Goal: Download file/media: Obtain a digital file from the website

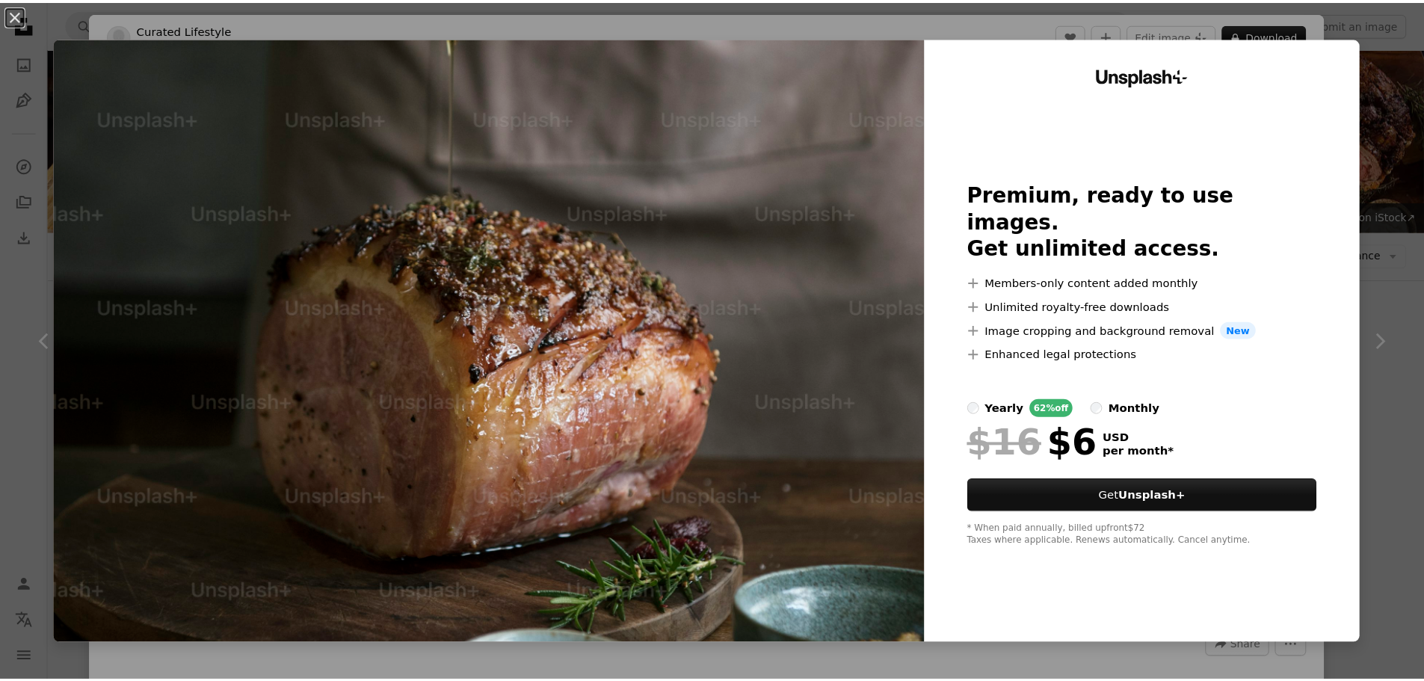
scroll to position [1146, 0]
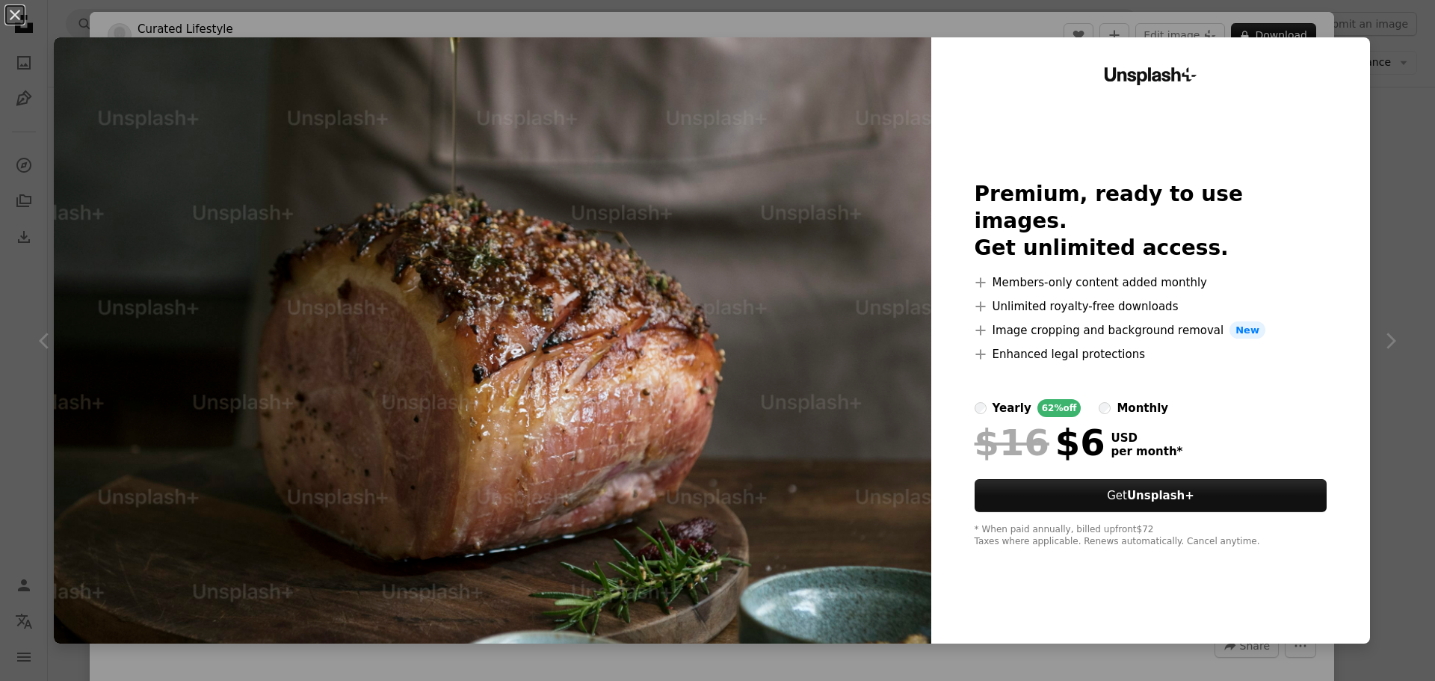
click at [1382, 73] on div "An X shape Unsplash+ Premium, ready to use images. Get unlimited access. A plus…" at bounding box center [717, 340] width 1435 height 681
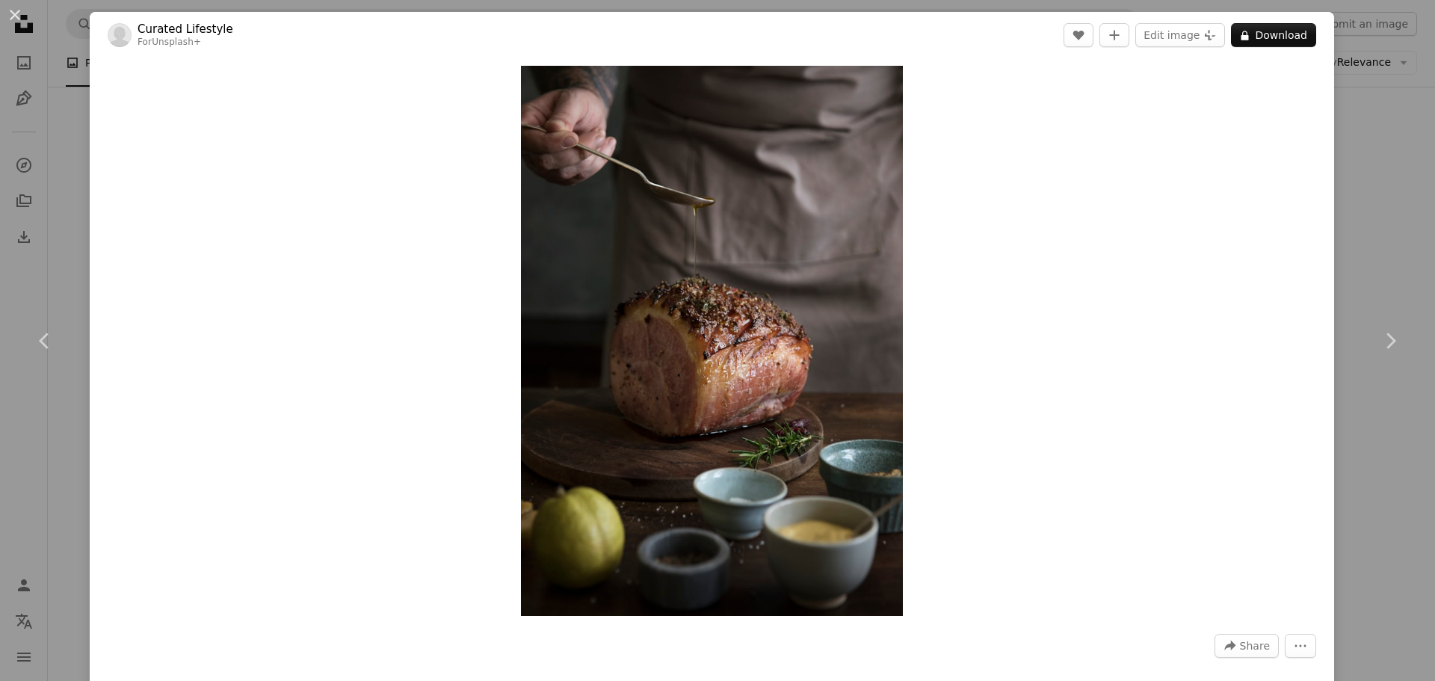
click at [1373, 403] on link "Chevron right" at bounding box center [1391, 341] width 90 height 144
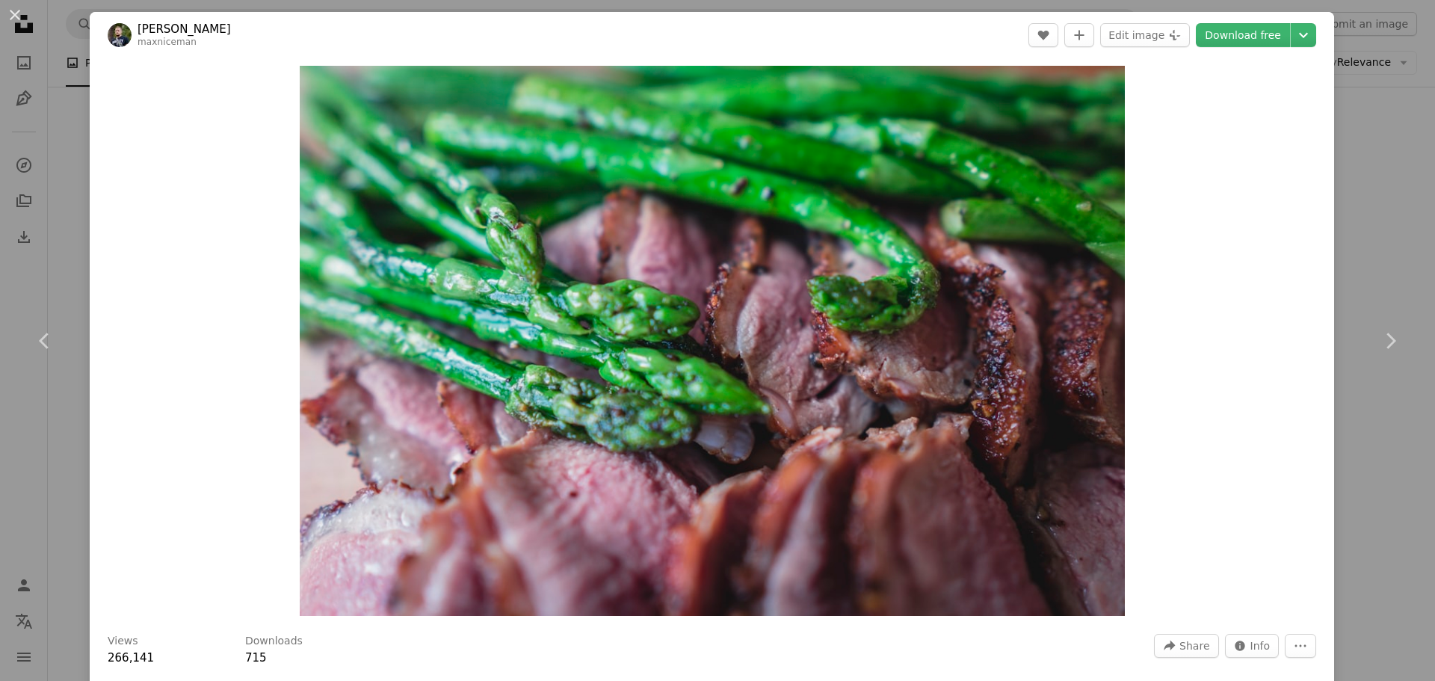
click at [66, 117] on div "An X shape Chevron left Chevron right [PERSON_NAME] maxniceman A heart A plus s…" at bounding box center [717, 340] width 1435 height 681
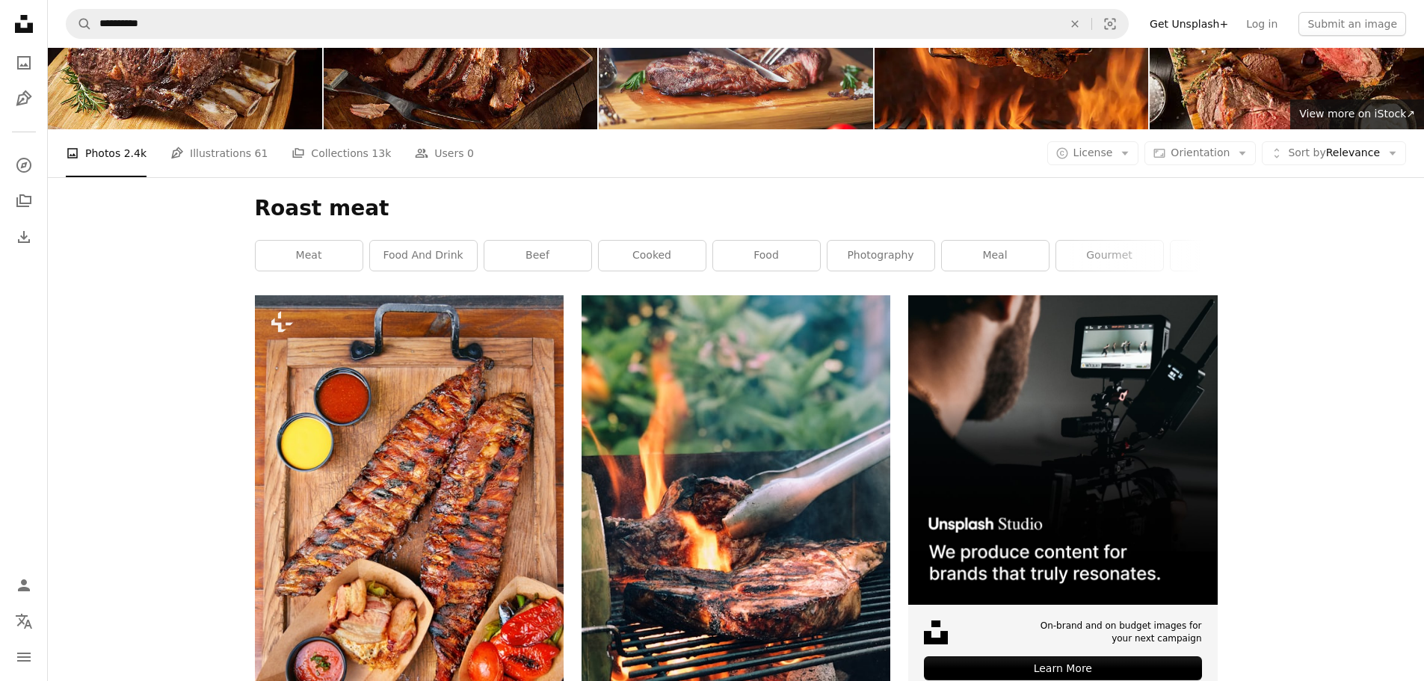
scroll to position [99, 0]
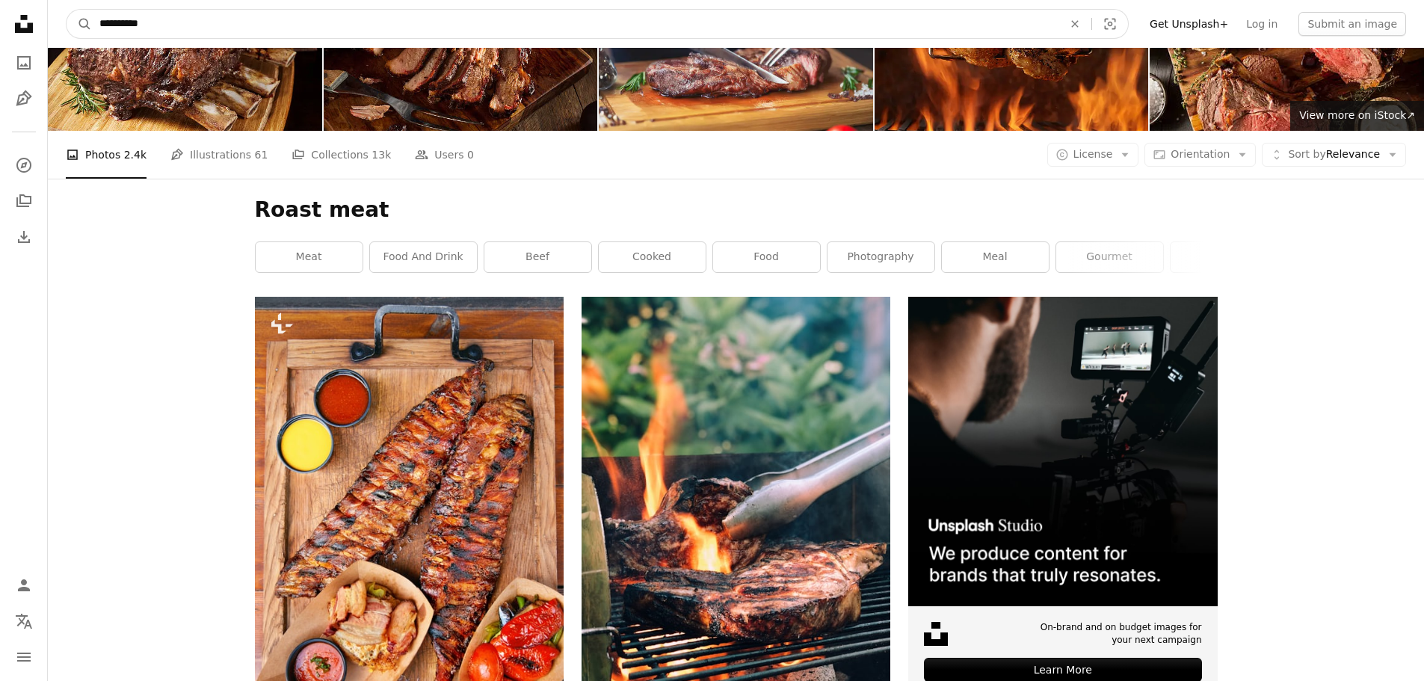
drag, startPoint x: 159, startPoint y: 18, endPoint x: 57, endPoint y: 16, distance: 102.4
click at [57, 16] on nav "**********" at bounding box center [736, 24] width 1376 height 48
type input "**********"
click button "A magnifying glass" at bounding box center [79, 24] width 25 height 28
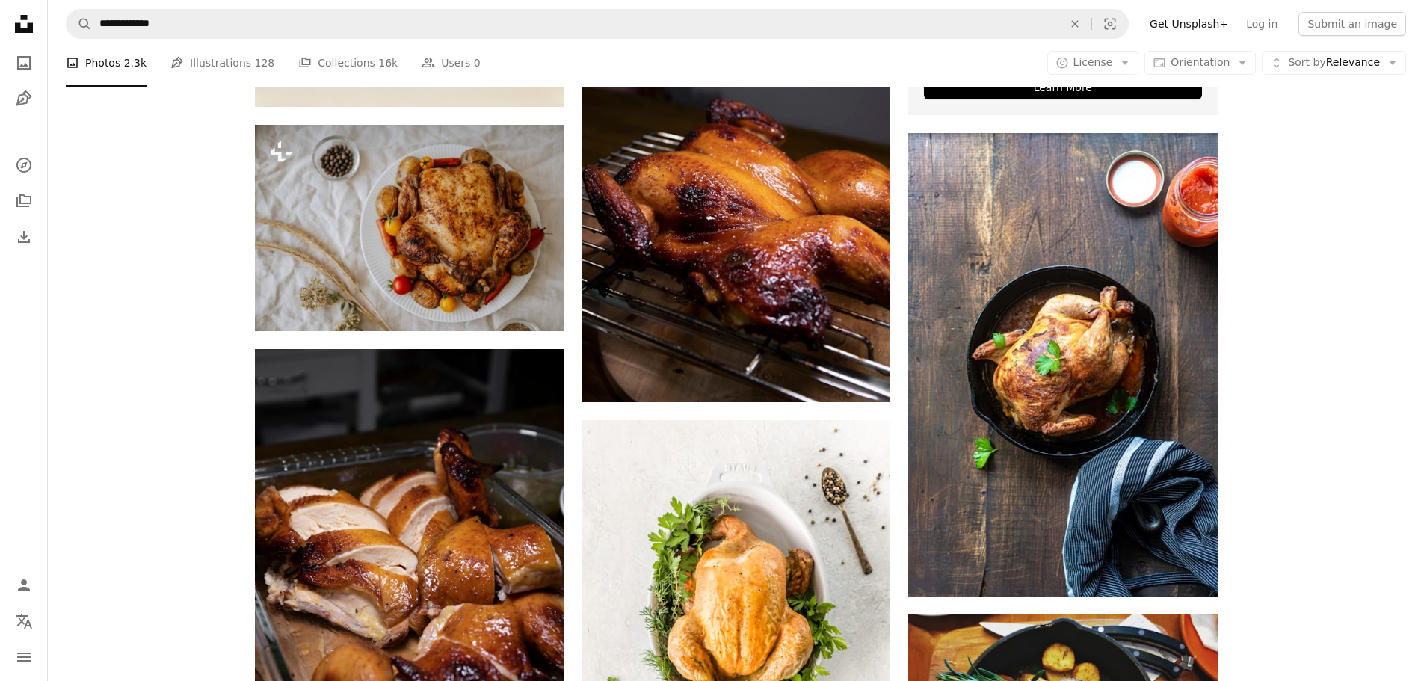
scroll to position [698, 0]
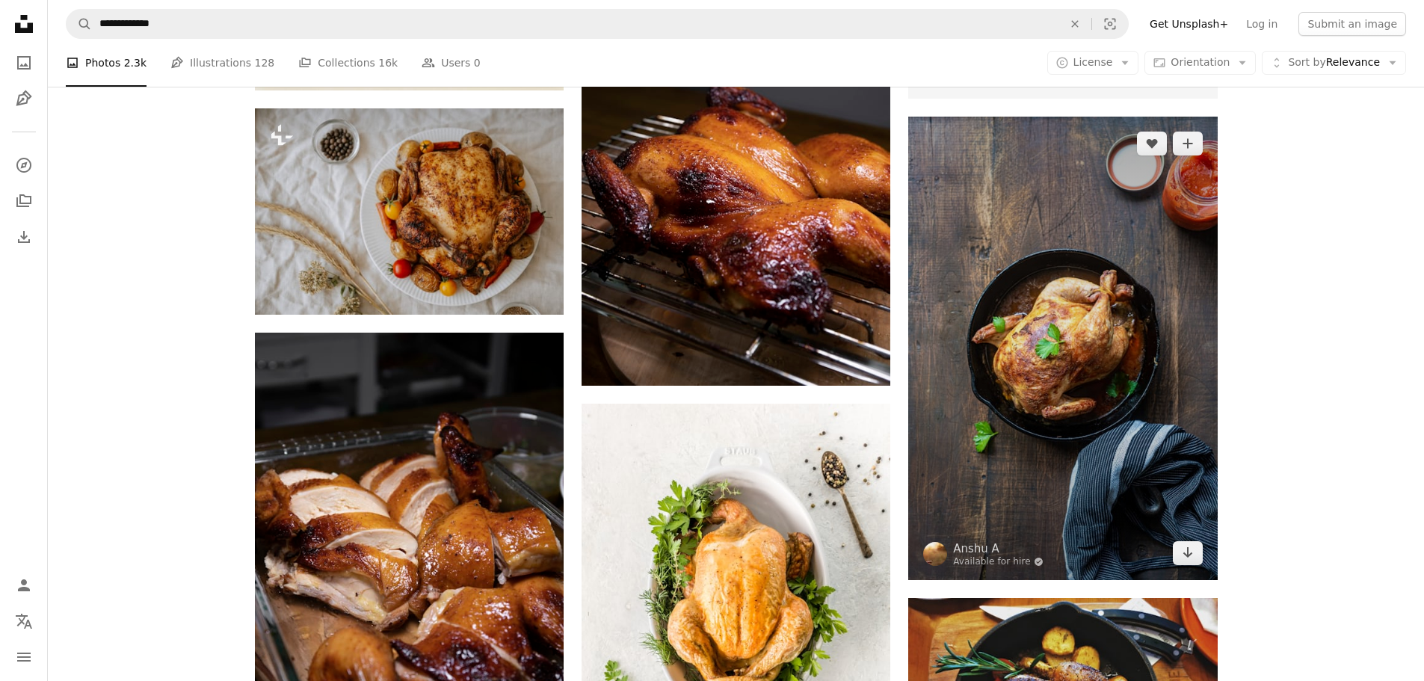
click at [1163, 259] on img at bounding box center [1062, 348] width 309 height 463
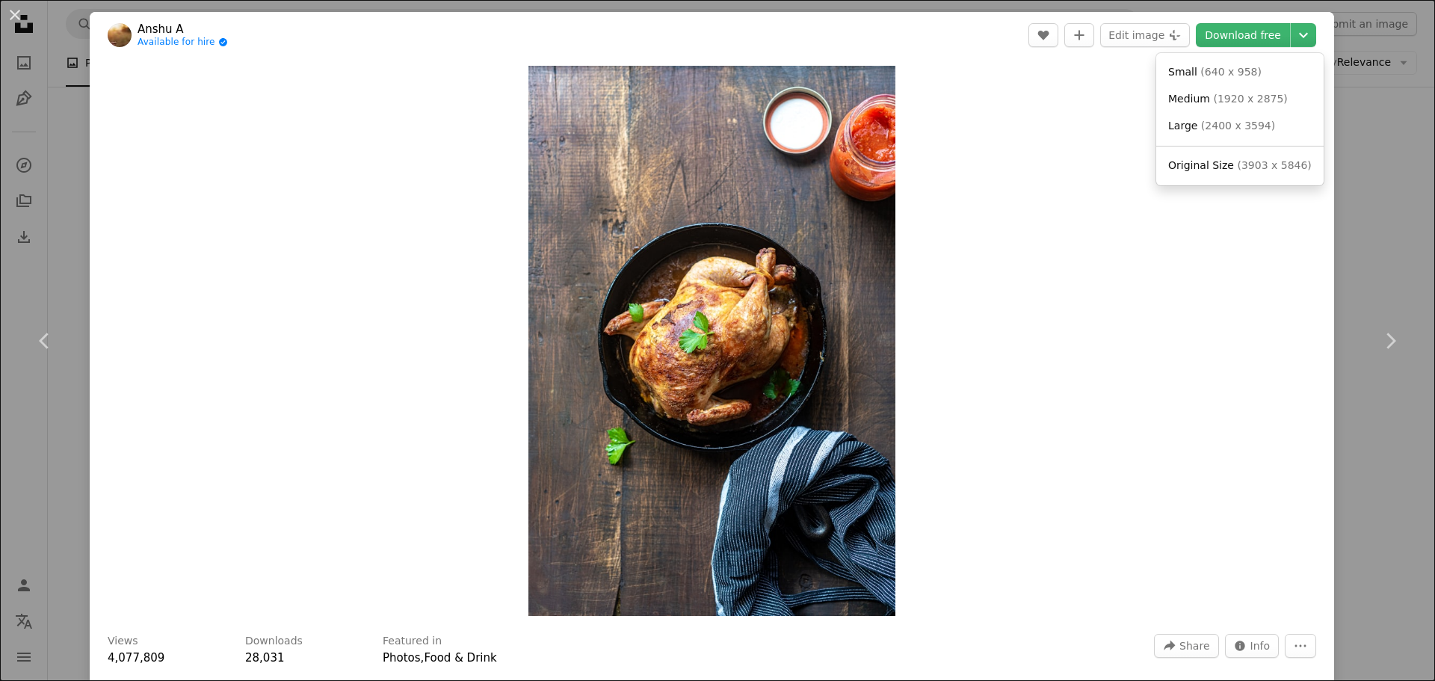
click at [1299, 37] on icon "Choose download size" at bounding box center [1303, 35] width 9 height 5
click at [1238, 72] on span "( 640 x 958 )" at bounding box center [1231, 72] width 61 height 12
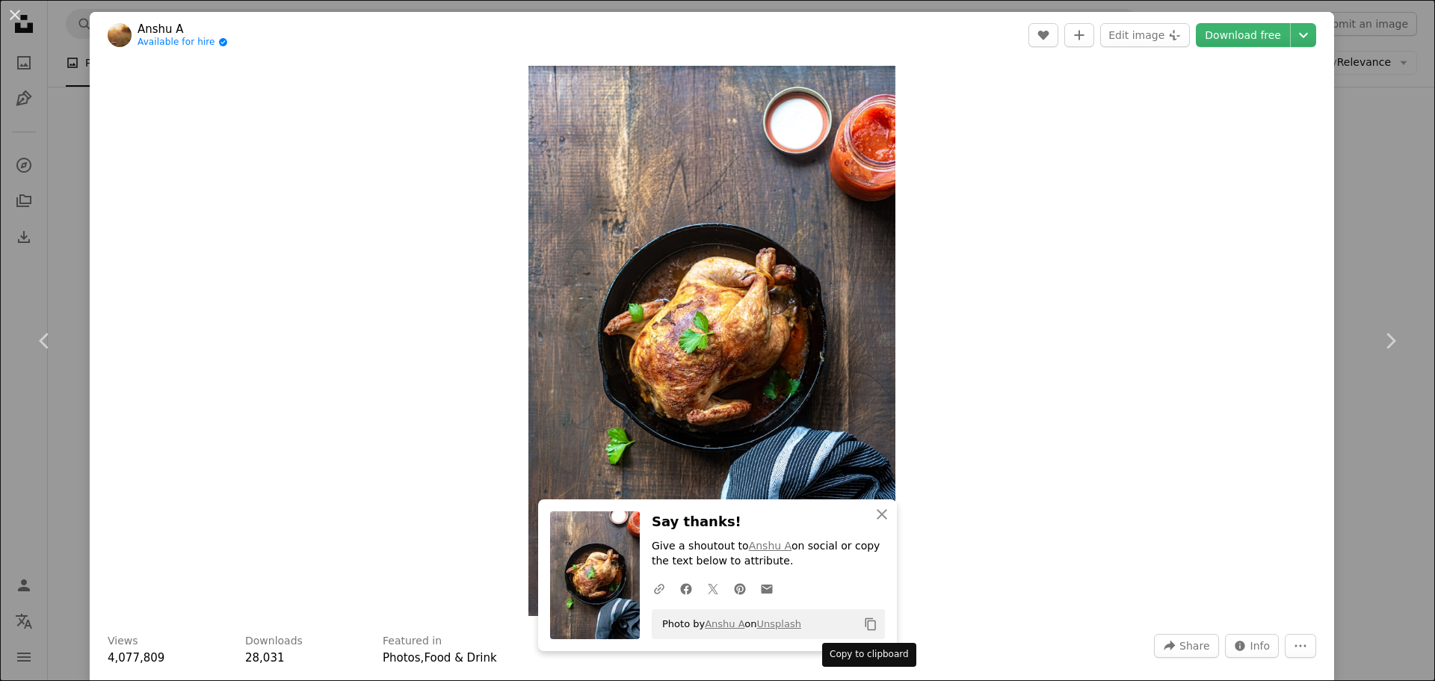
click at [864, 617] on button "Copy content" at bounding box center [870, 624] width 25 height 25
drag, startPoint x: 1385, startPoint y: 249, endPoint x: 1251, endPoint y: 250, distance: 134.6
click at [1385, 249] on div "An X shape Chevron left Chevron right An X shape Close Say thanks! Give a shout…" at bounding box center [717, 340] width 1435 height 681
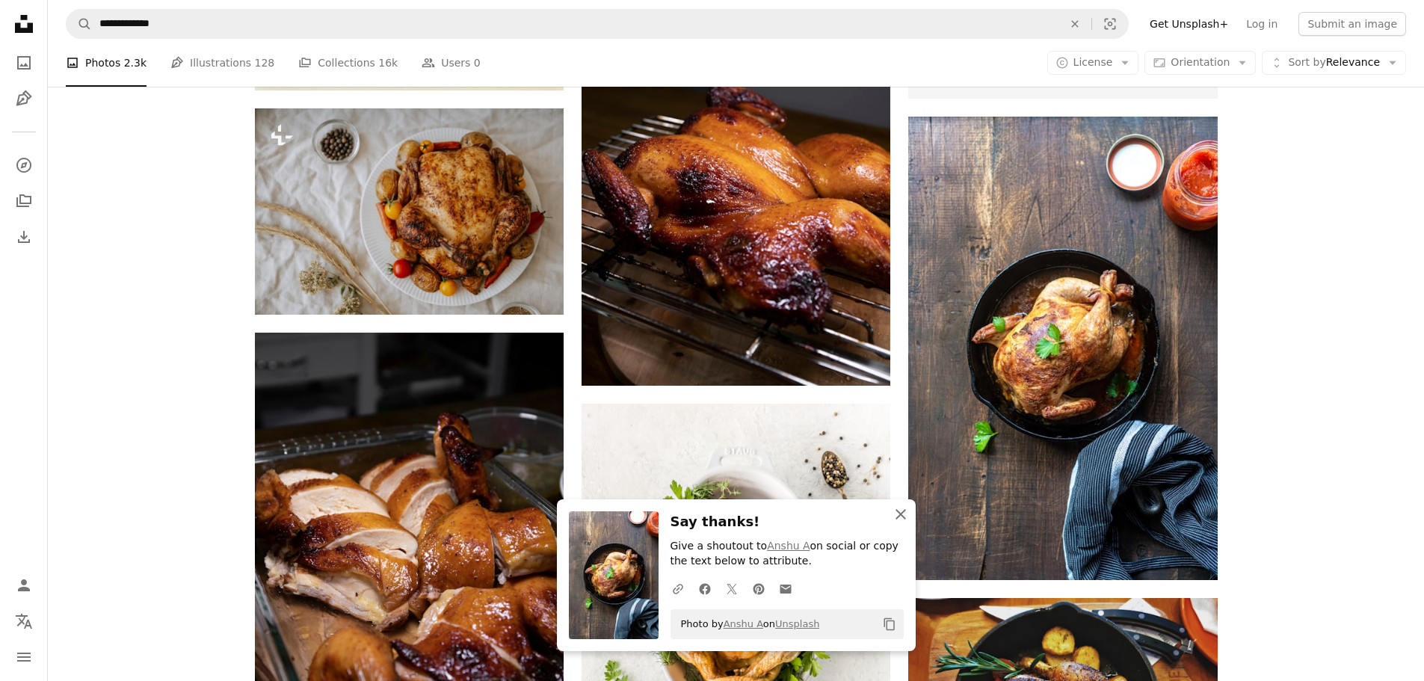
click at [900, 513] on icon "button" at bounding box center [901, 514] width 10 height 10
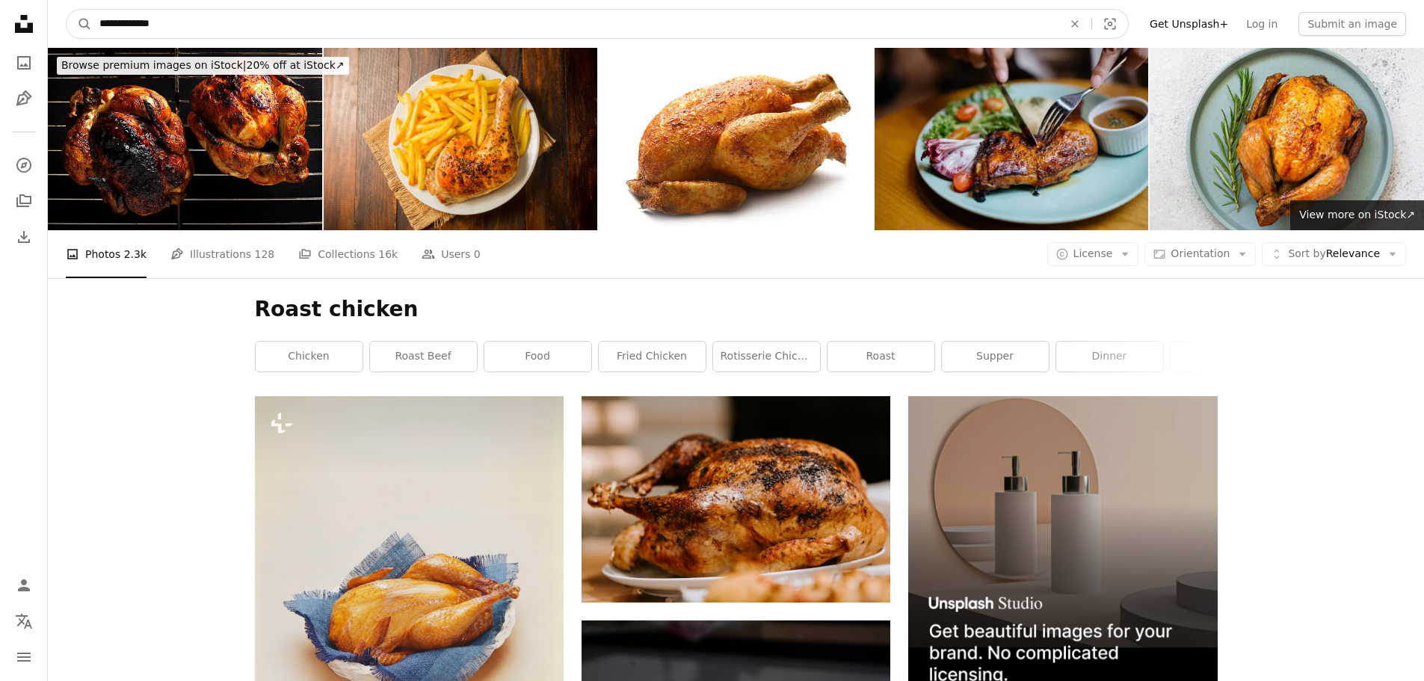
drag, startPoint x: 167, startPoint y: 25, endPoint x: 47, endPoint y: 12, distance: 120.3
click at [49, 16] on nav "**********" at bounding box center [736, 24] width 1376 height 48
type input "********"
click at [67, 10] on button "A magnifying glass" at bounding box center [79, 24] width 25 height 28
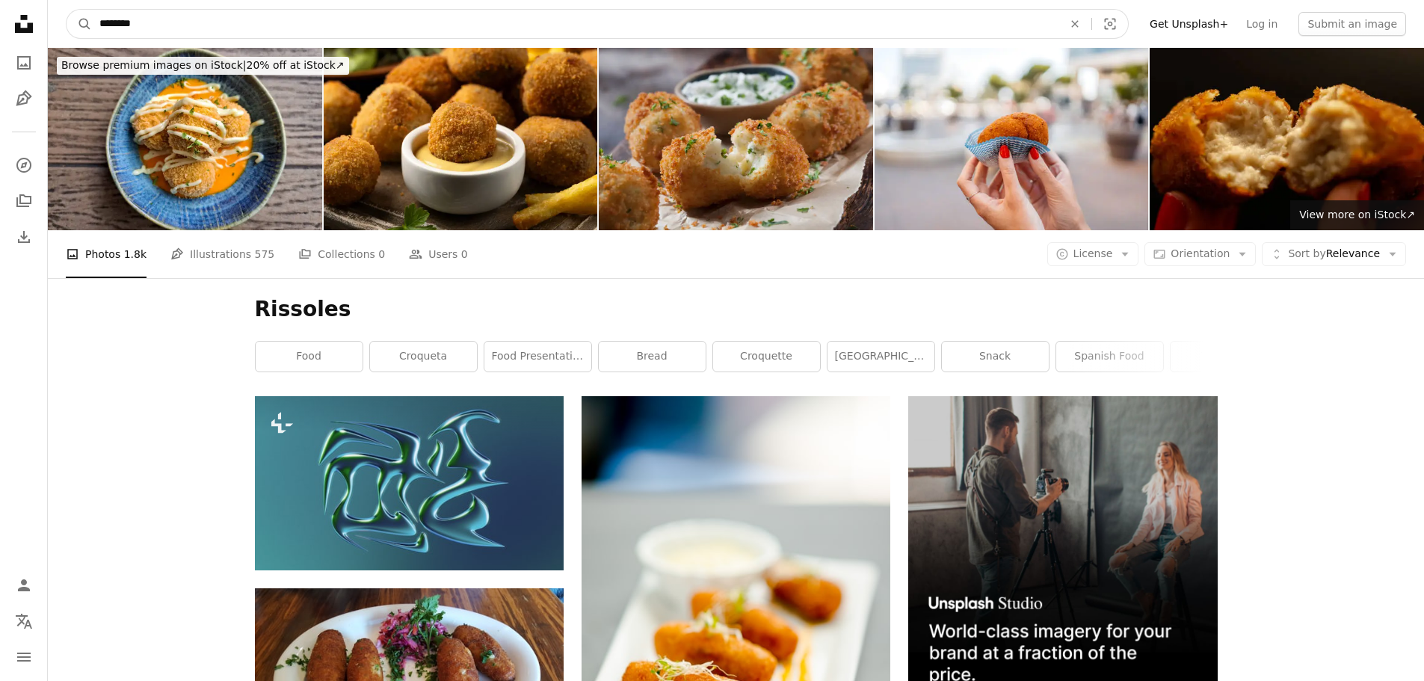
drag, startPoint x: 143, startPoint y: 19, endPoint x: 19, endPoint y: 22, distance: 123.4
type input "**********"
click at [67, 10] on button "A magnifying glass" at bounding box center [79, 24] width 25 height 28
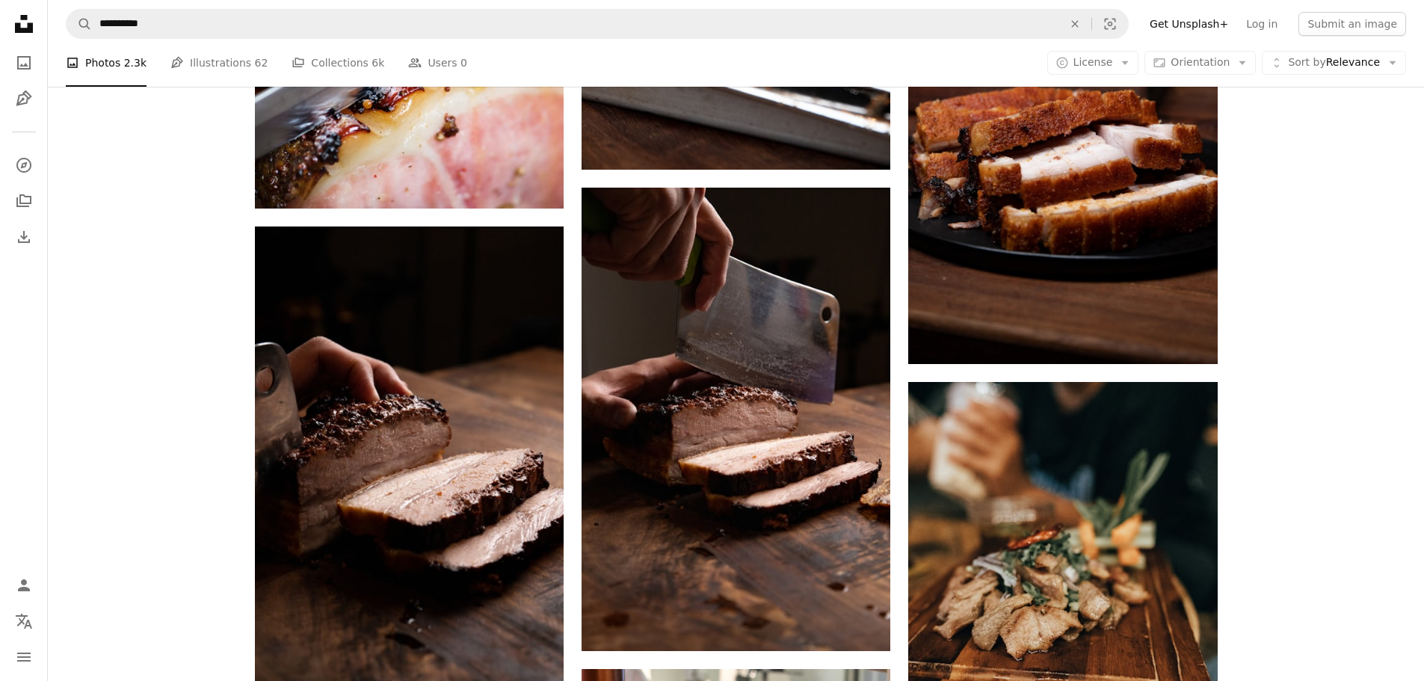
scroll to position [1097, 0]
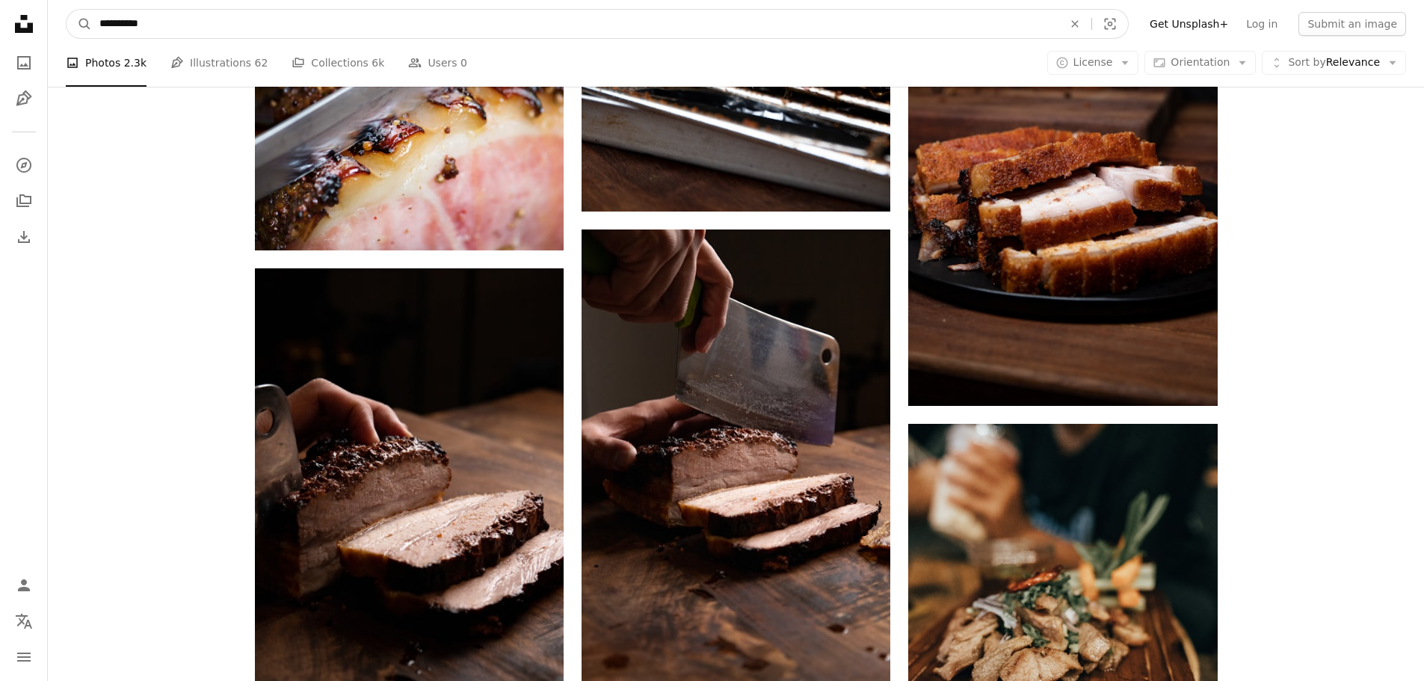
drag, startPoint x: 154, startPoint y: 25, endPoint x: 0, endPoint y: 5, distance: 155.2
click at [48, 22] on nav "**********" at bounding box center [736, 24] width 1376 height 48
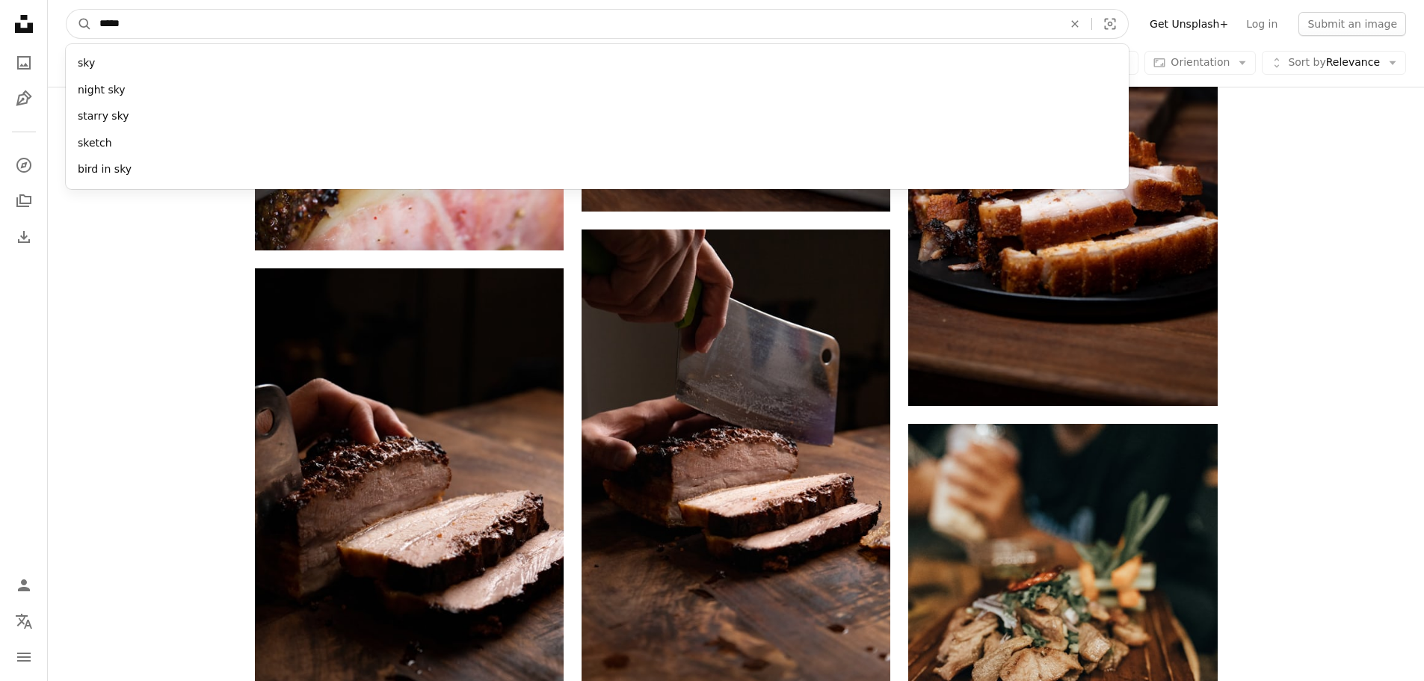
type input "******"
click button "A magnifying glass" at bounding box center [79, 24] width 25 height 28
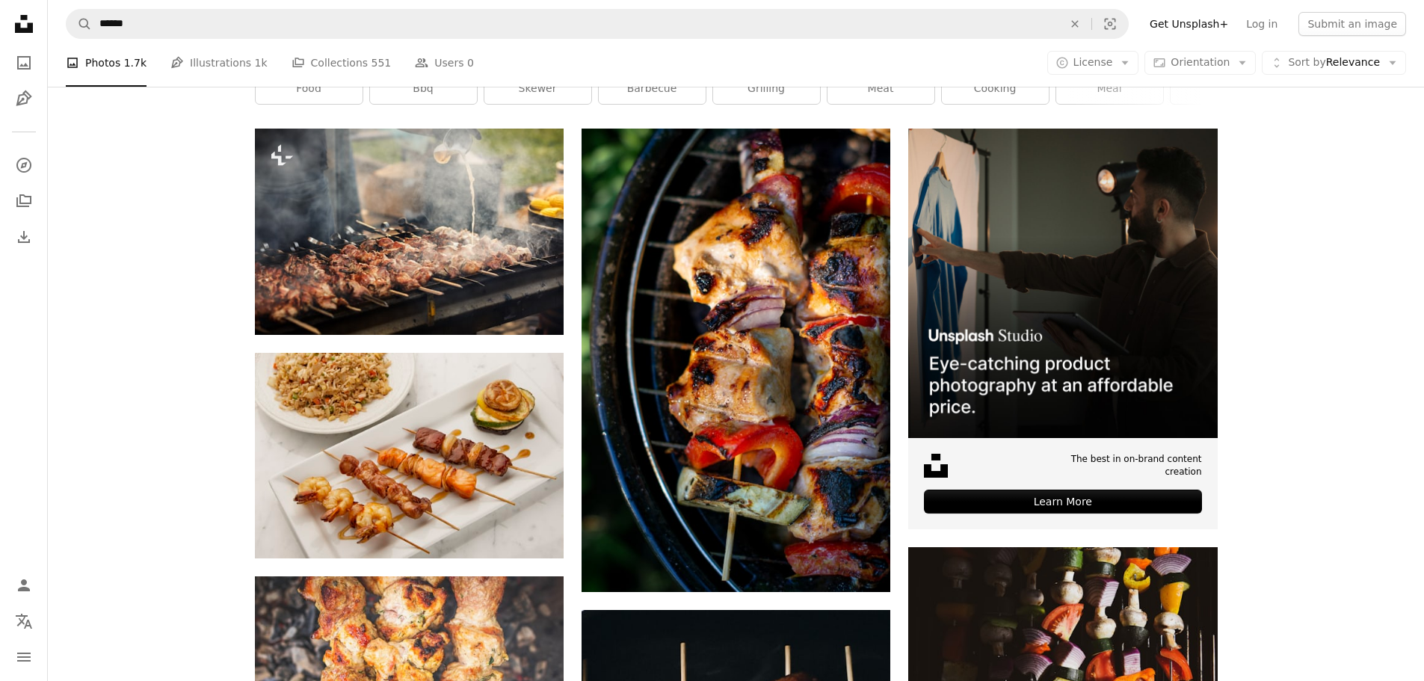
scroll to position [249, 0]
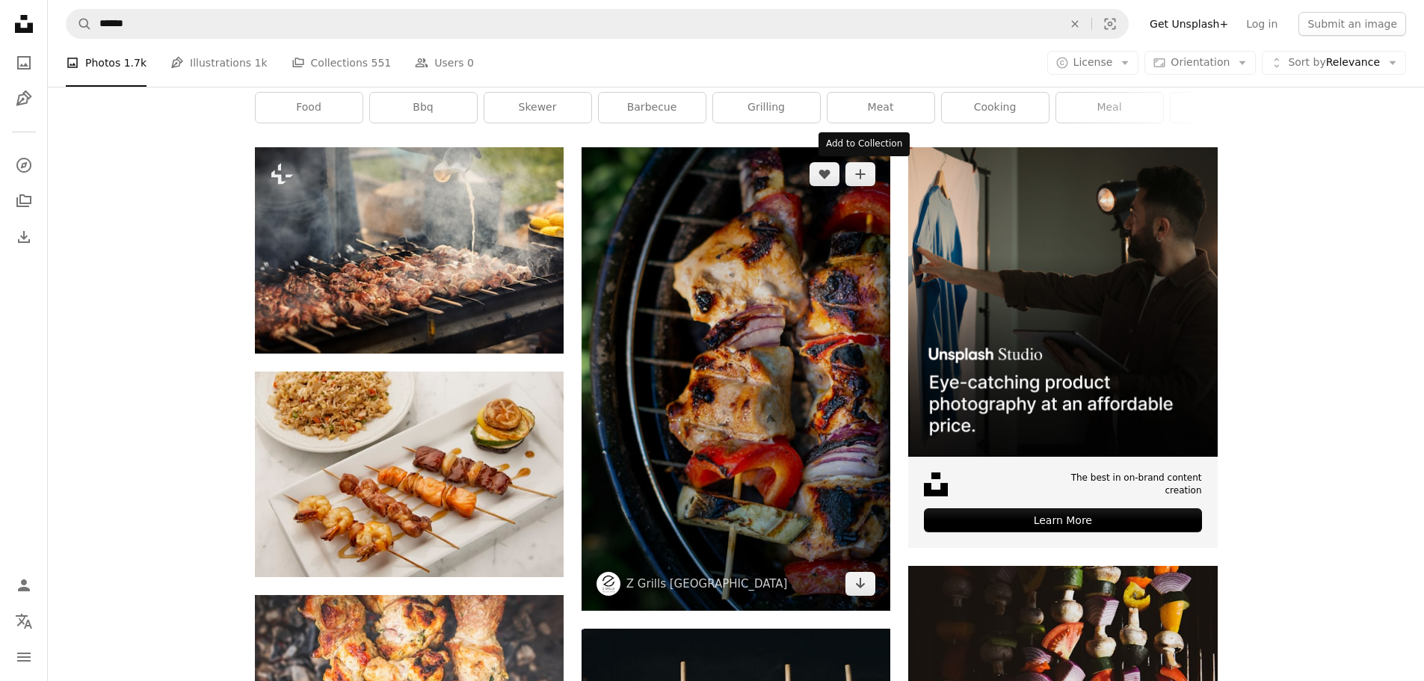
click at [857, 179] on icon "A plus sign" at bounding box center [861, 174] width 12 height 12
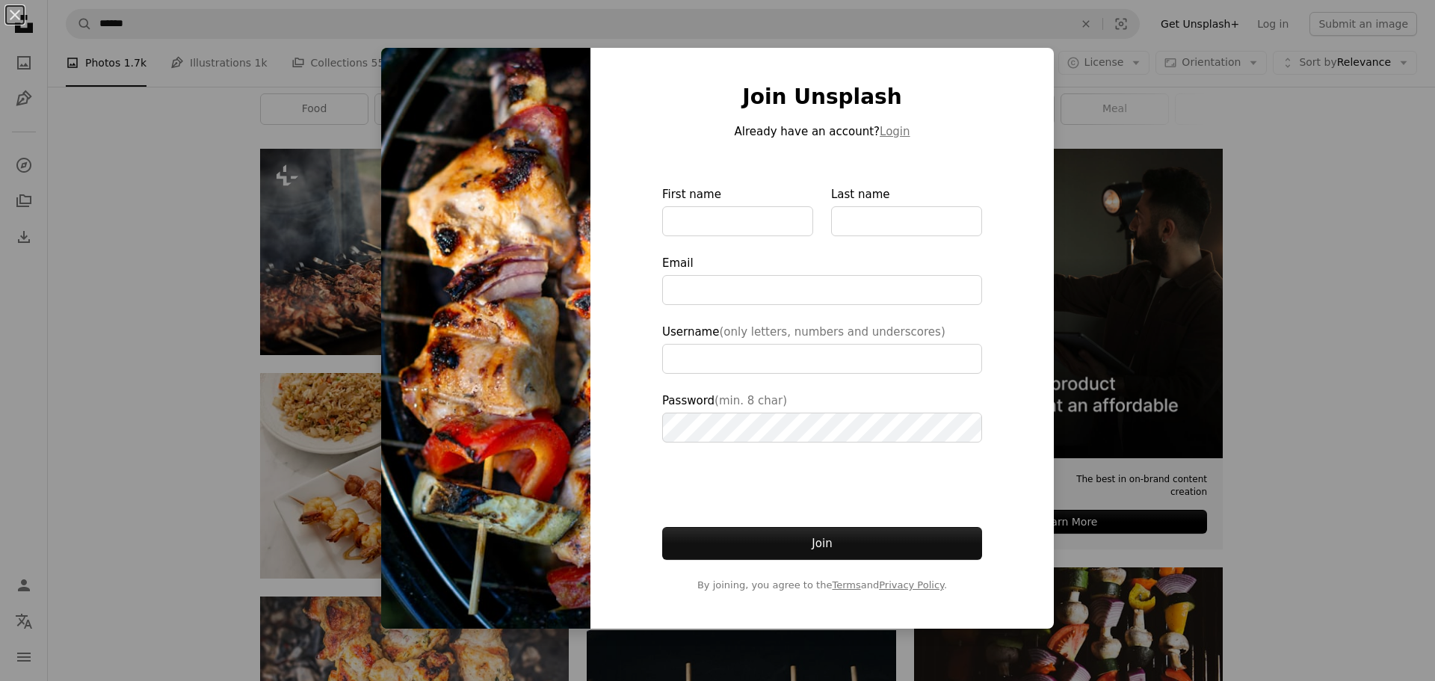
click at [1402, 259] on div "An X shape Join Unsplash Already have an account? Login First name Last name Em…" at bounding box center [717, 340] width 1435 height 681
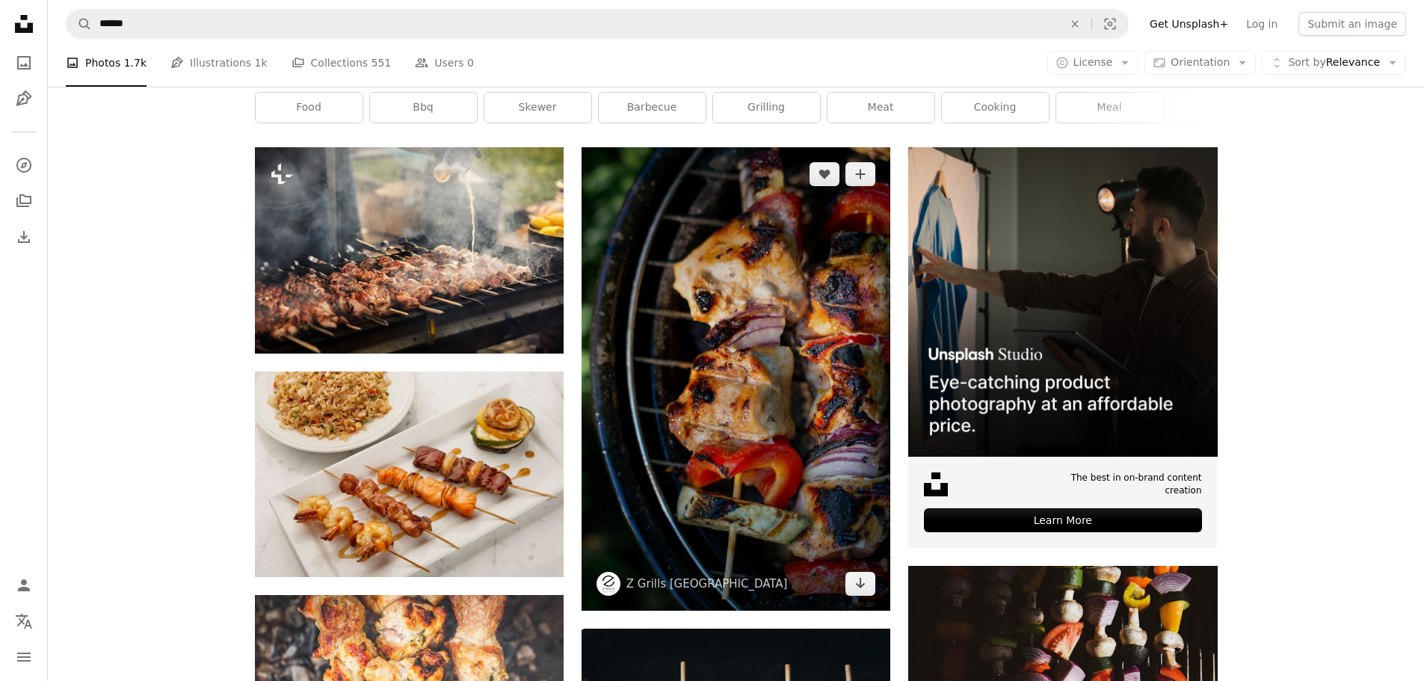
click at [712, 330] on img at bounding box center [736, 379] width 309 height 464
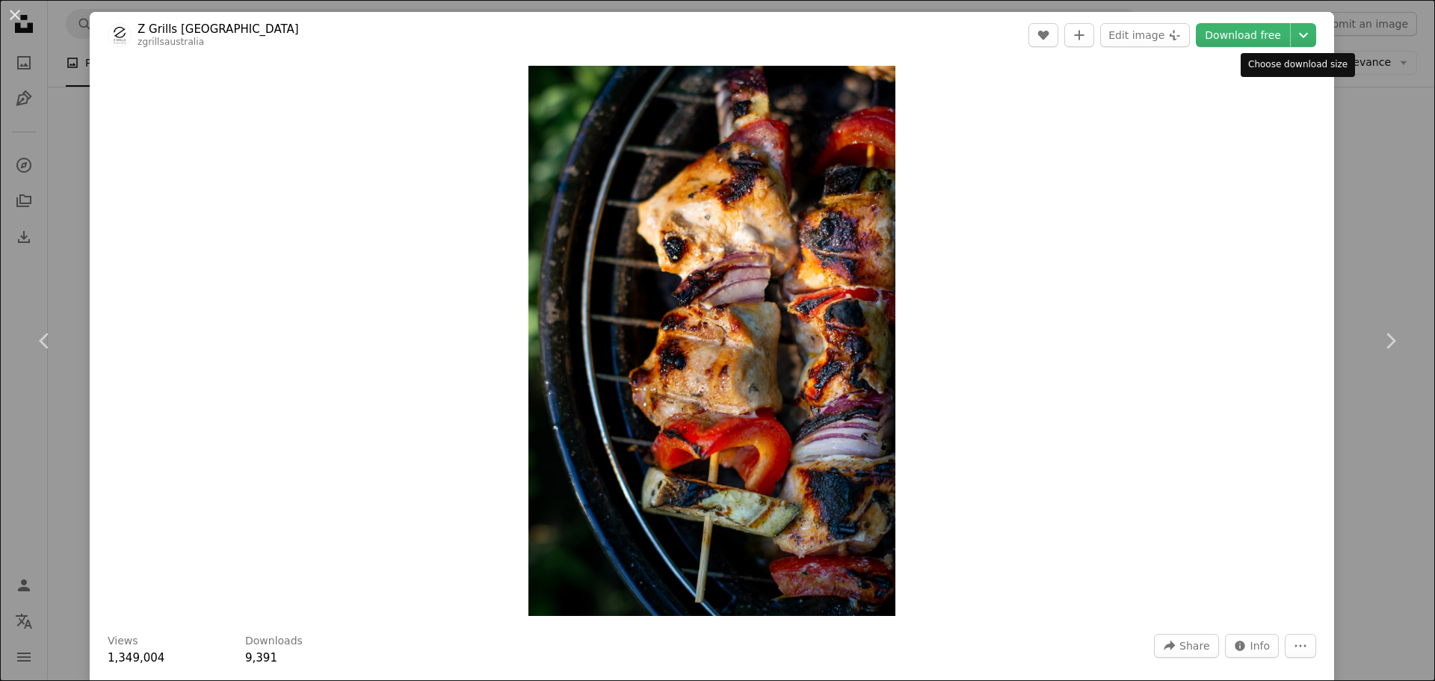
click at [1302, 33] on icon "Chevron down" at bounding box center [1304, 35] width 24 height 18
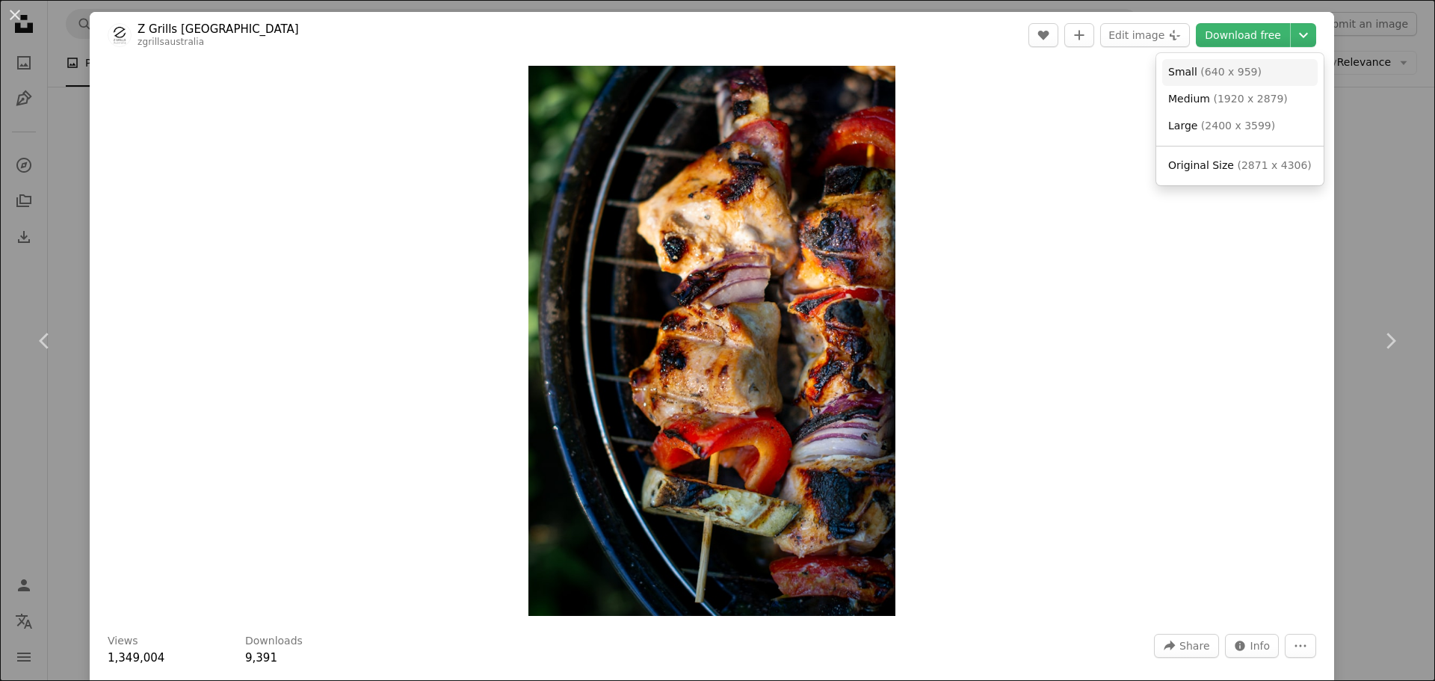
click at [1229, 76] on span "( 640 x 959 )" at bounding box center [1231, 72] width 61 height 12
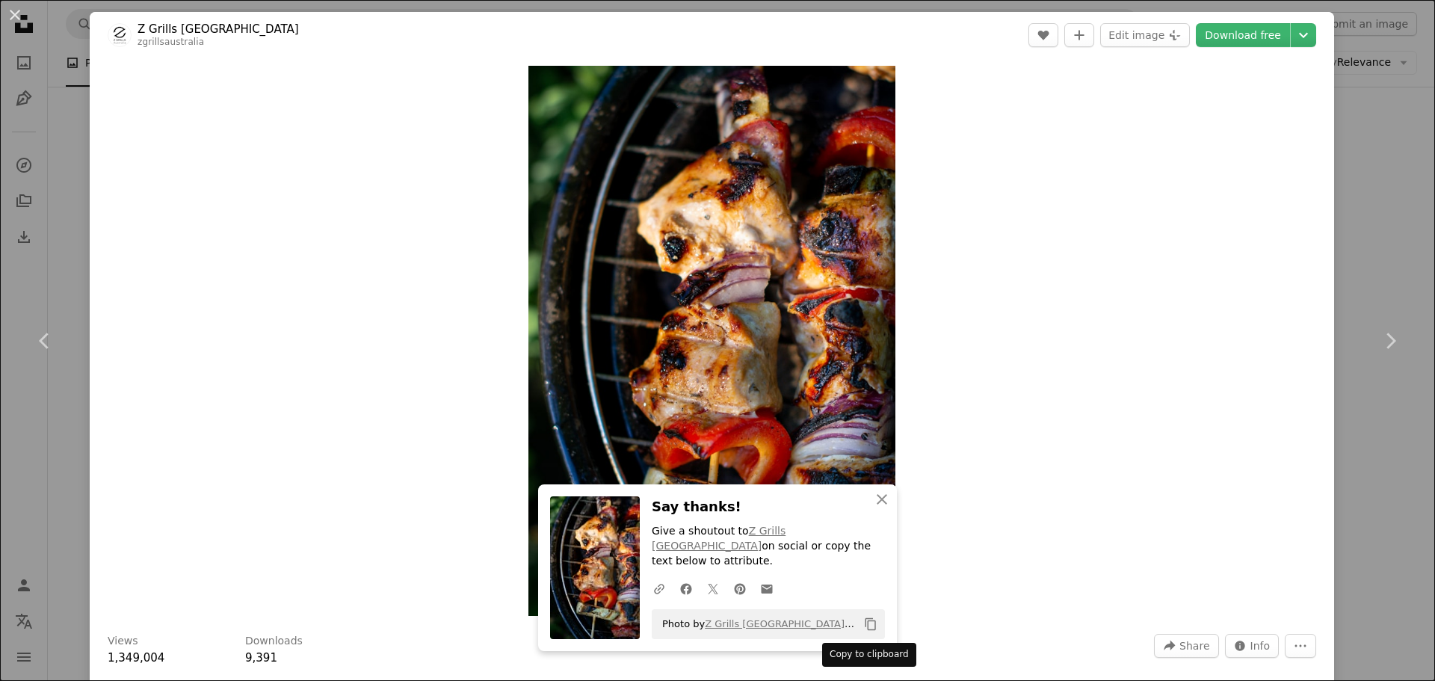
click at [865, 624] on icon "Copy content" at bounding box center [870, 624] width 13 height 13
click at [1366, 170] on div "An X shape Chevron left Chevron right An X shape Close Say thanks! Give a shout…" at bounding box center [717, 340] width 1435 height 681
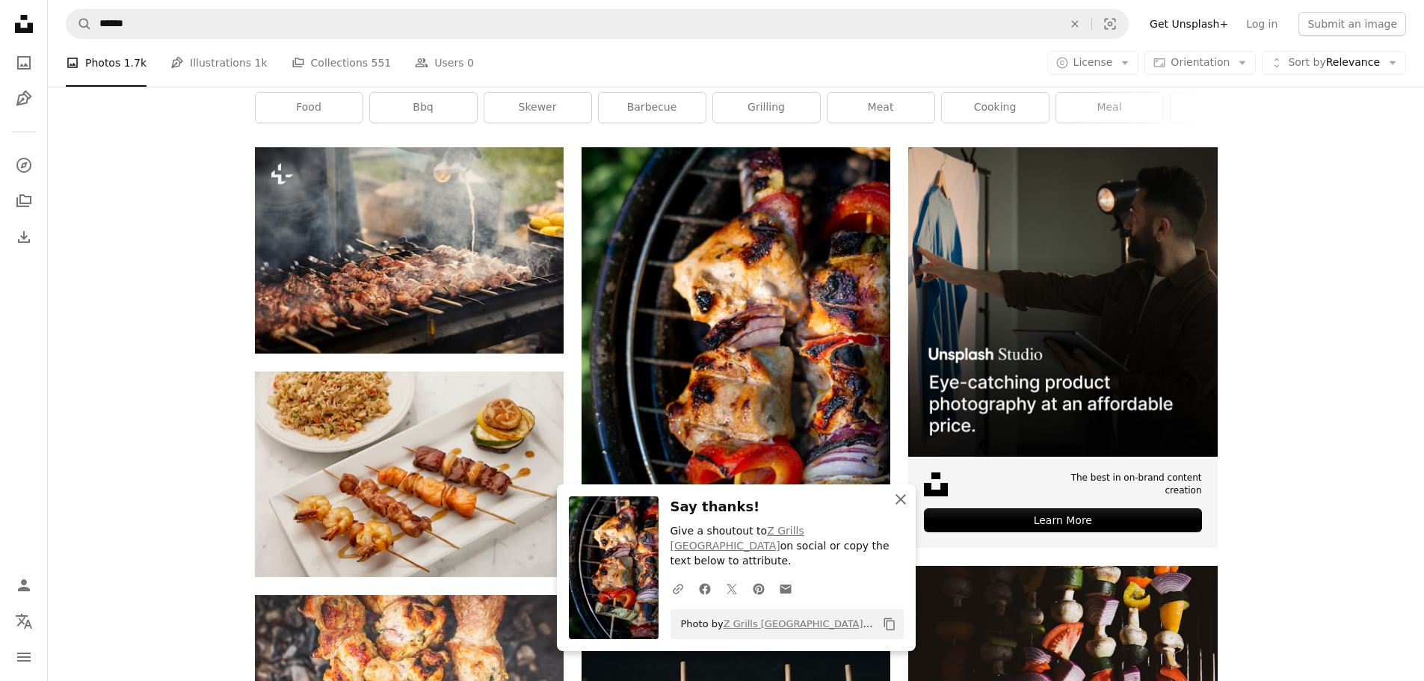
drag, startPoint x: 902, startPoint y: 516, endPoint x: 1101, endPoint y: 493, distance: 200.2
click at [902, 505] on icon "button" at bounding box center [901, 499] width 10 height 10
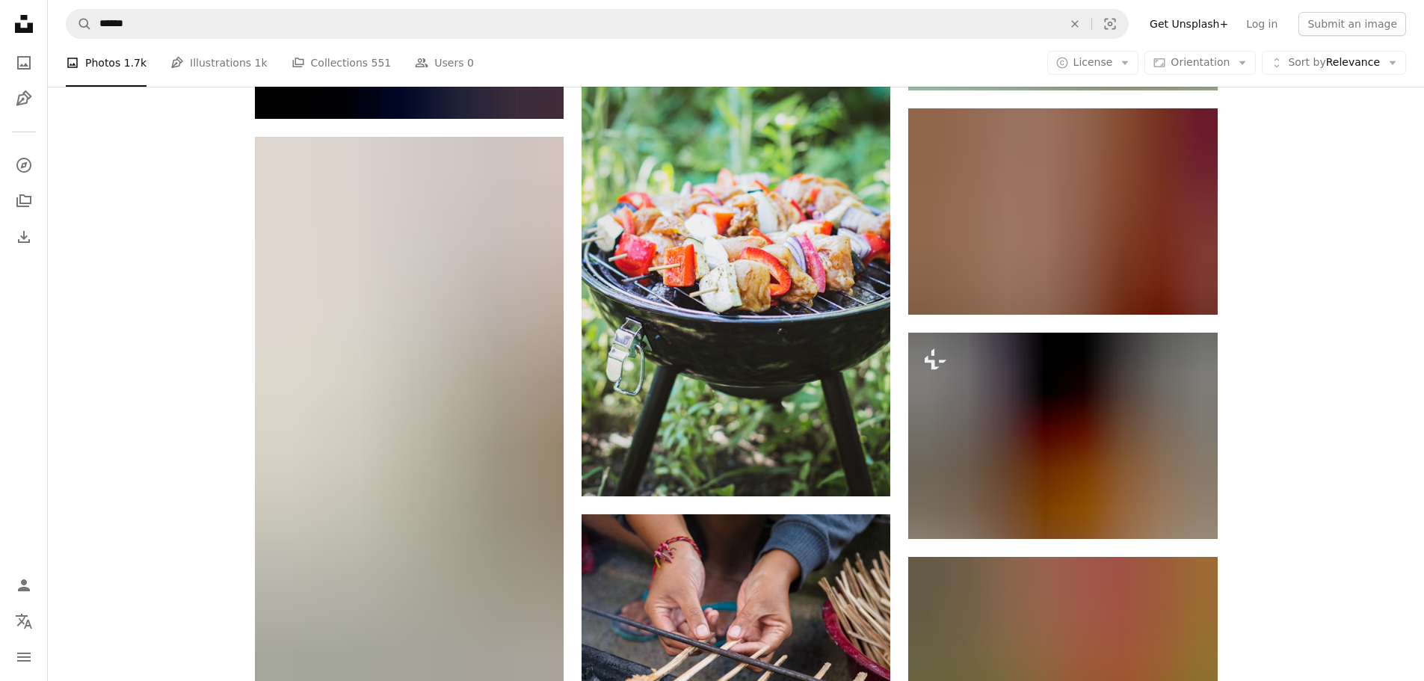
scroll to position [1944, 0]
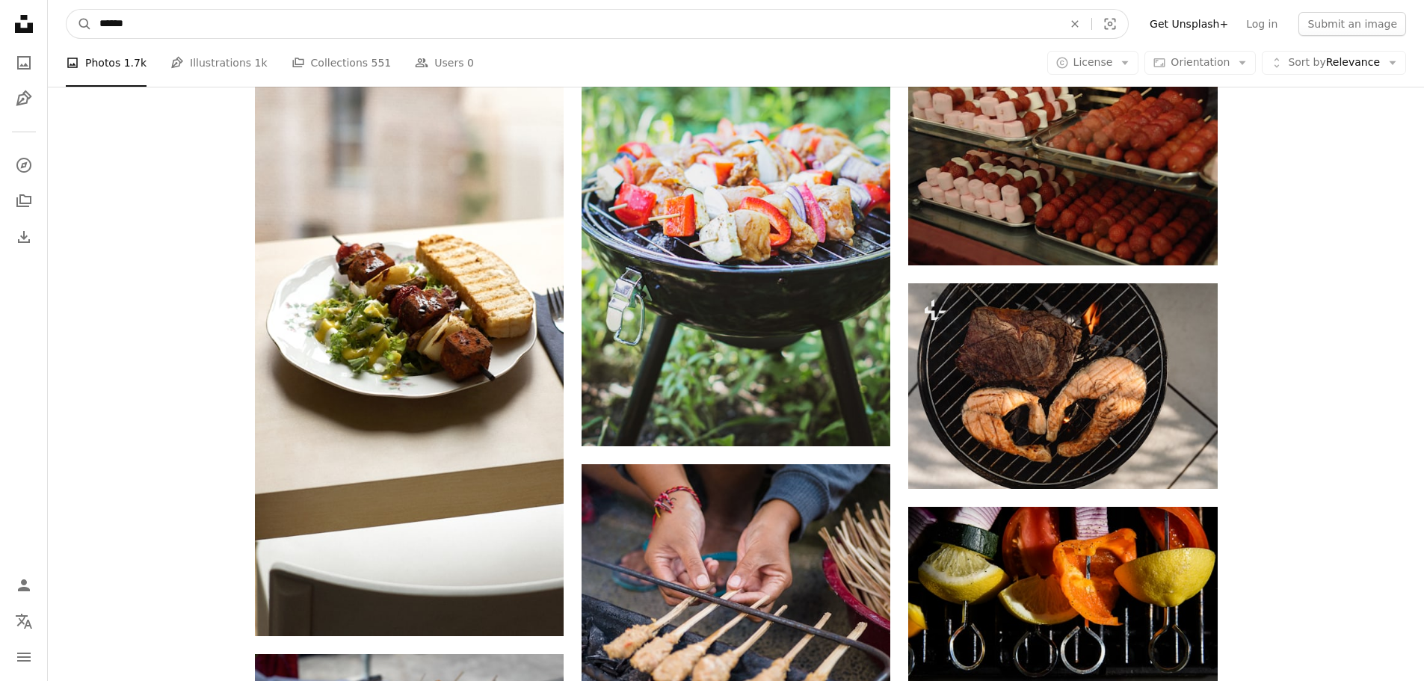
drag, startPoint x: 141, startPoint y: 16, endPoint x: 55, endPoint y: 27, distance: 86.0
click at [55, 27] on nav "A magnifying glass ****** An X shape Visual search Filters Get Unsplash+ Log in…" at bounding box center [736, 24] width 1376 height 48
type input "*********"
click at [67, 10] on button "A magnifying glass" at bounding box center [79, 24] width 25 height 28
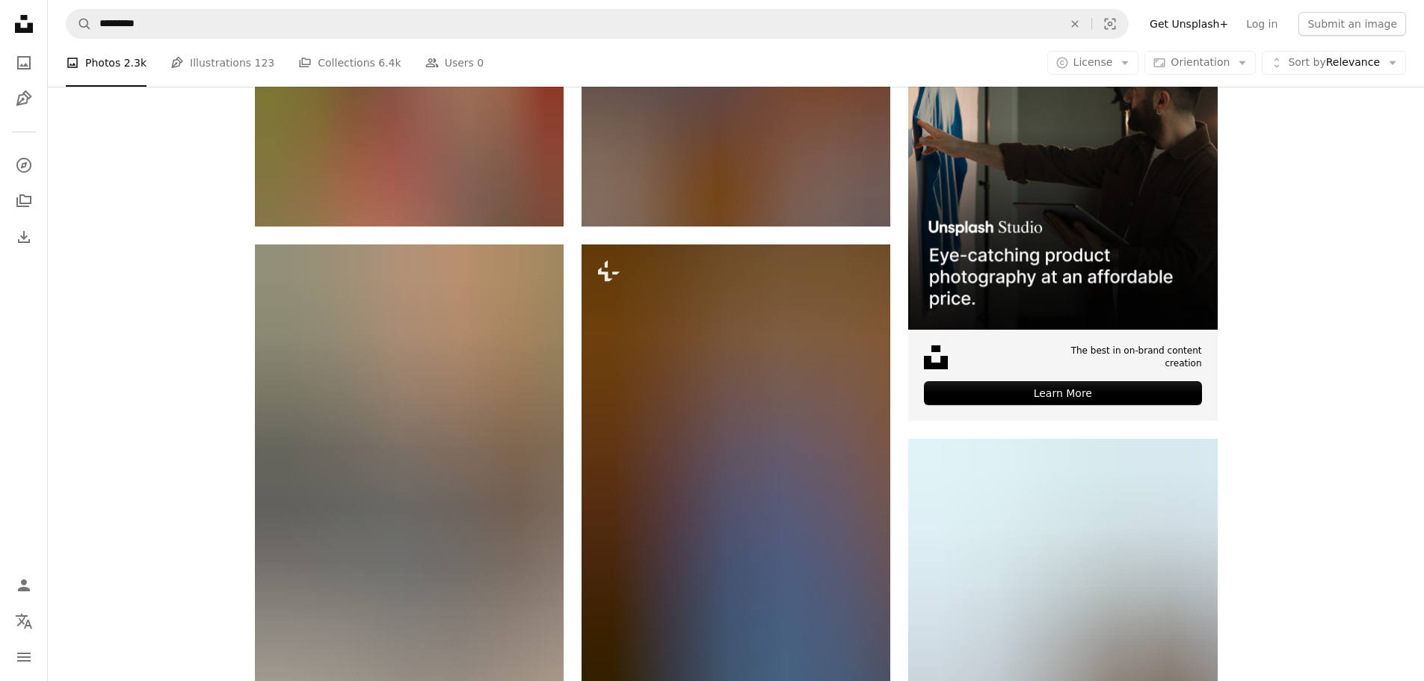
scroll to position [398, 0]
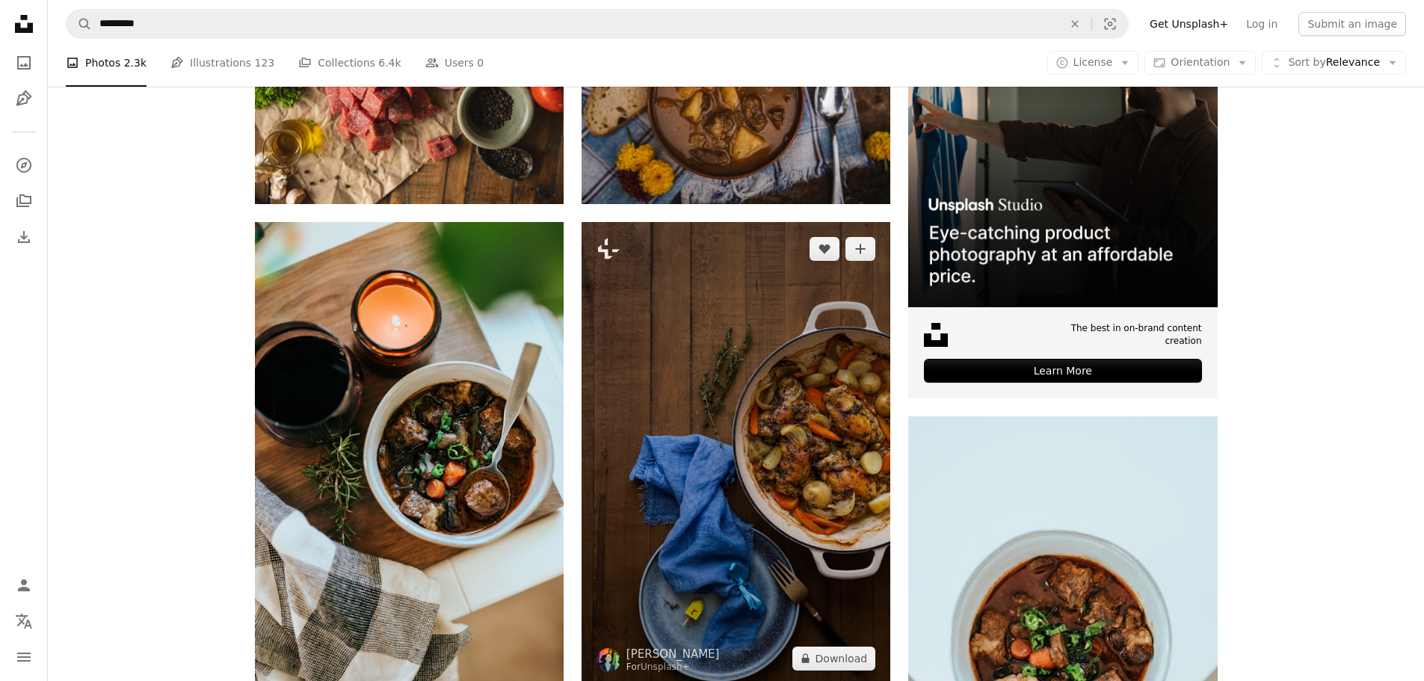
click at [612, 255] on icon "Plus sign for Unsplash+" at bounding box center [609, 249] width 24 height 24
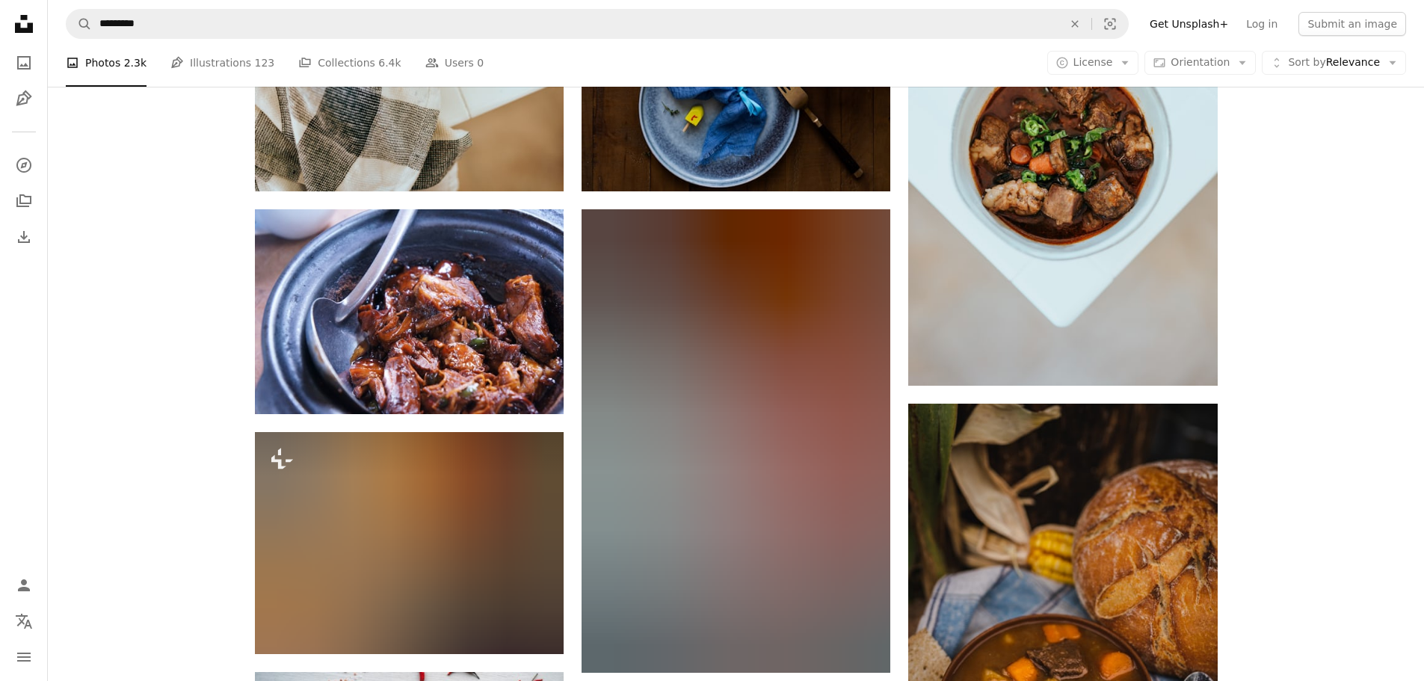
scroll to position [897, 0]
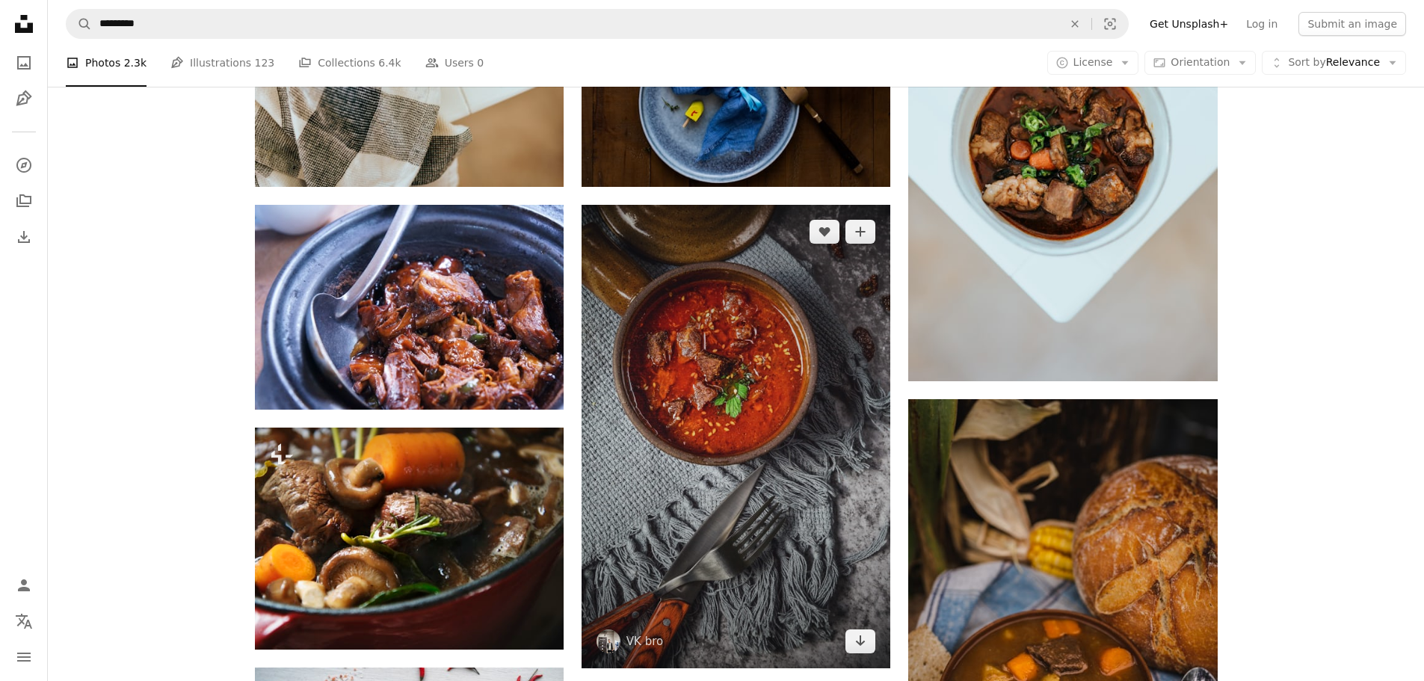
click at [816, 354] on img at bounding box center [736, 437] width 309 height 464
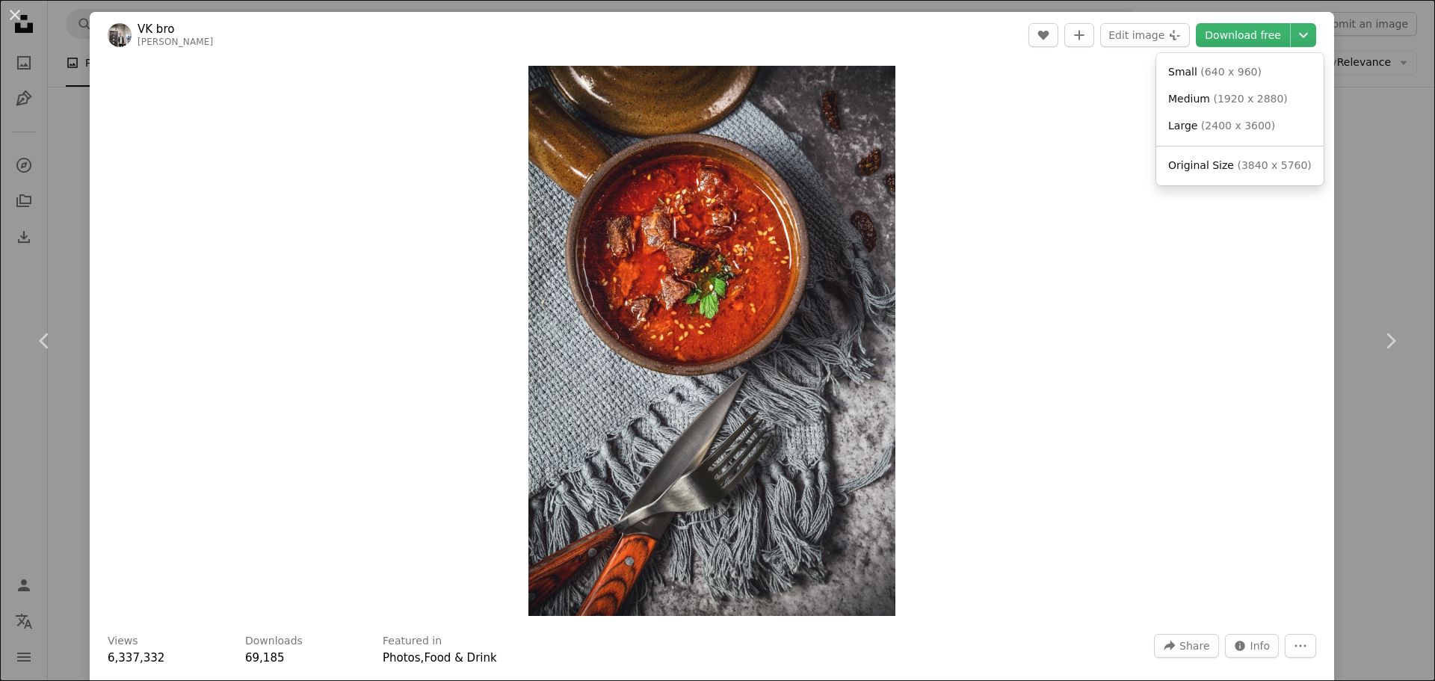
click at [1292, 43] on icon "Chevron down" at bounding box center [1304, 35] width 24 height 18
click at [1238, 73] on span "( 640 x 960 )" at bounding box center [1231, 72] width 61 height 12
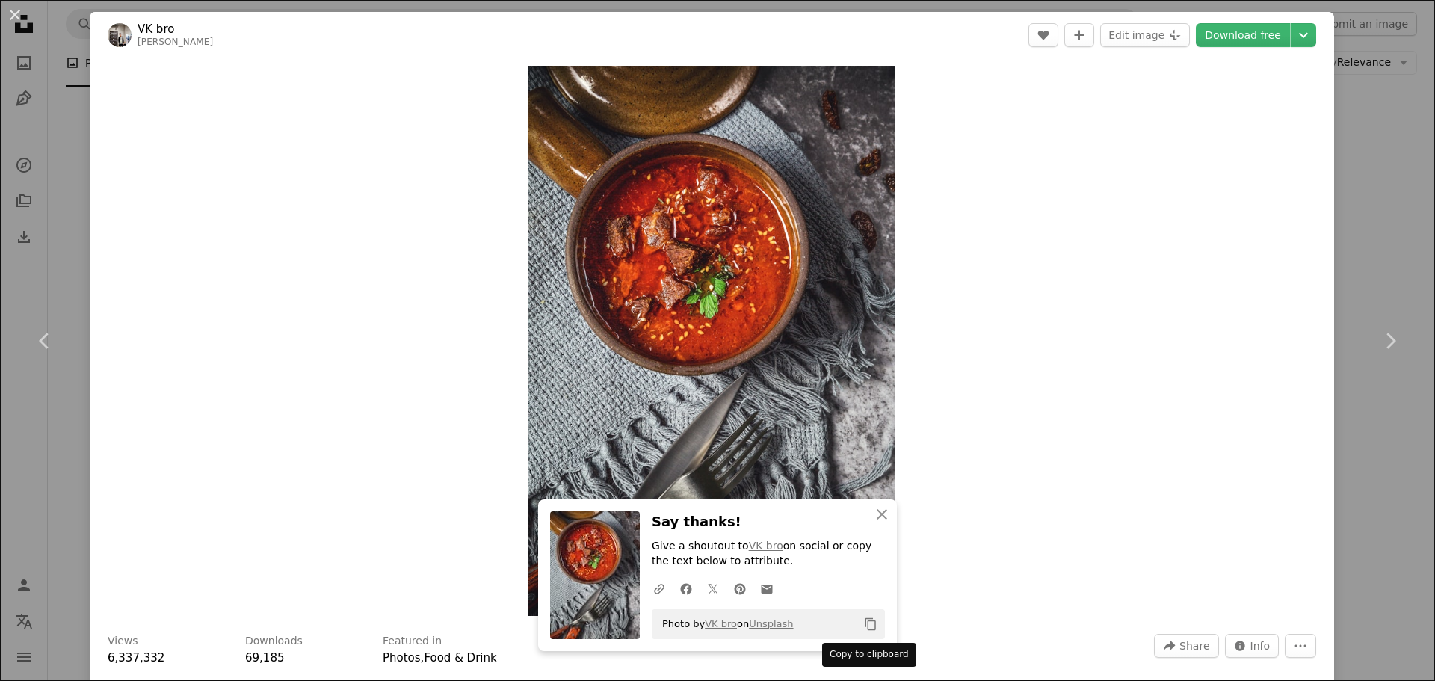
click at [865, 628] on icon "Copy content" at bounding box center [870, 624] width 13 height 13
click at [868, 621] on icon "Copy to clipboard" at bounding box center [871, 624] width 10 height 13
click at [1375, 263] on div "An X shape Chevron left Chevron right An X shape Close Say thanks! Give a shout…" at bounding box center [717, 340] width 1435 height 681
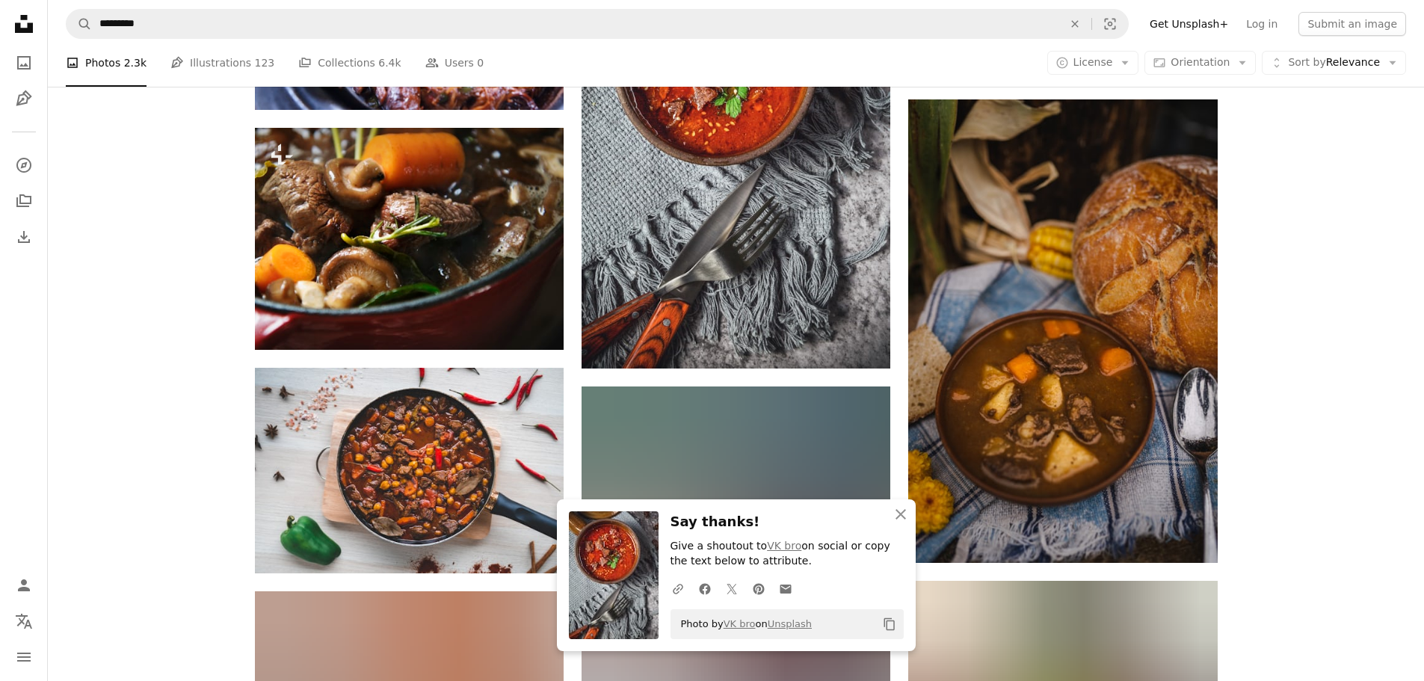
scroll to position [1246, 0]
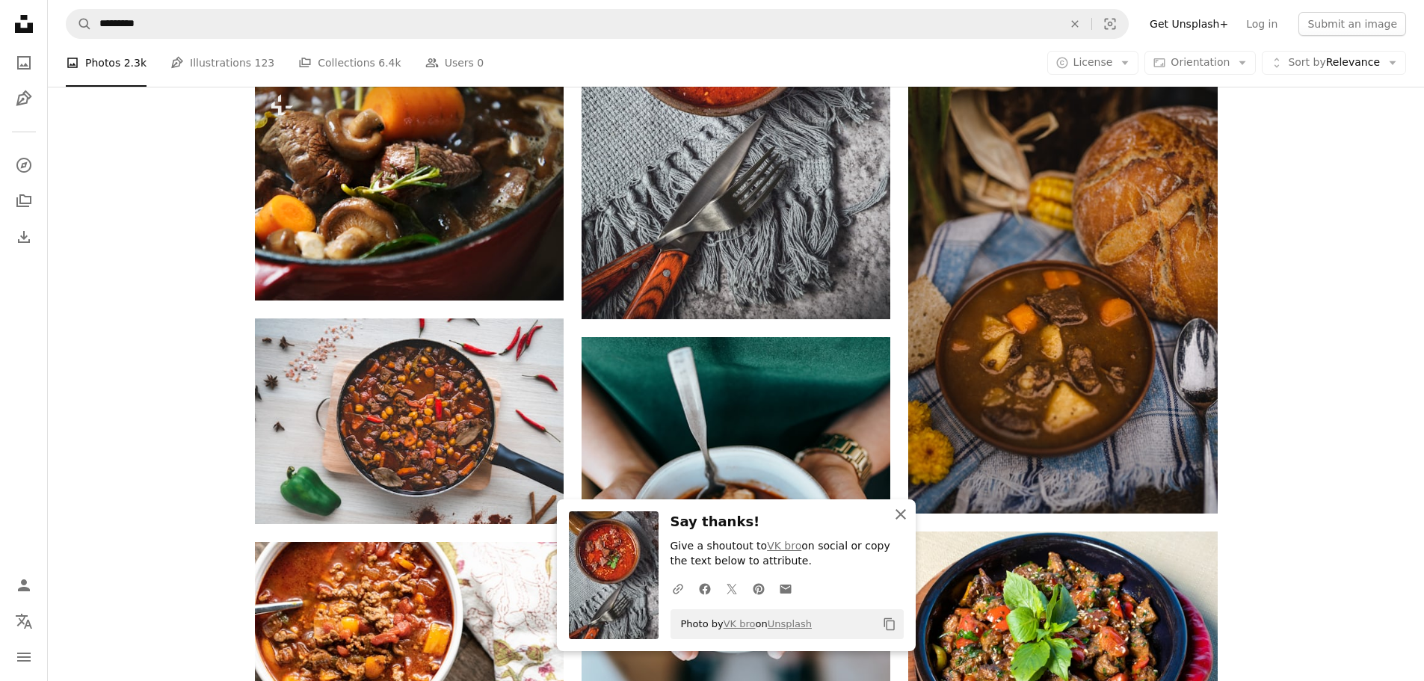
click at [904, 512] on icon "An X shape" at bounding box center [901, 514] width 18 height 18
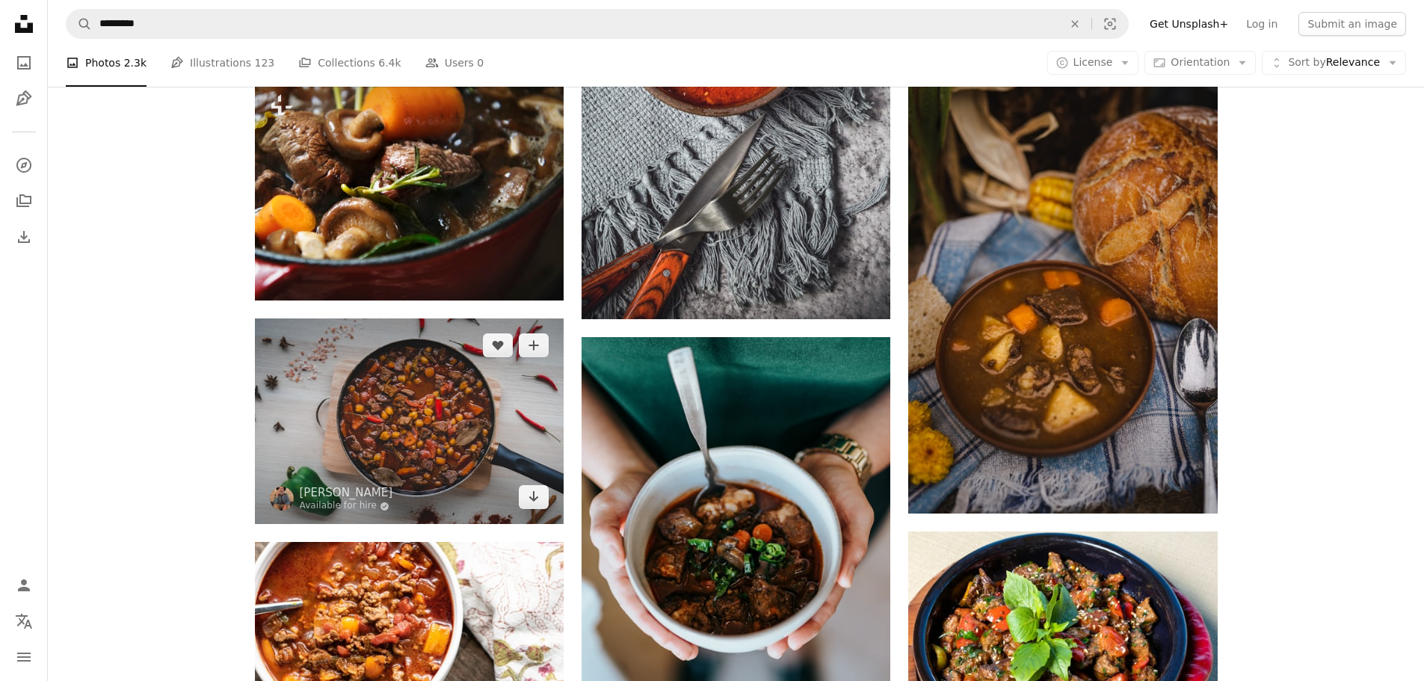
click at [536, 345] on icon "Add to Collection" at bounding box center [534, 345] width 10 height 10
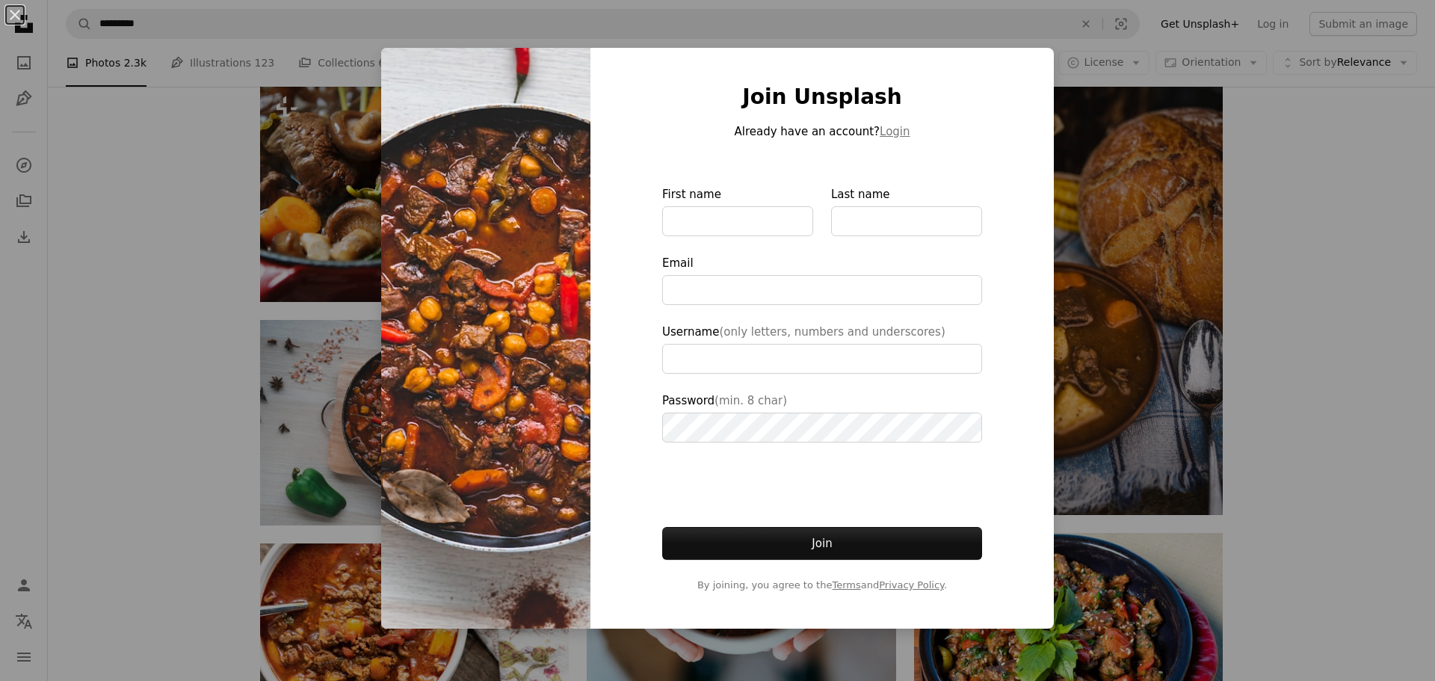
click at [1322, 266] on div "An X shape Join Unsplash Already have an account? Login First name Last name Em…" at bounding box center [717, 340] width 1435 height 681
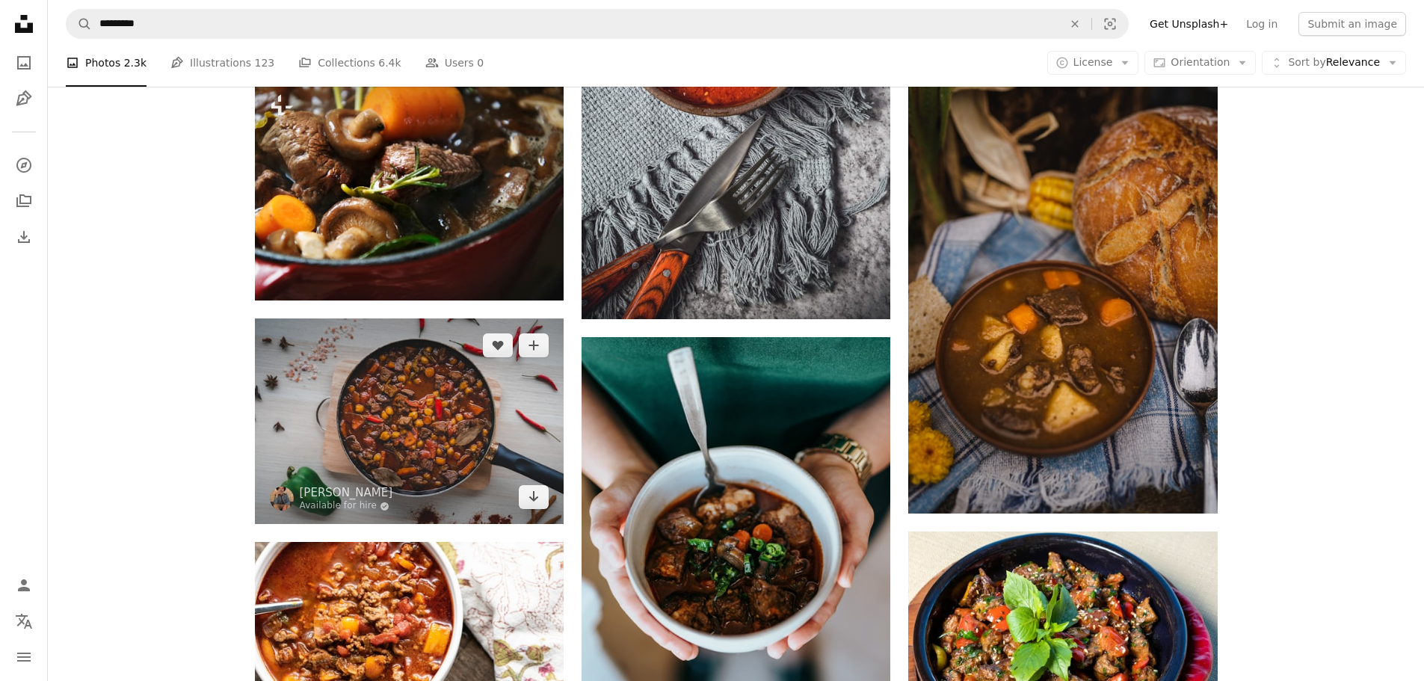
click at [434, 436] on img at bounding box center [409, 421] width 309 height 206
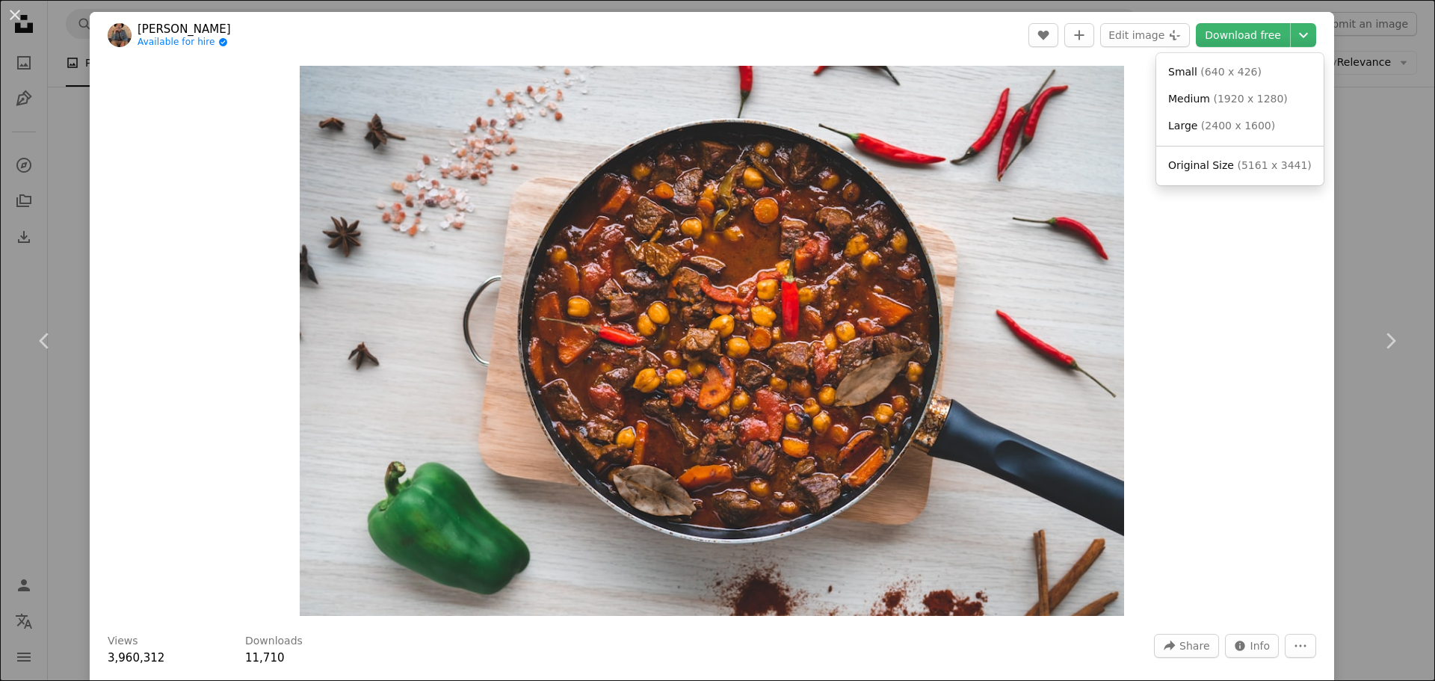
click at [1292, 37] on icon "Chevron down" at bounding box center [1304, 35] width 24 height 18
click at [1230, 68] on span "( 640 x 426 )" at bounding box center [1231, 72] width 61 height 12
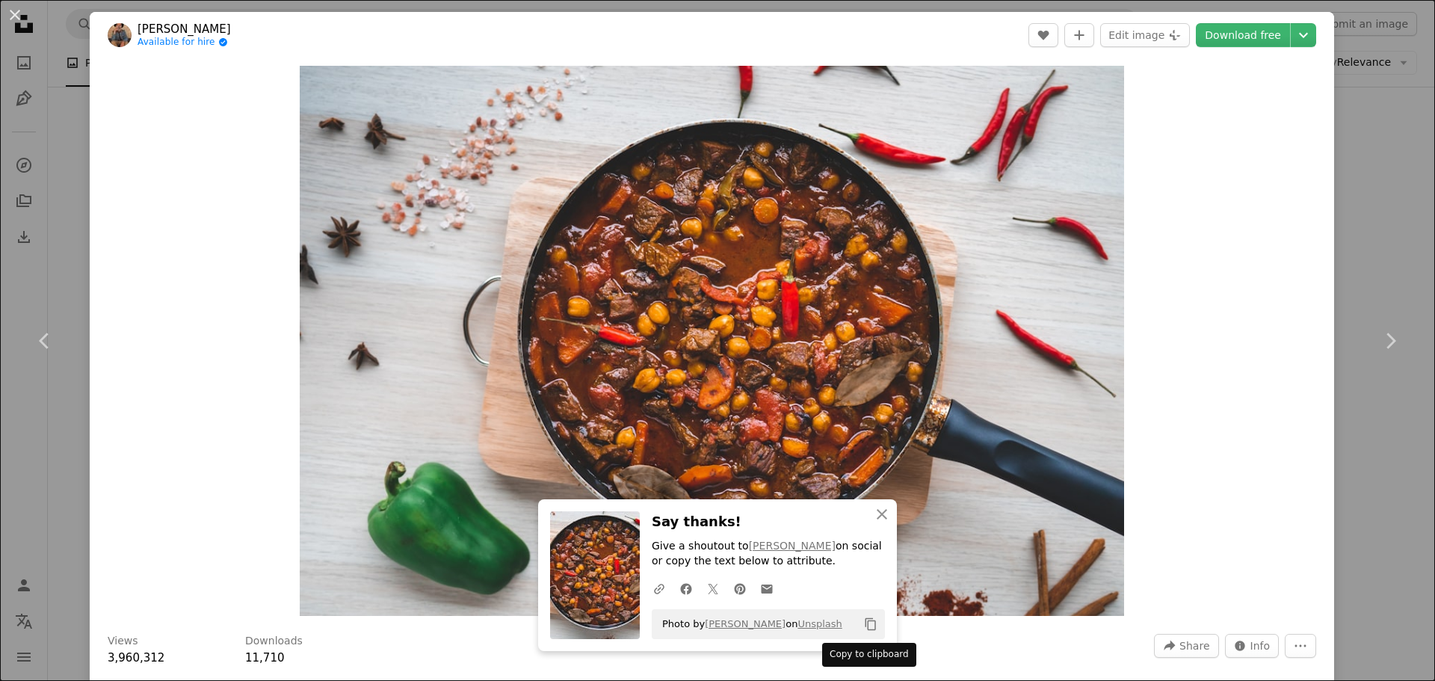
click at [864, 623] on icon "Copy content" at bounding box center [870, 624] width 13 height 13
click at [869, 629] on icon "Copy content" at bounding box center [870, 624] width 13 height 13
click at [1369, 176] on div "An X shape Chevron left Chevron right An X shape Close Say thanks! Give a shout…" at bounding box center [717, 340] width 1435 height 681
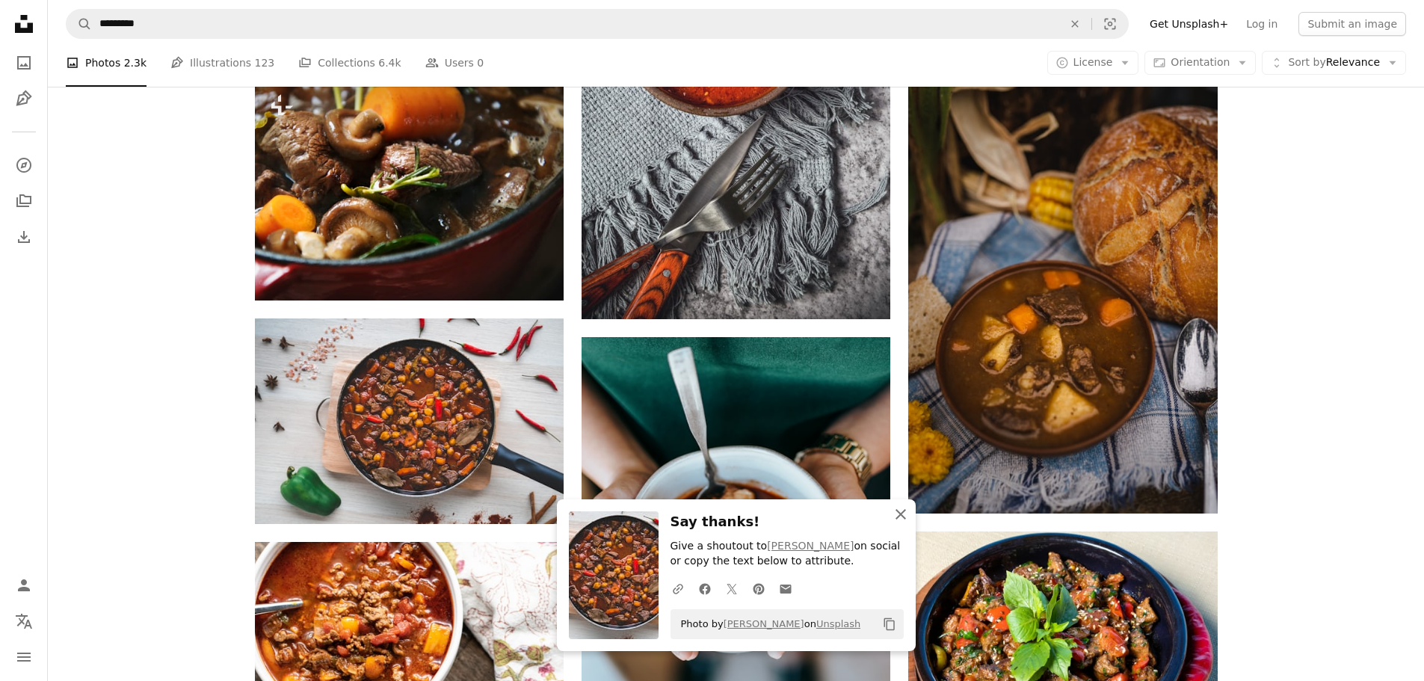
click at [902, 512] on icon "button" at bounding box center [901, 514] width 10 height 10
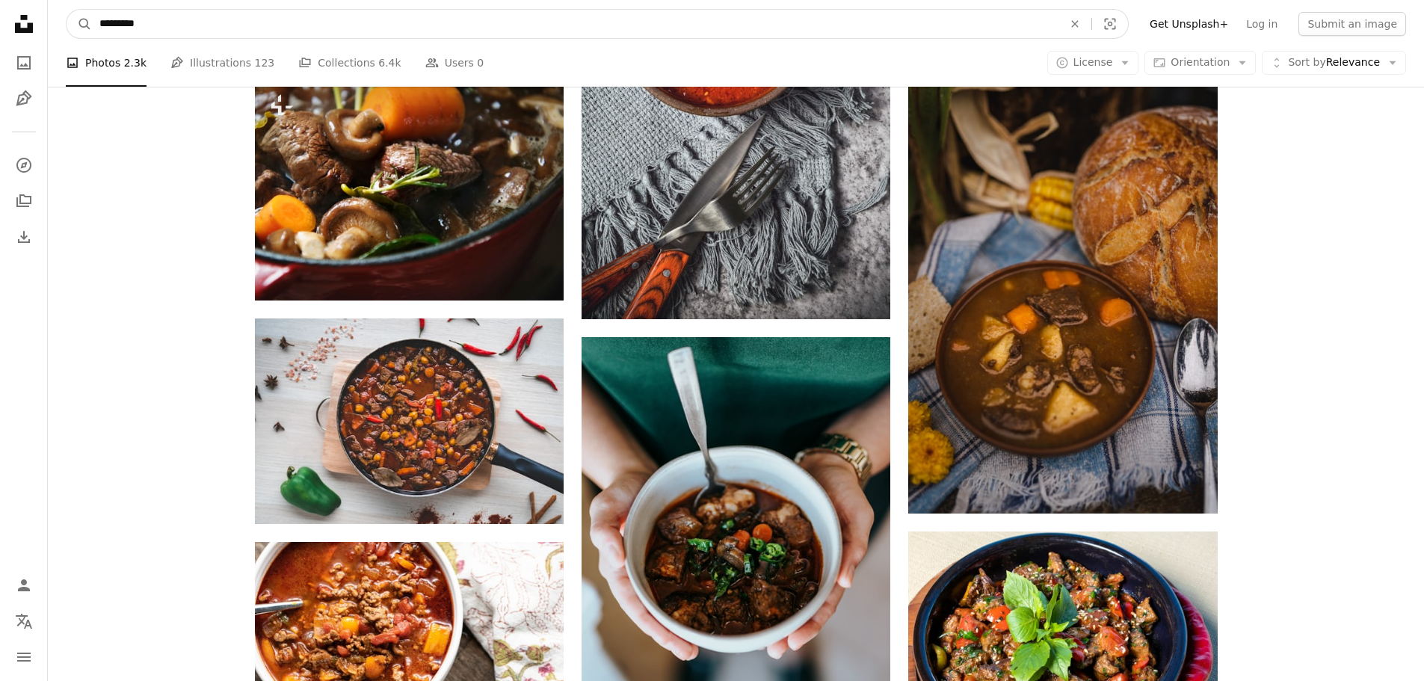
scroll to position [1241, 0]
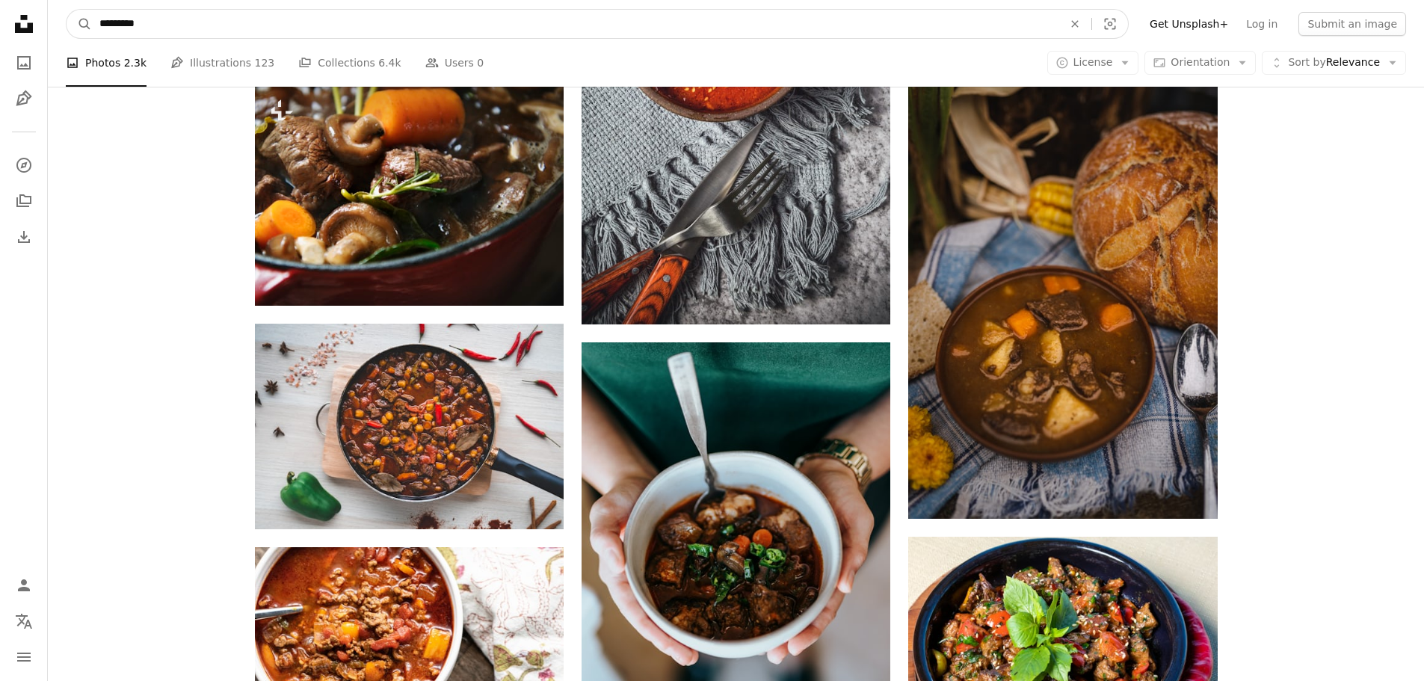
drag, startPoint x: 172, startPoint y: 28, endPoint x: 33, endPoint y: 14, distance: 139.7
click at [33, 14] on div "Unsplash logo Unsplash Home A photo Pen Tool A compass A stack of folders Downl…" at bounding box center [712, 689] width 1424 height 3860
type input "*****"
click at [67, 10] on button "A magnifying glass" at bounding box center [79, 24] width 25 height 28
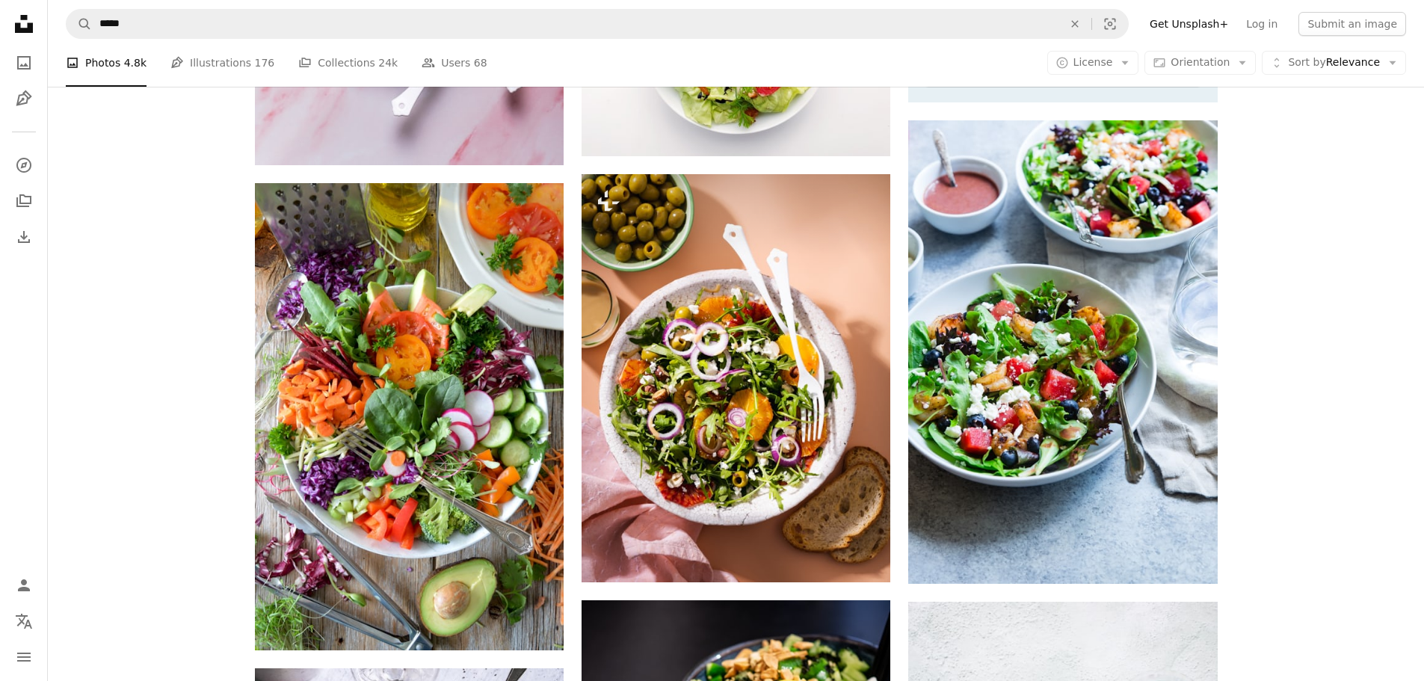
scroll to position [698, 0]
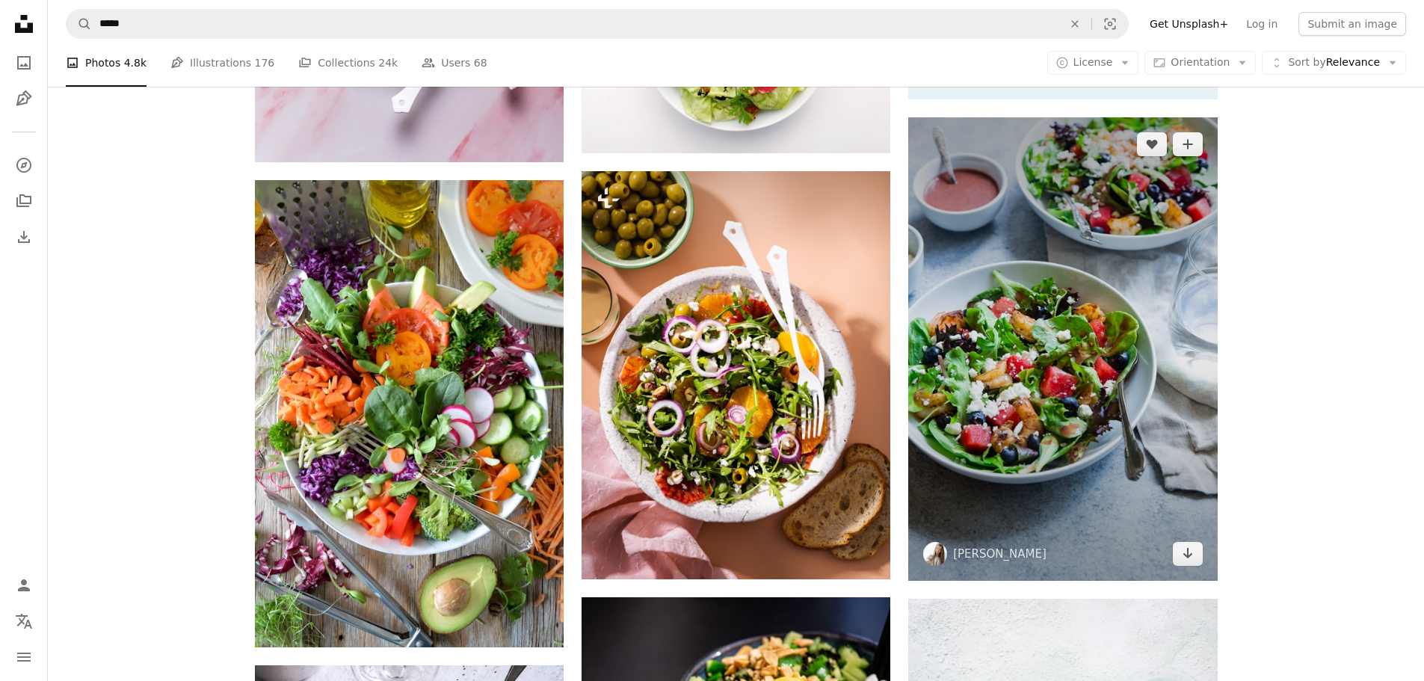
click at [1131, 321] on img at bounding box center [1062, 349] width 309 height 464
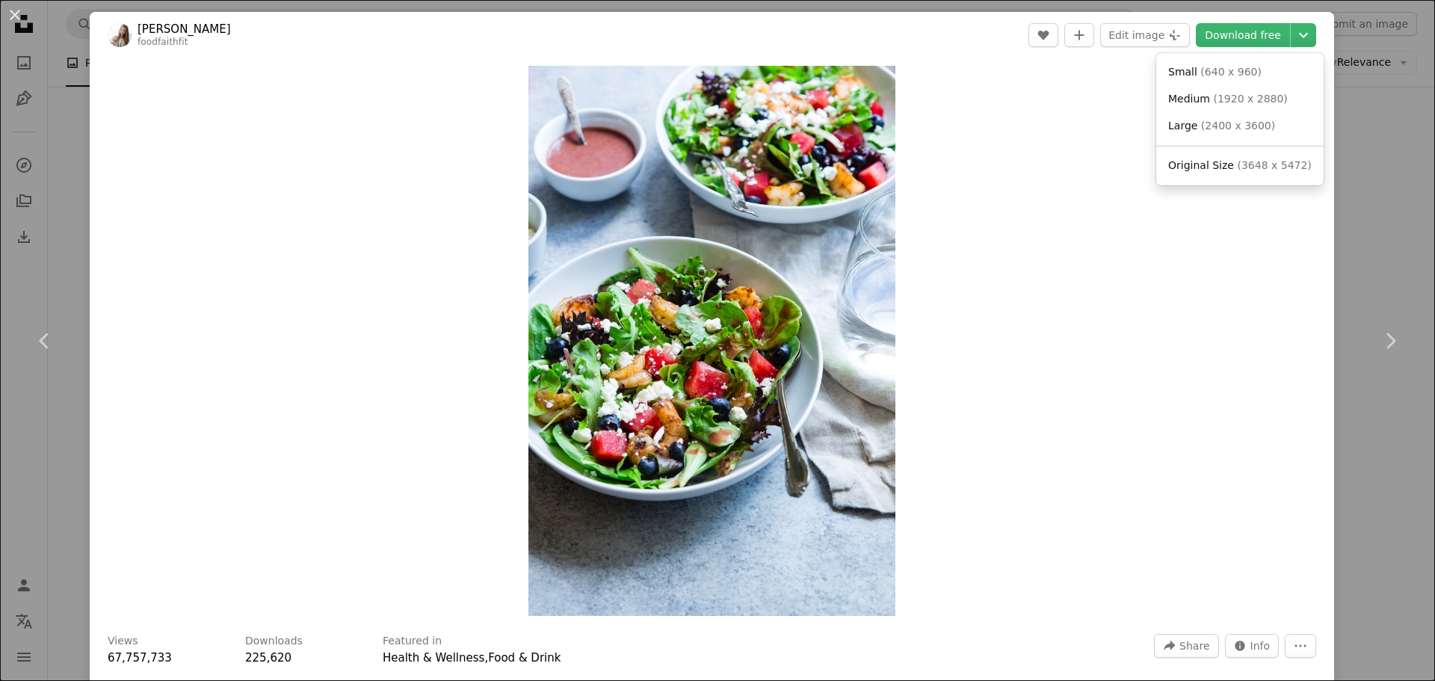
click at [1292, 38] on icon "Chevron down" at bounding box center [1304, 35] width 24 height 18
click at [1255, 78] on link "Small ( 640 x 960 )" at bounding box center [1241, 72] width 156 height 27
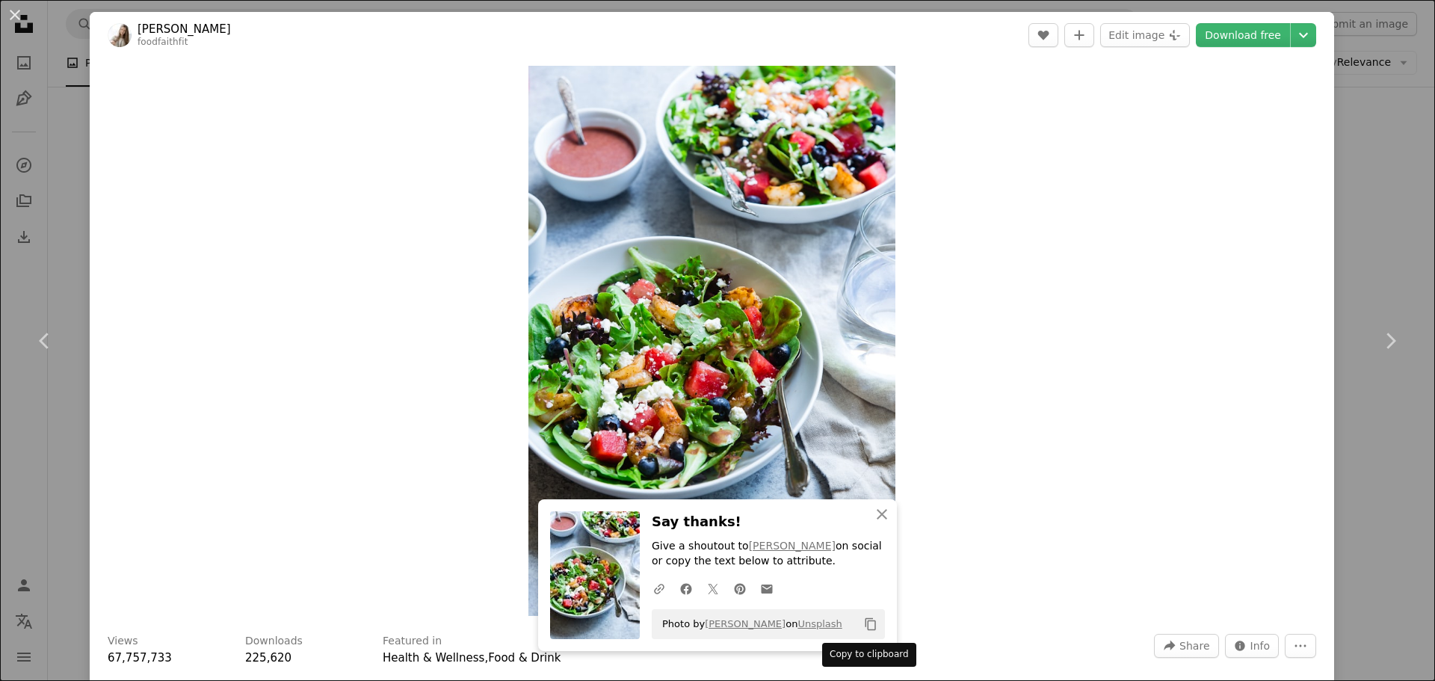
click at [864, 629] on icon "Copy content" at bounding box center [870, 624] width 13 height 13
click at [868, 625] on icon "Copy content" at bounding box center [870, 624] width 13 height 13
click at [1356, 228] on div "An X shape Chevron left Chevron right An X shape Close Say thanks! Give a shout…" at bounding box center [717, 340] width 1435 height 681
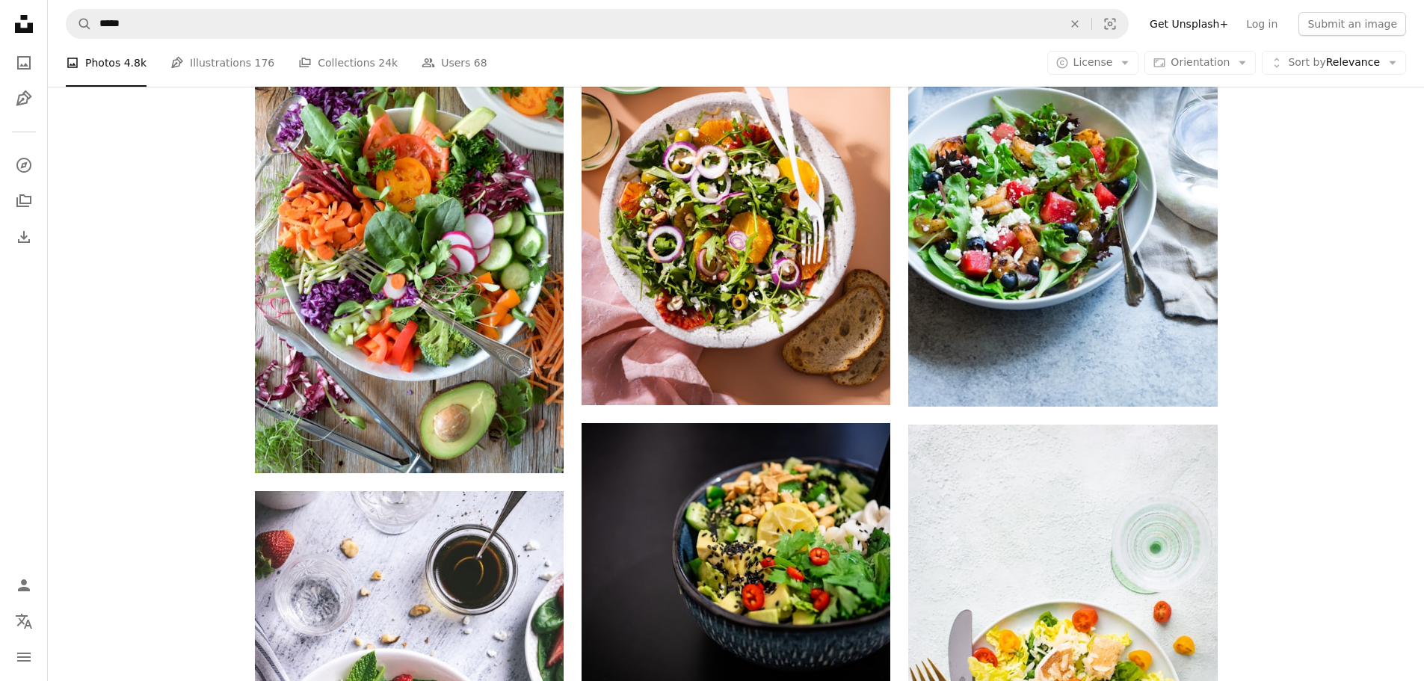
scroll to position [847, 0]
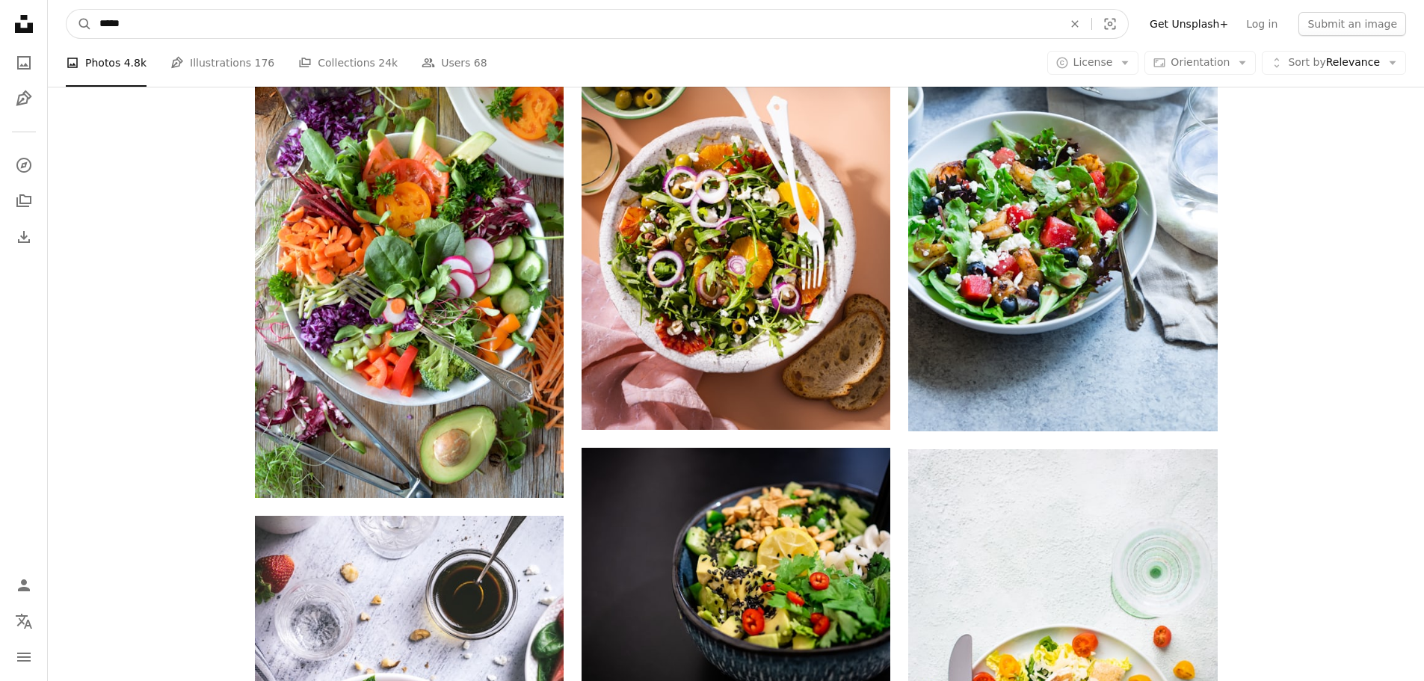
drag, startPoint x: 141, startPoint y: 19, endPoint x: 66, endPoint y: 23, distance: 75.6
click at [66, 23] on form "A magnifying glass ***** An X shape Visual search" at bounding box center [597, 24] width 1063 height 30
type input "**********"
click at [67, 10] on button "A magnifying glass" at bounding box center [79, 24] width 25 height 28
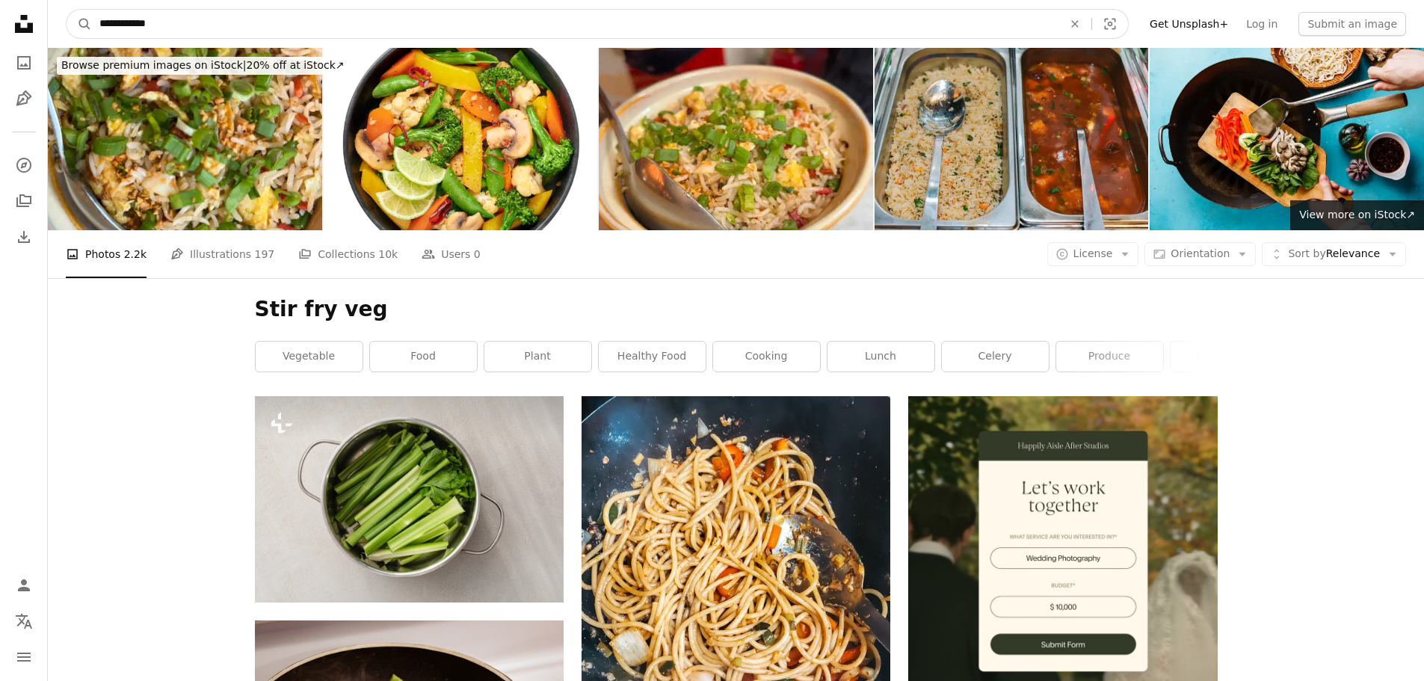
drag, startPoint x: 154, startPoint y: 22, endPoint x: 28, endPoint y: 25, distance: 126.4
type input "**********"
click at [67, 10] on button "A magnifying glass" at bounding box center [79, 24] width 25 height 28
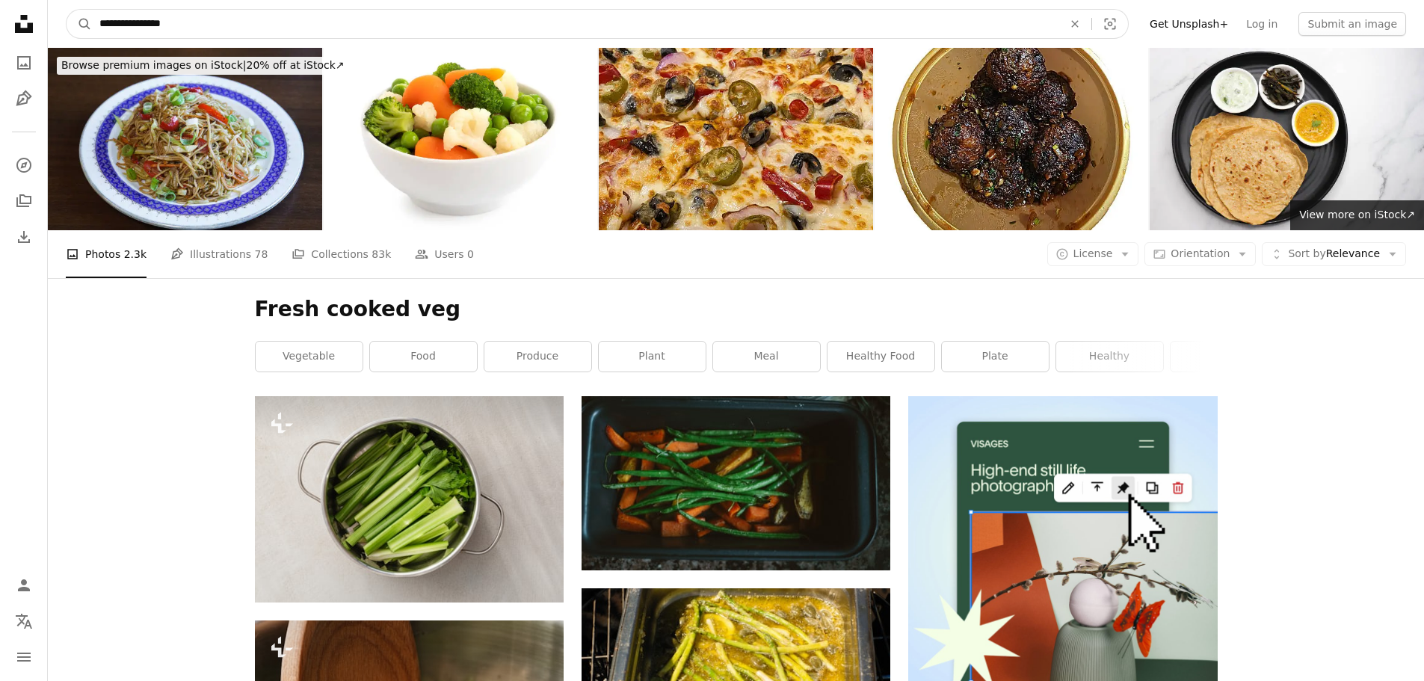
drag, startPoint x: 182, startPoint y: 24, endPoint x: 16, endPoint y: 14, distance: 167.0
type input "**********"
click button "A magnifying glass" at bounding box center [79, 24] width 25 height 28
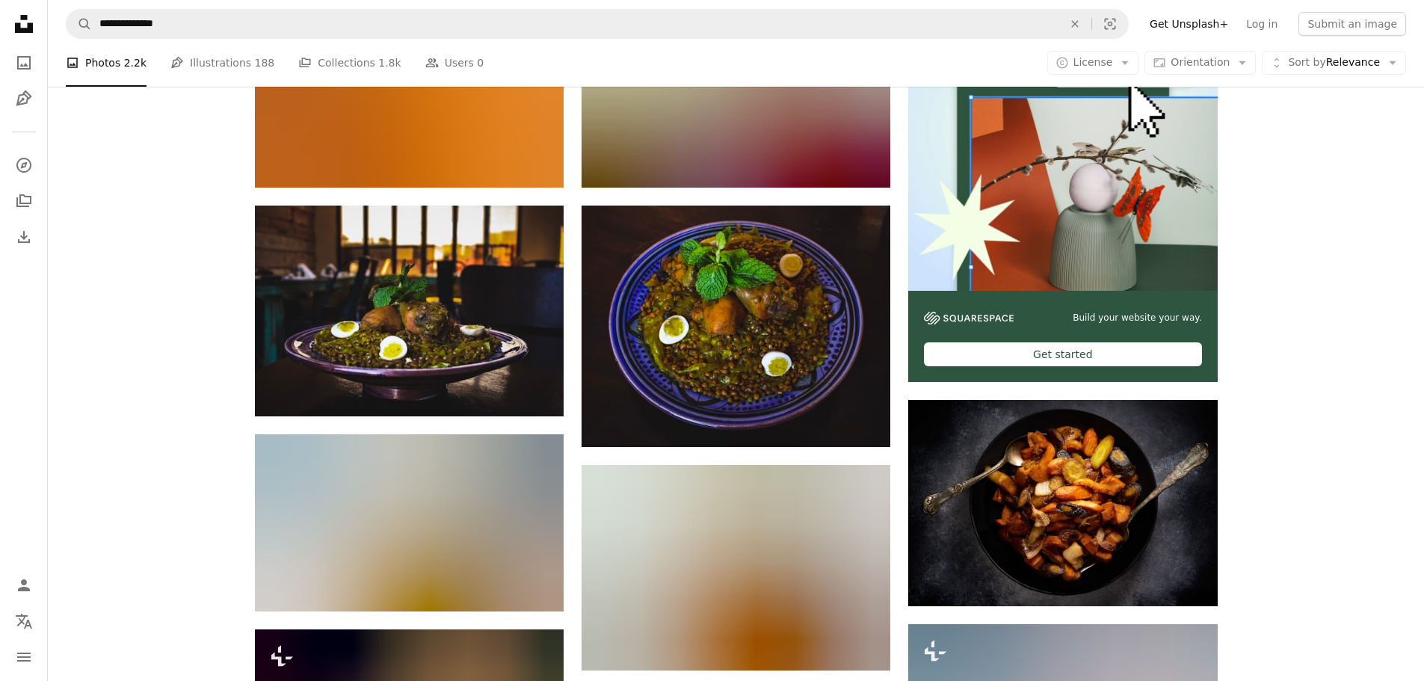
scroll to position [548, 0]
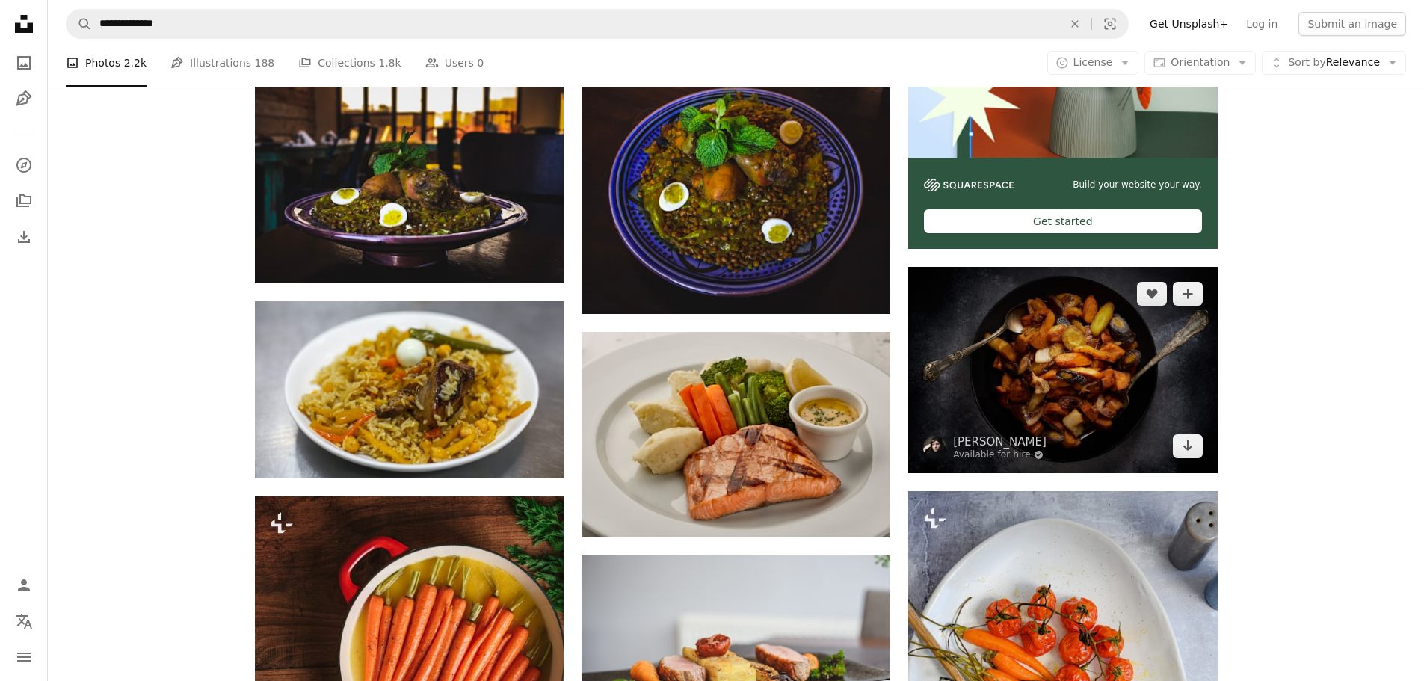
click at [1084, 360] on img at bounding box center [1062, 370] width 309 height 206
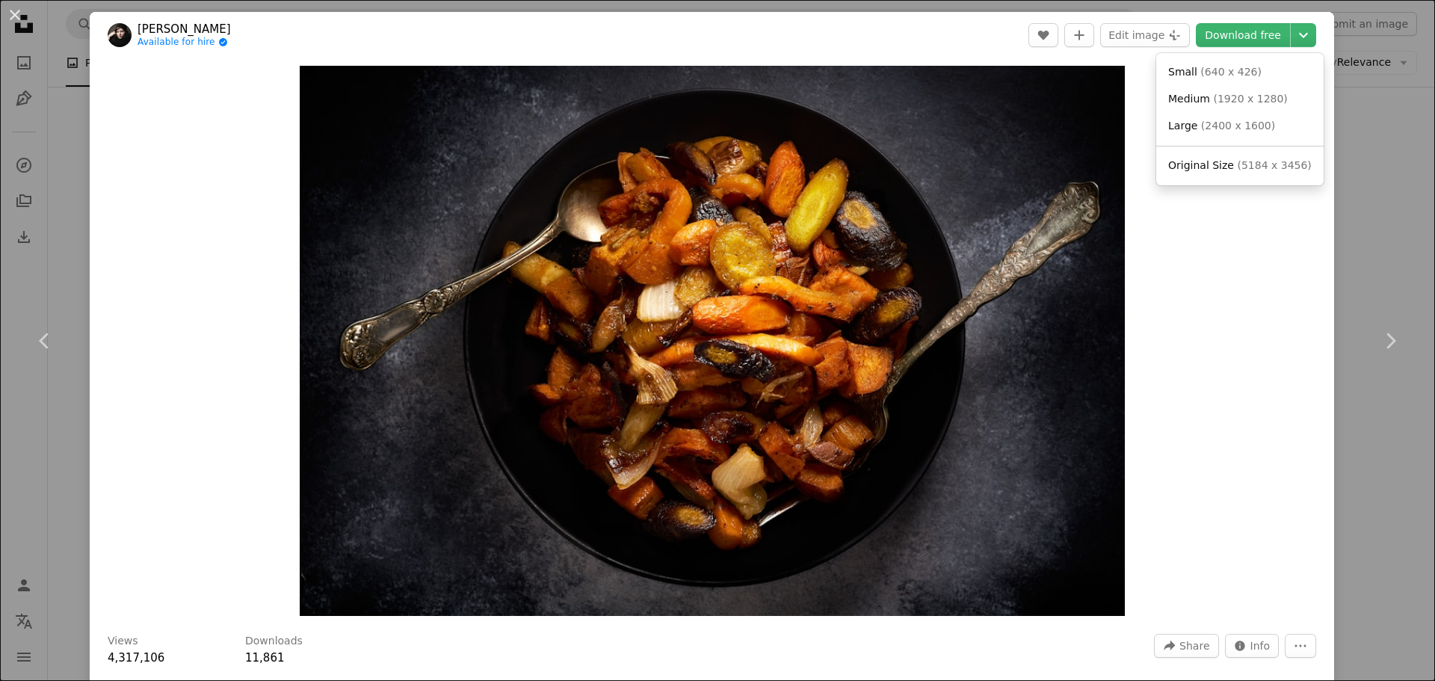
click at [1293, 36] on icon "Chevron down" at bounding box center [1304, 35] width 24 height 18
click at [1243, 69] on span "( 640 x 426 )" at bounding box center [1231, 72] width 61 height 12
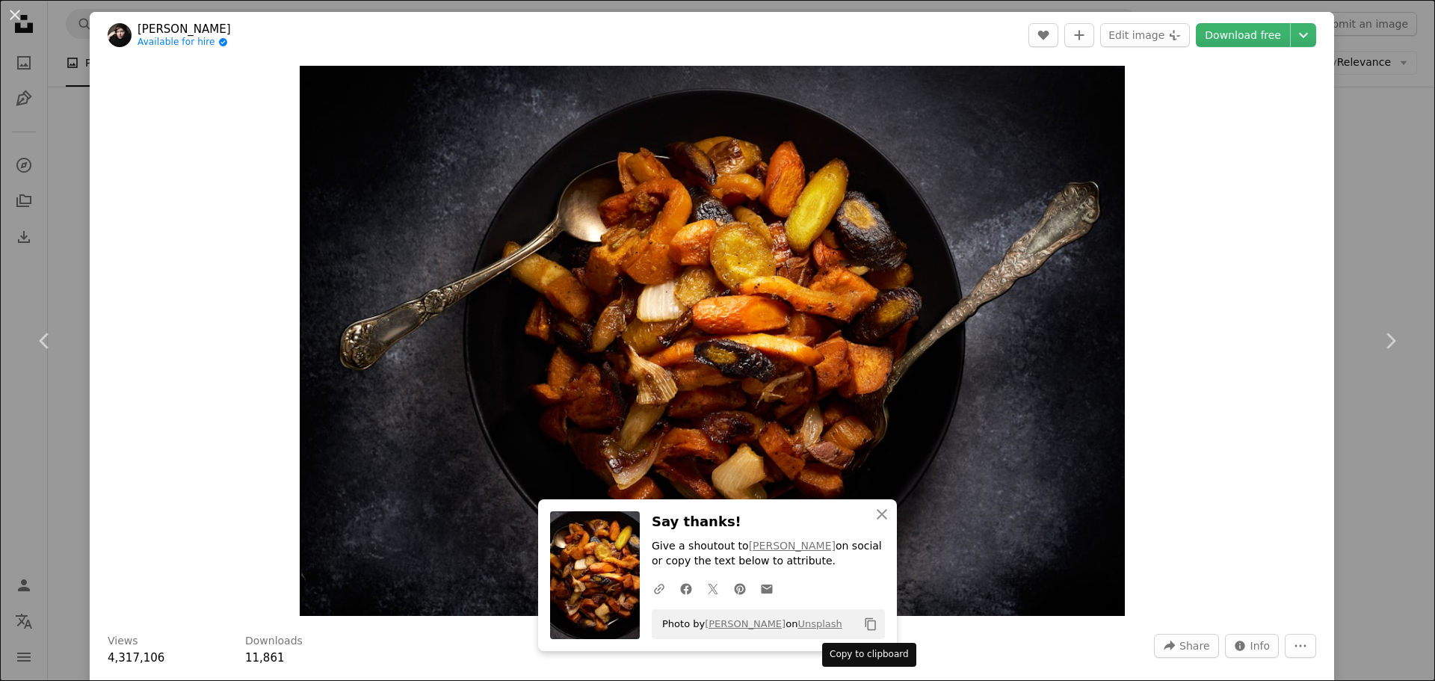
click at [869, 629] on icon "Copy to clipboard" at bounding box center [871, 624] width 10 height 13
click at [1372, 135] on div "An X shape Chevron left Chevron right An X shape Close Say thanks! Give a shout…" at bounding box center [717, 340] width 1435 height 681
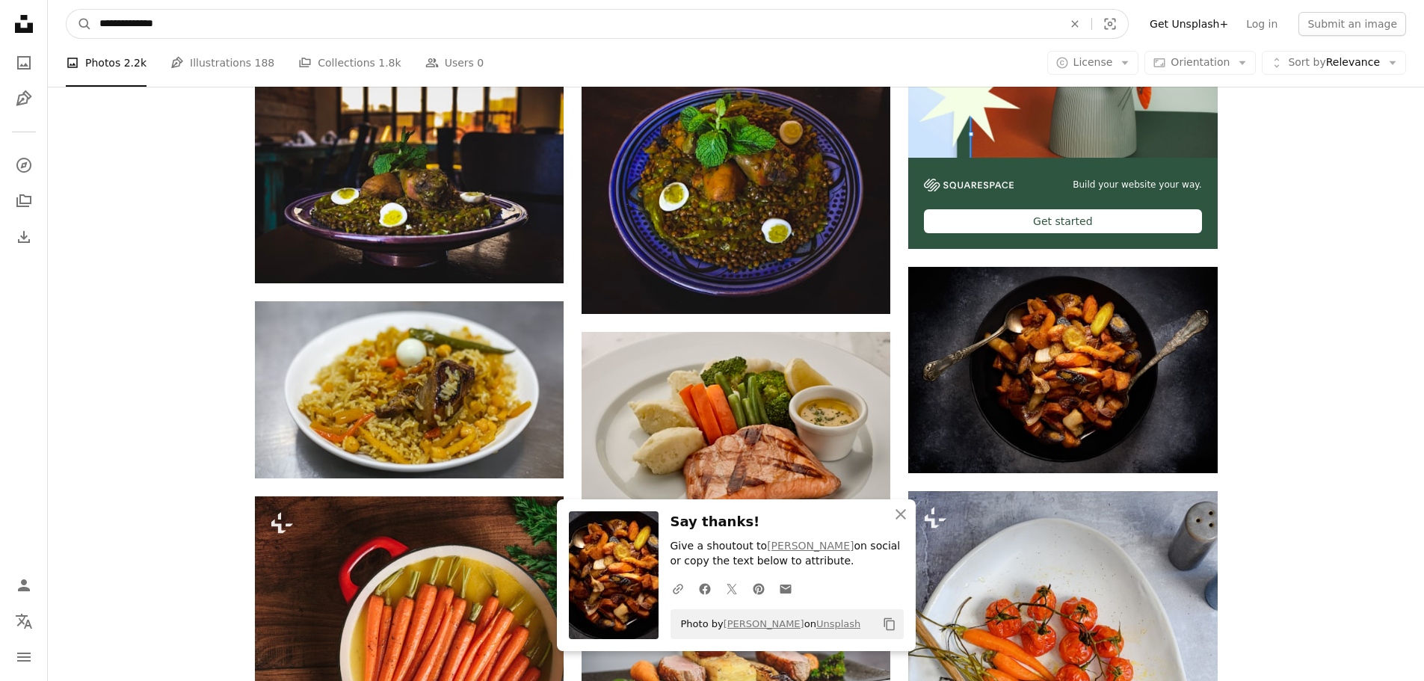
drag, startPoint x: 161, startPoint y: 28, endPoint x: 93, endPoint y: 22, distance: 68.3
click at [93, 22] on input "**********" at bounding box center [575, 24] width 967 height 28
type input "*"
type input "**********"
click at [67, 10] on button "A magnifying glass" at bounding box center [79, 24] width 25 height 28
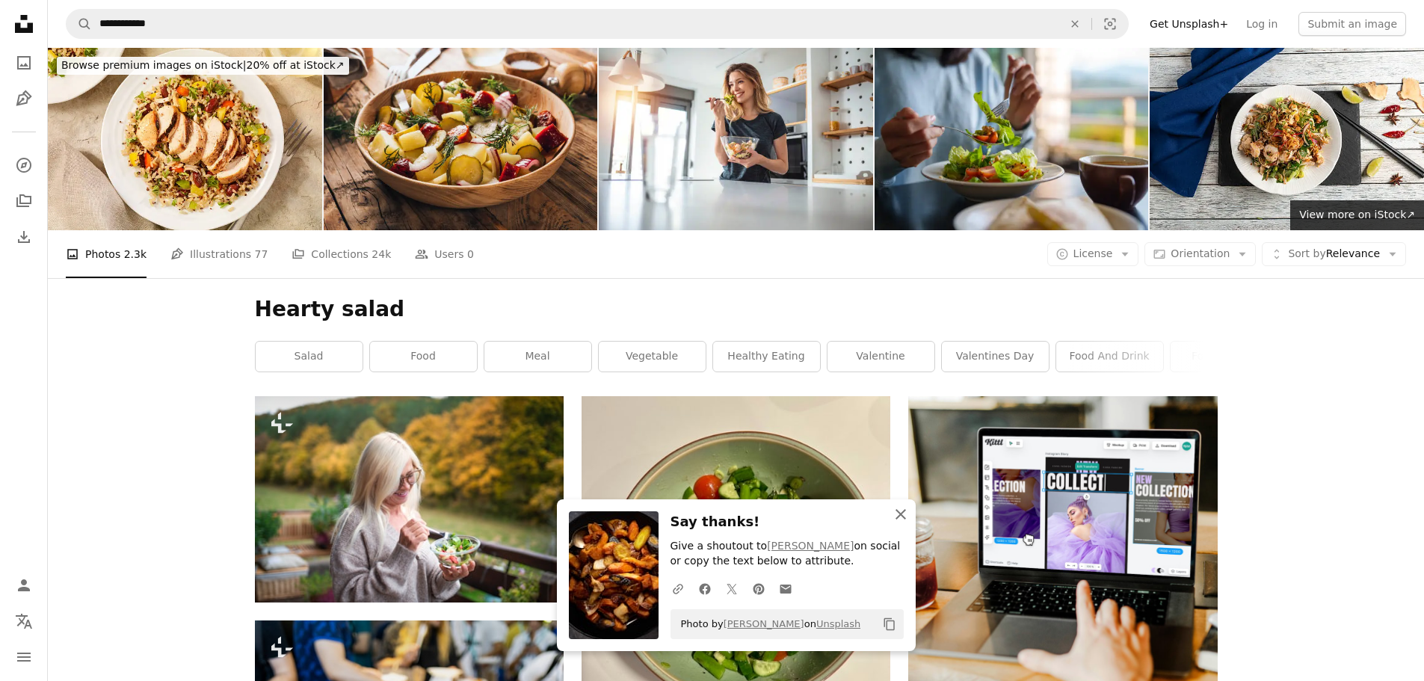
click at [899, 518] on icon "An X shape" at bounding box center [901, 514] width 18 height 18
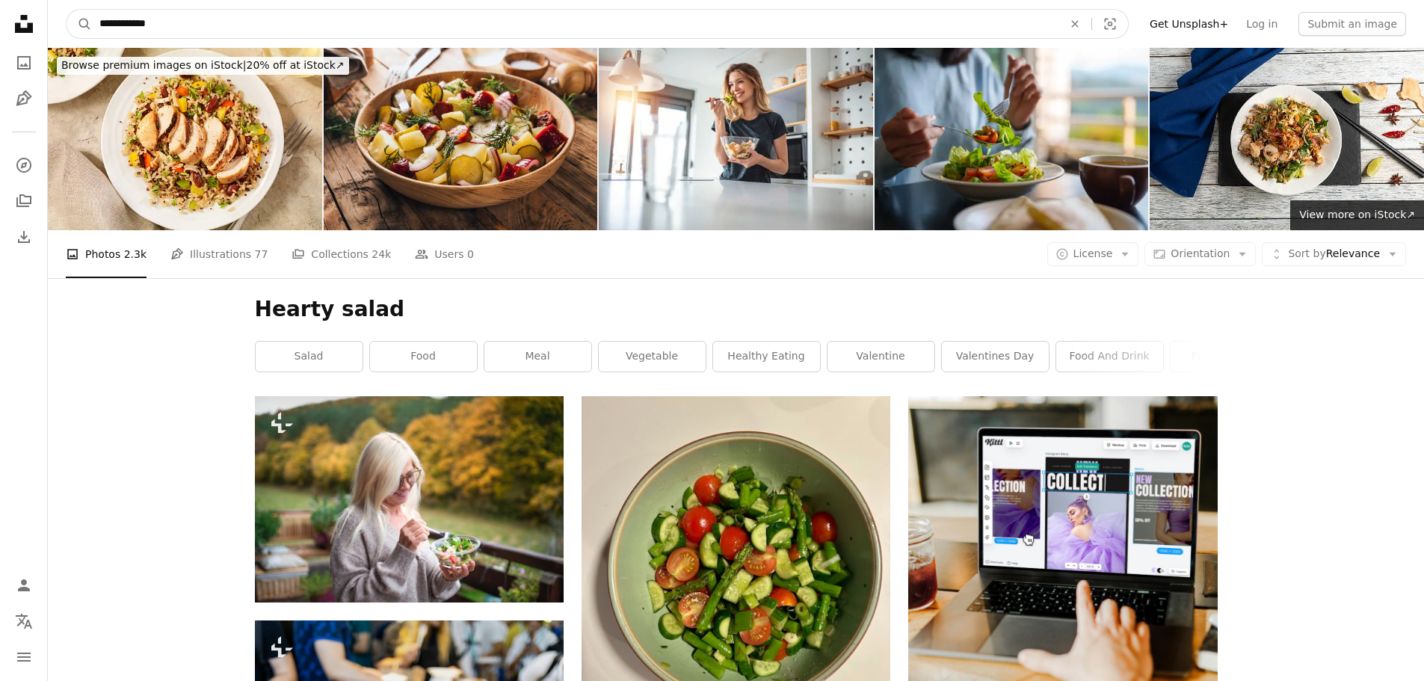
drag, startPoint x: 170, startPoint y: 25, endPoint x: 66, endPoint y: 19, distance: 104.1
click at [66, 19] on form "**********" at bounding box center [597, 24] width 1063 height 30
type input "**********"
click at [67, 10] on button "A magnifying glass" at bounding box center [79, 24] width 25 height 28
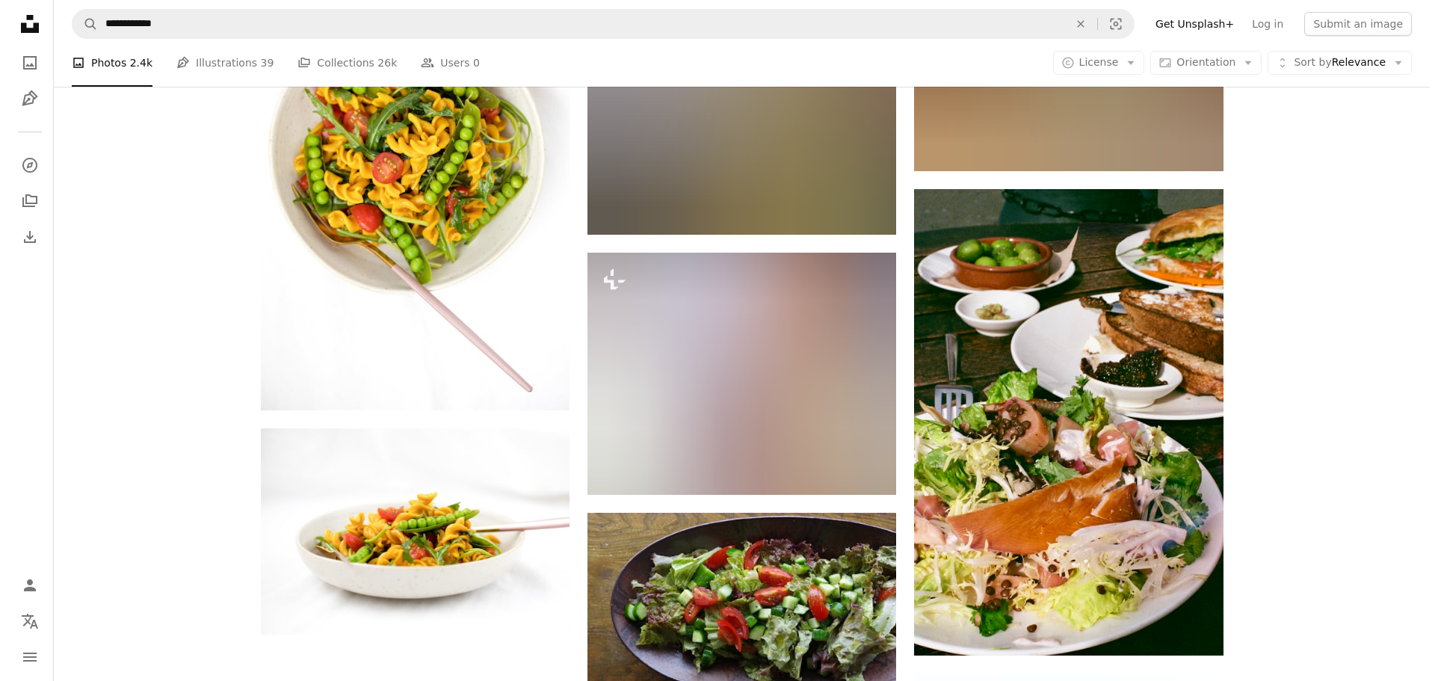
scroll to position [2043, 0]
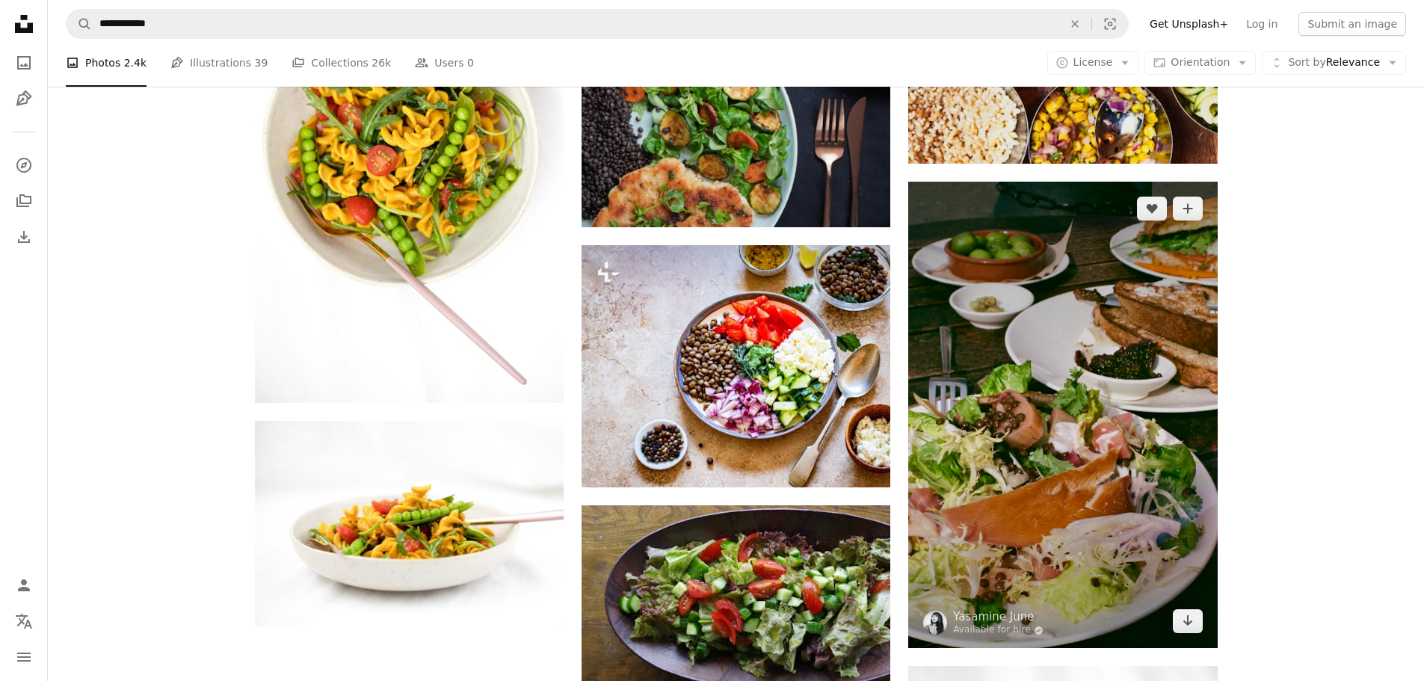
click at [1156, 295] on img at bounding box center [1062, 415] width 309 height 467
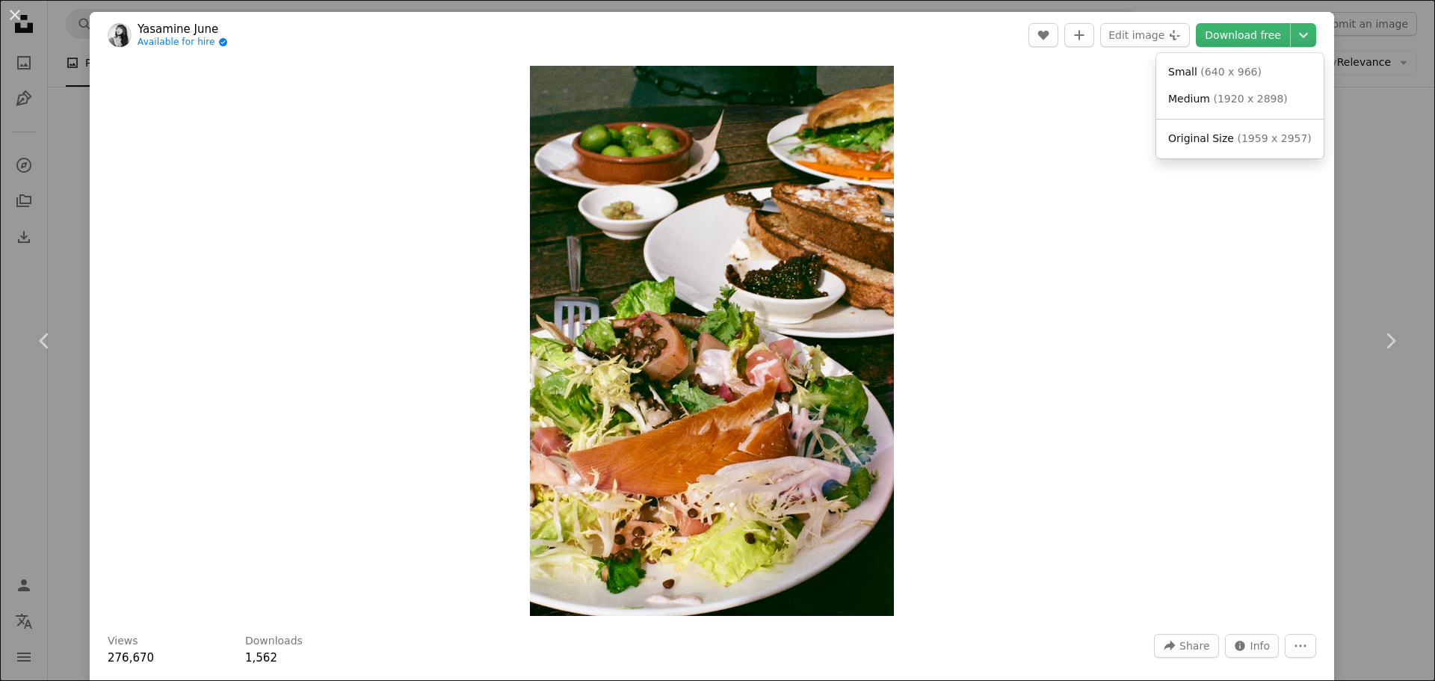
click at [1298, 40] on icon "Chevron down" at bounding box center [1304, 35] width 24 height 18
click at [1245, 68] on span "( 640 x 966 )" at bounding box center [1231, 72] width 61 height 12
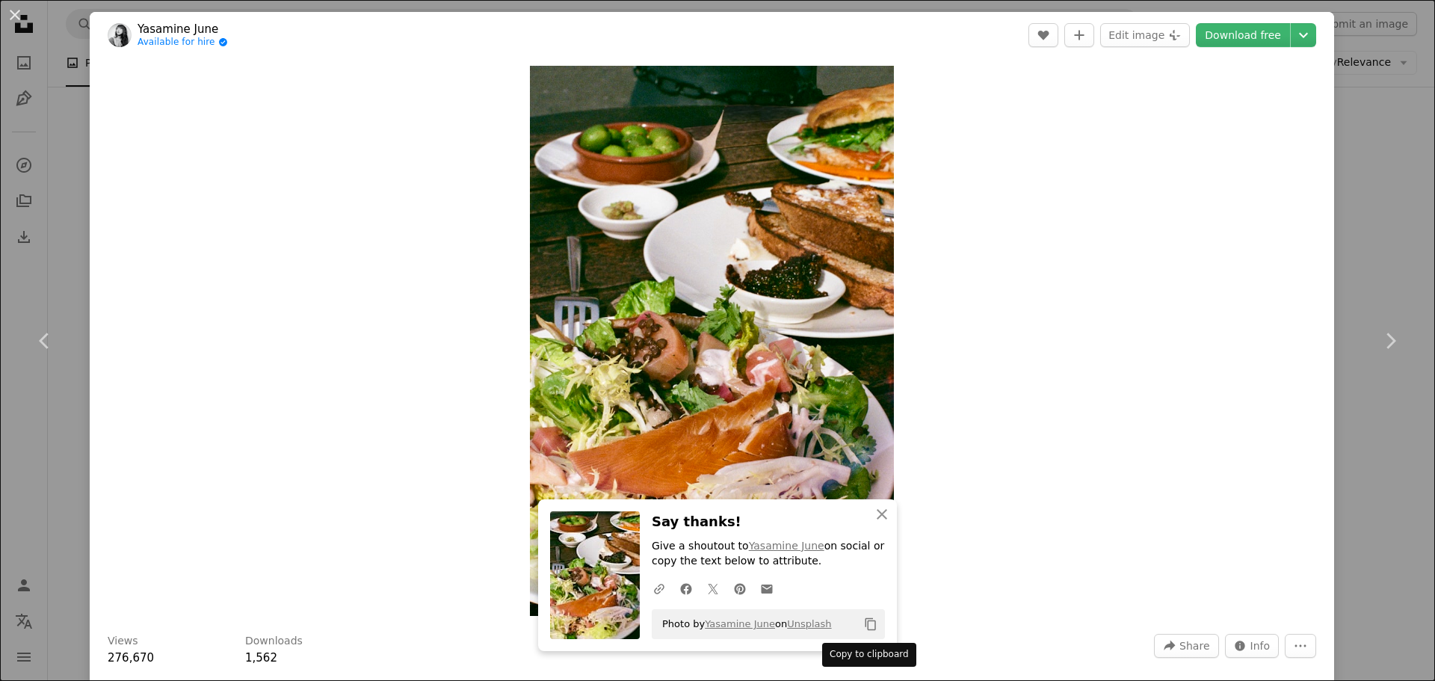
click at [864, 630] on icon "Copy content" at bounding box center [870, 624] width 13 height 13
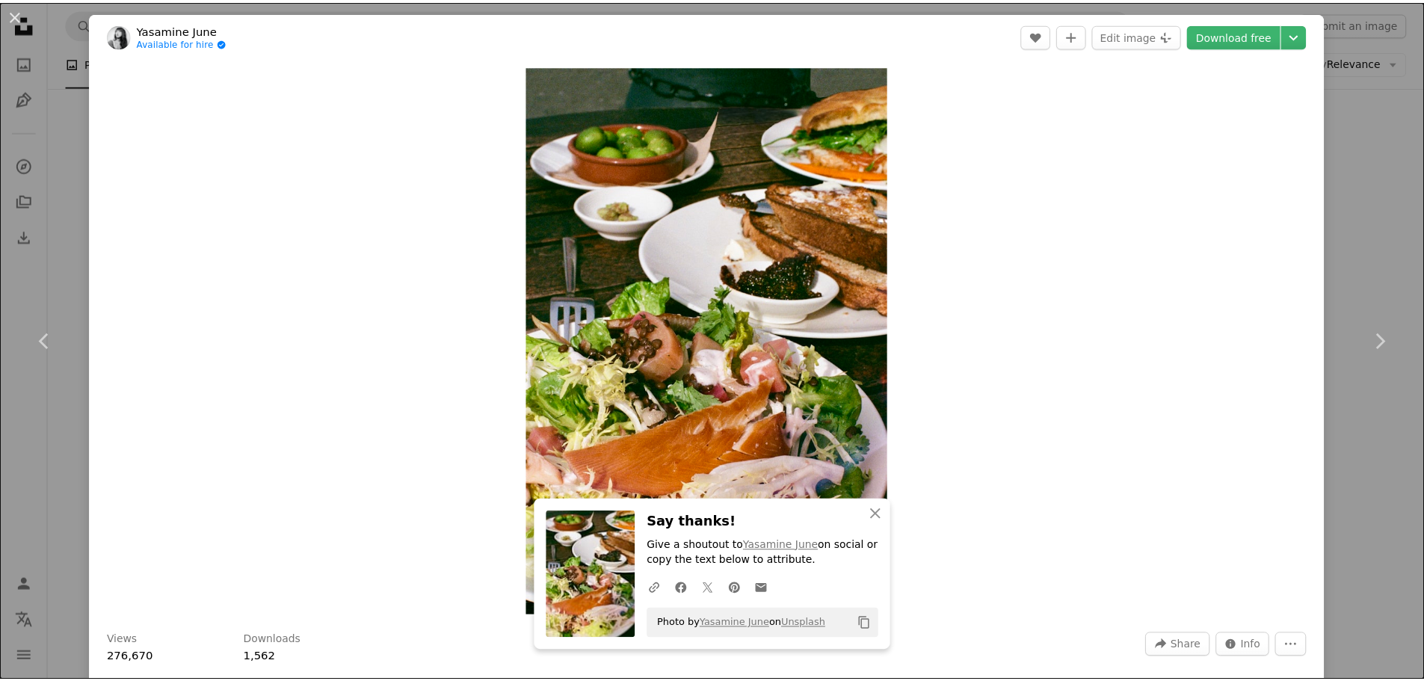
scroll to position [50, 0]
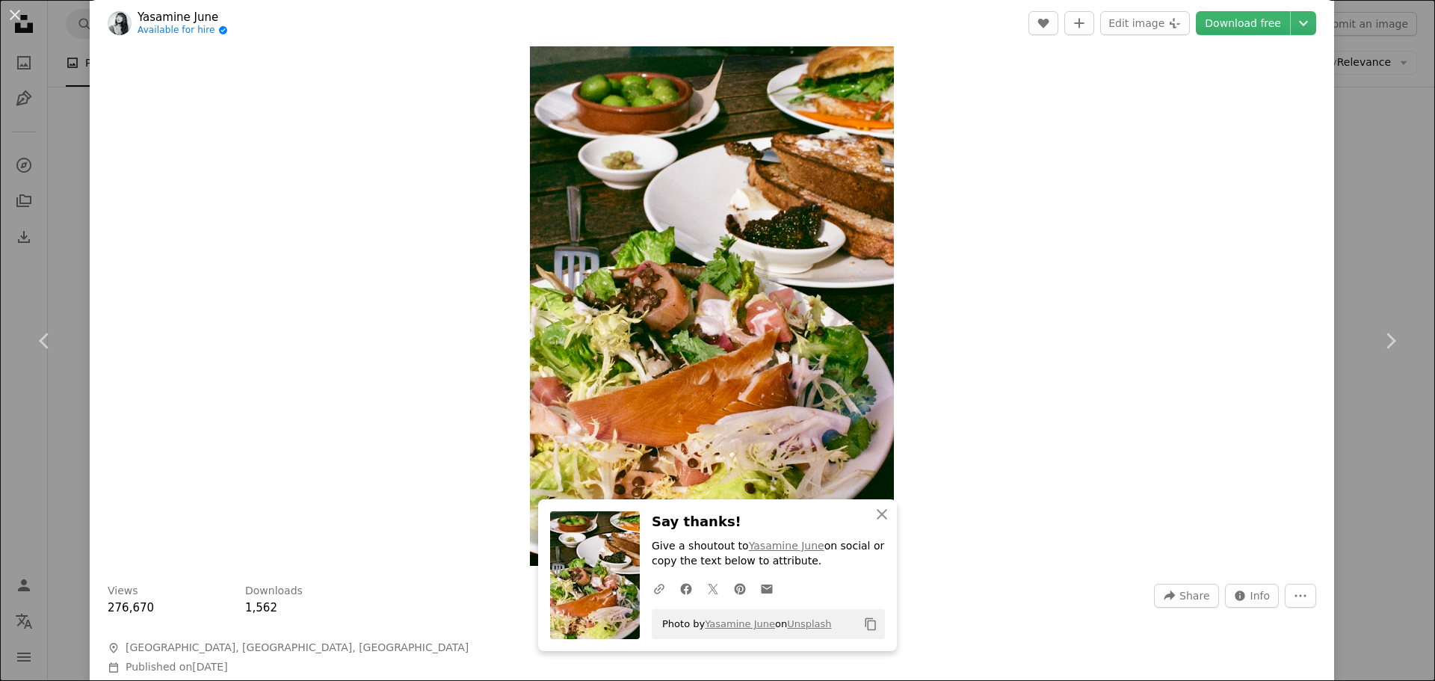
click at [1356, 185] on div "An X shape Chevron left Chevron right An X shape Close Say thanks! Give a shout…" at bounding box center [717, 340] width 1435 height 681
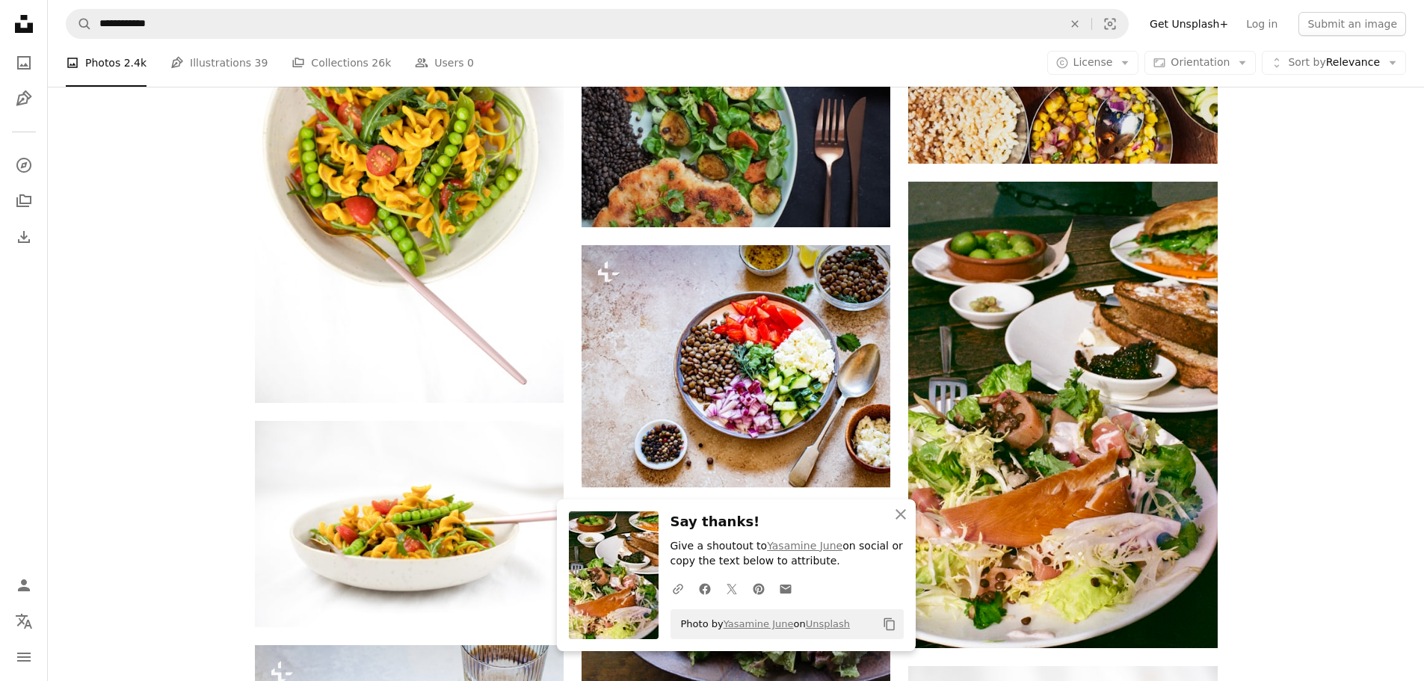
drag, startPoint x: 1286, startPoint y: 336, endPoint x: 1271, endPoint y: 336, distance: 15.0
click at [902, 515] on icon "button" at bounding box center [901, 514] width 10 height 10
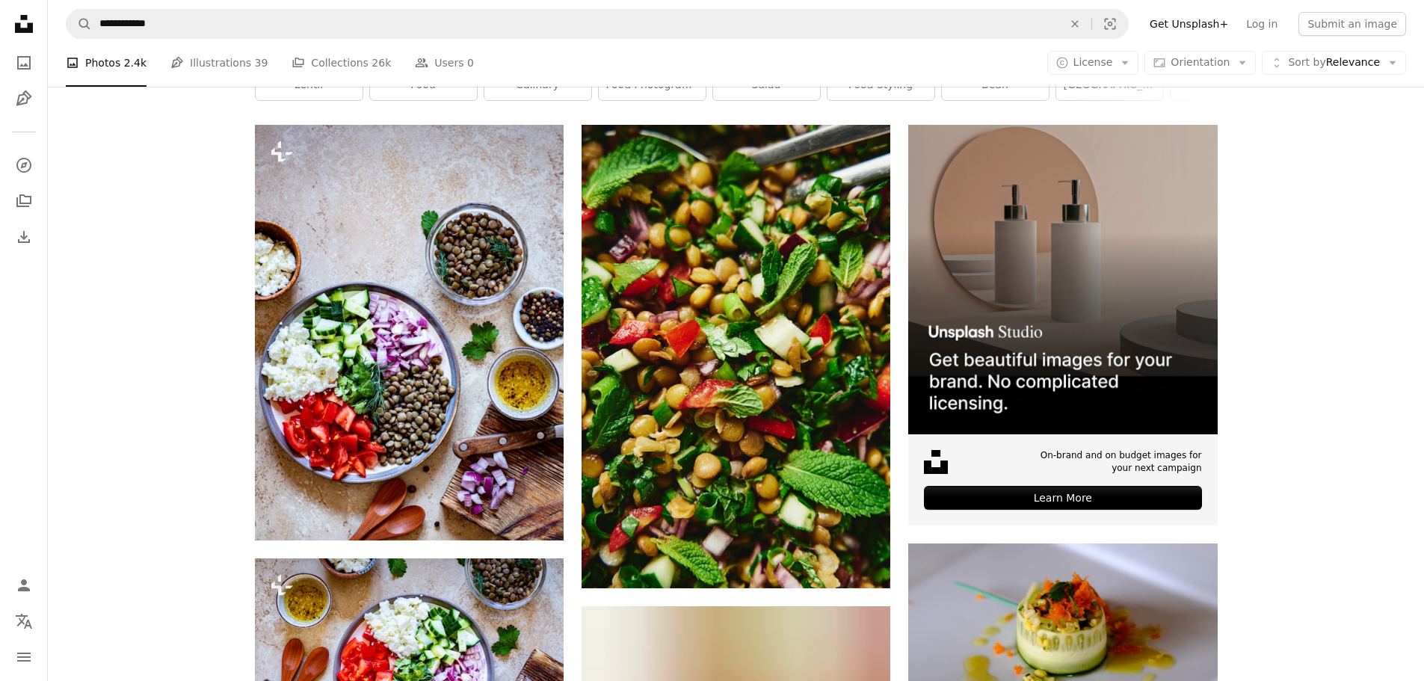
scroll to position [249, 0]
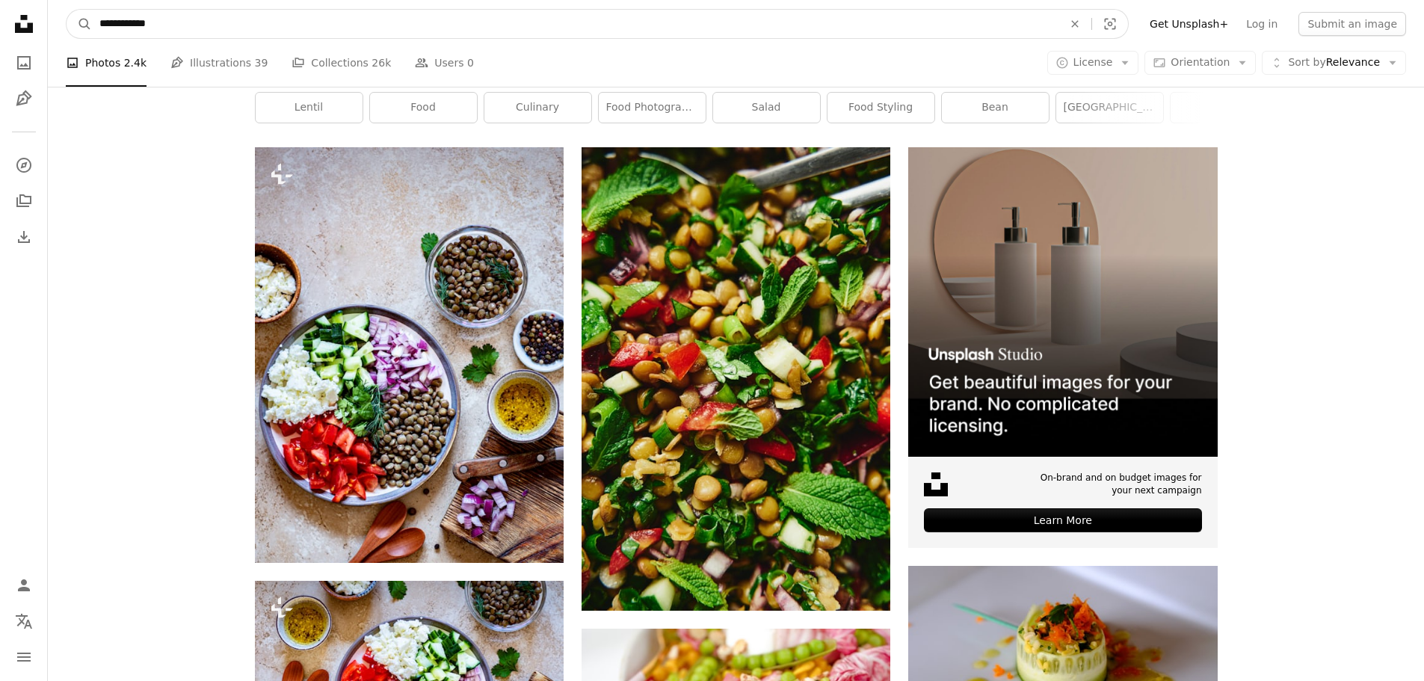
drag, startPoint x: 170, startPoint y: 25, endPoint x: 0, endPoint y: 22, distance: 169.7
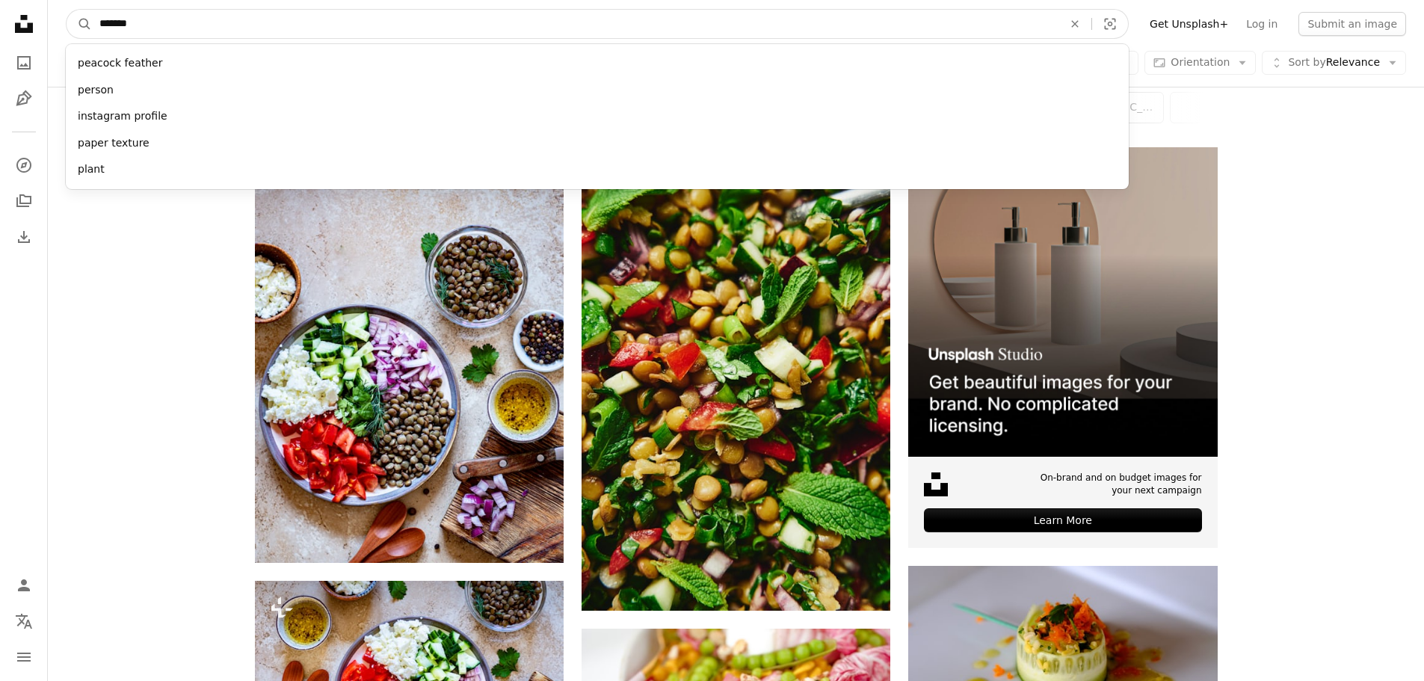
type input "*******"
click at [67, 10] on button "A magnifying glass" at bounding box center [79, 24] width 25 height 28
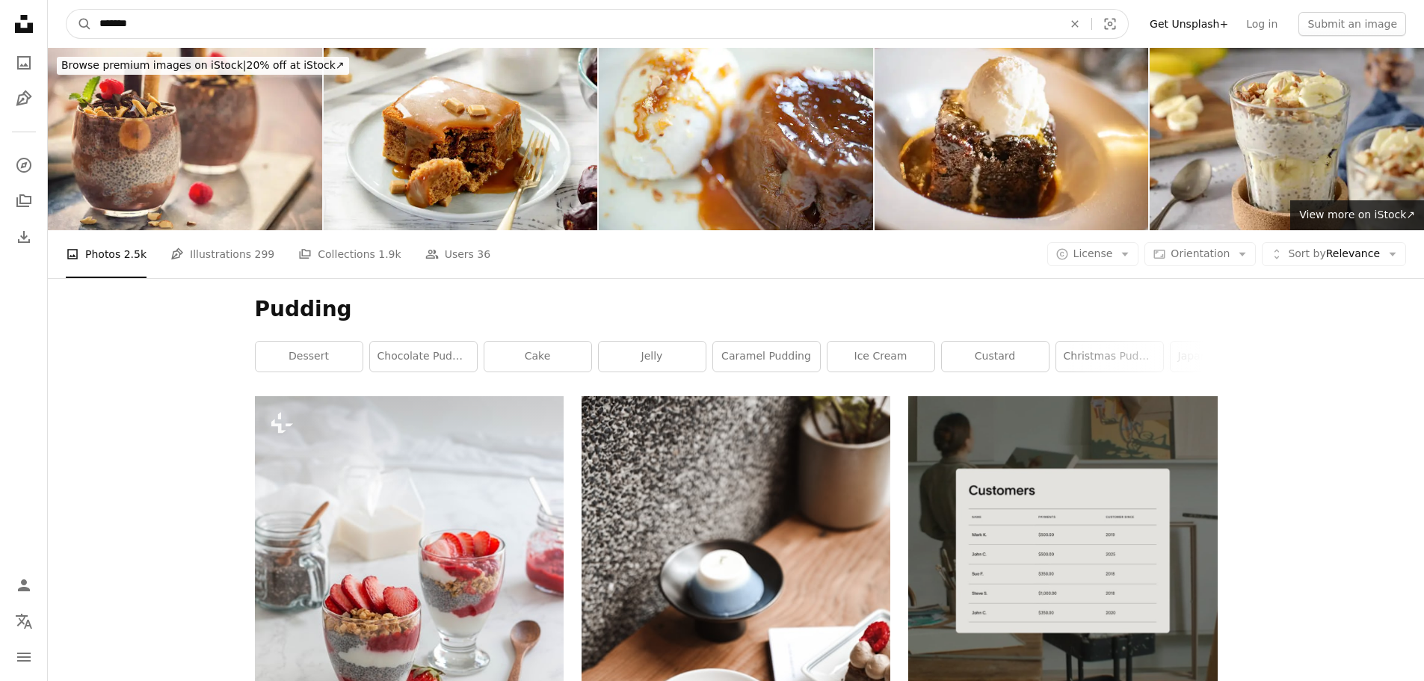
drag, startPoint x: 150, startPoint y: 19, endPoint x: 72, endPoint y: 19, distance: 77.8
click at [72, 19] on form "A magnifying glass ******* An X shape Visual search" at bounding box center [597, 24] width 1063 height 30
type input "**********"
click at [67, 10] on button "A magnifying glass" at bounding box center [79, 24] width 25 height 28
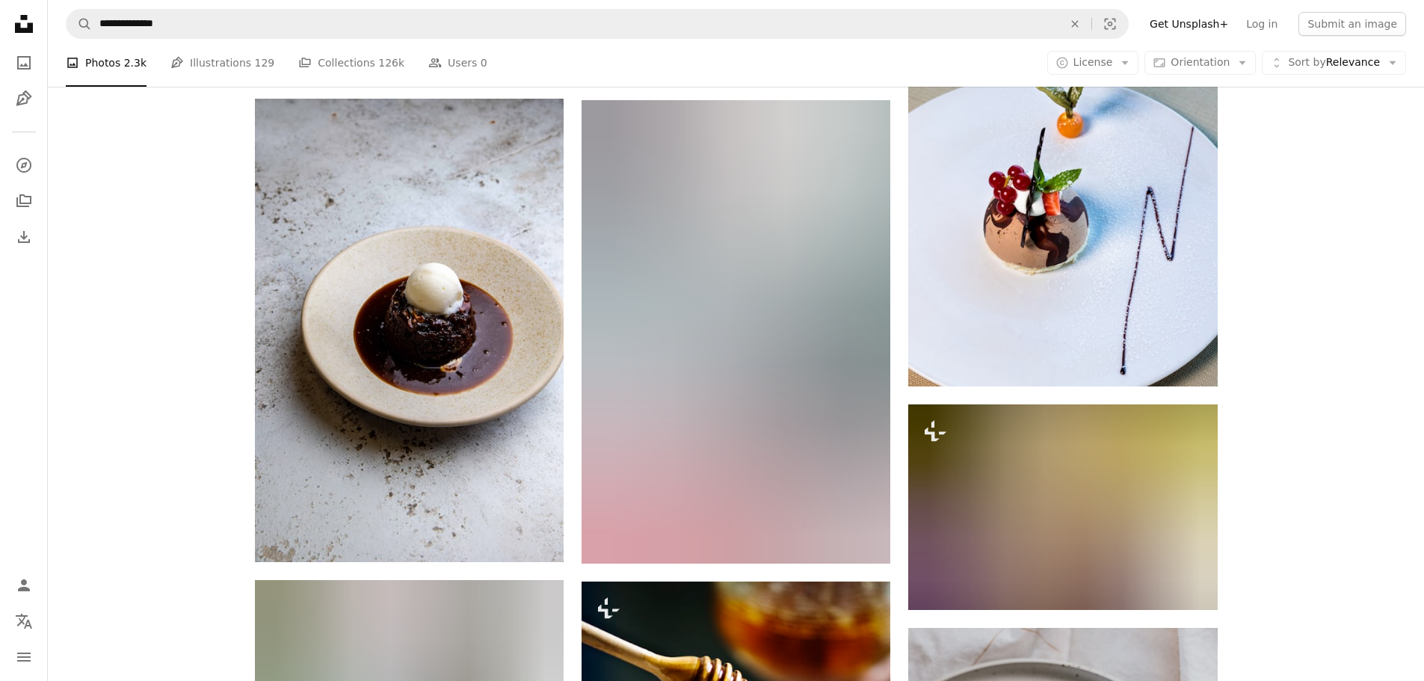
scroll to position [748, 0]
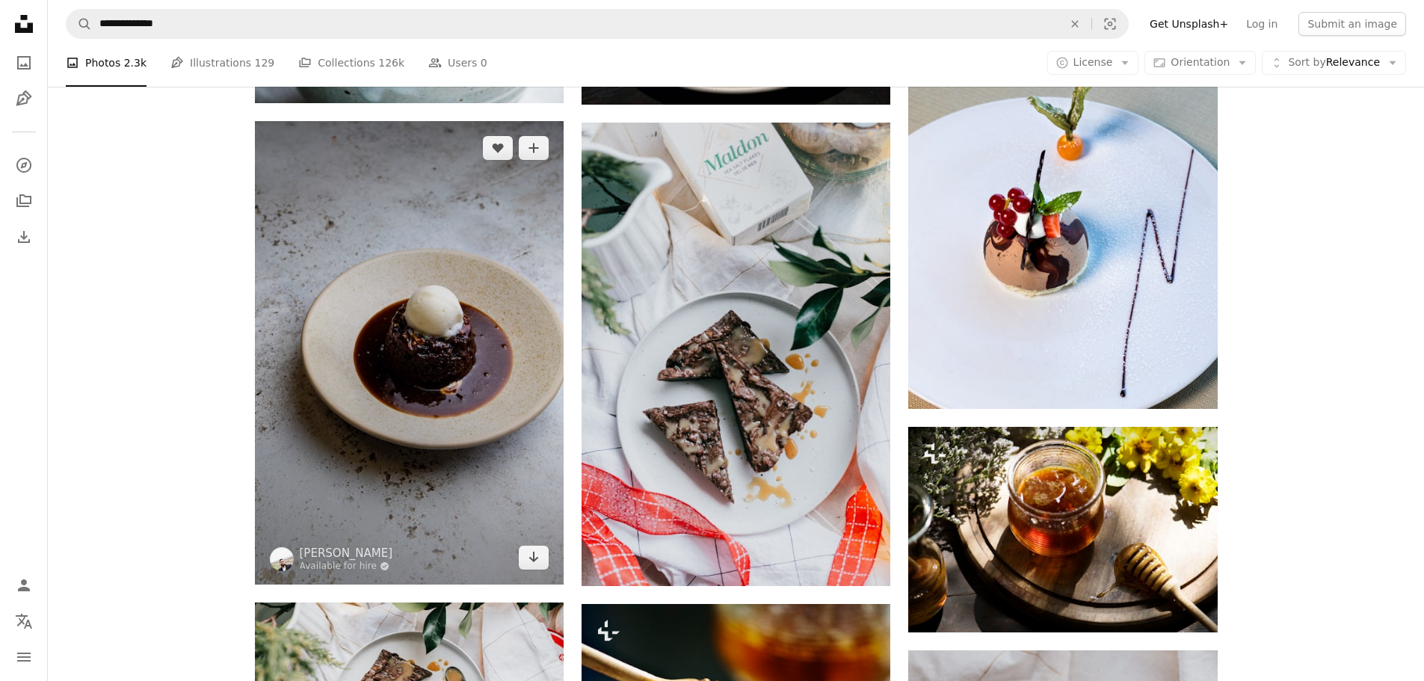
click at [457, 310] on img at bounding box center [409, 353] width 309 height 464
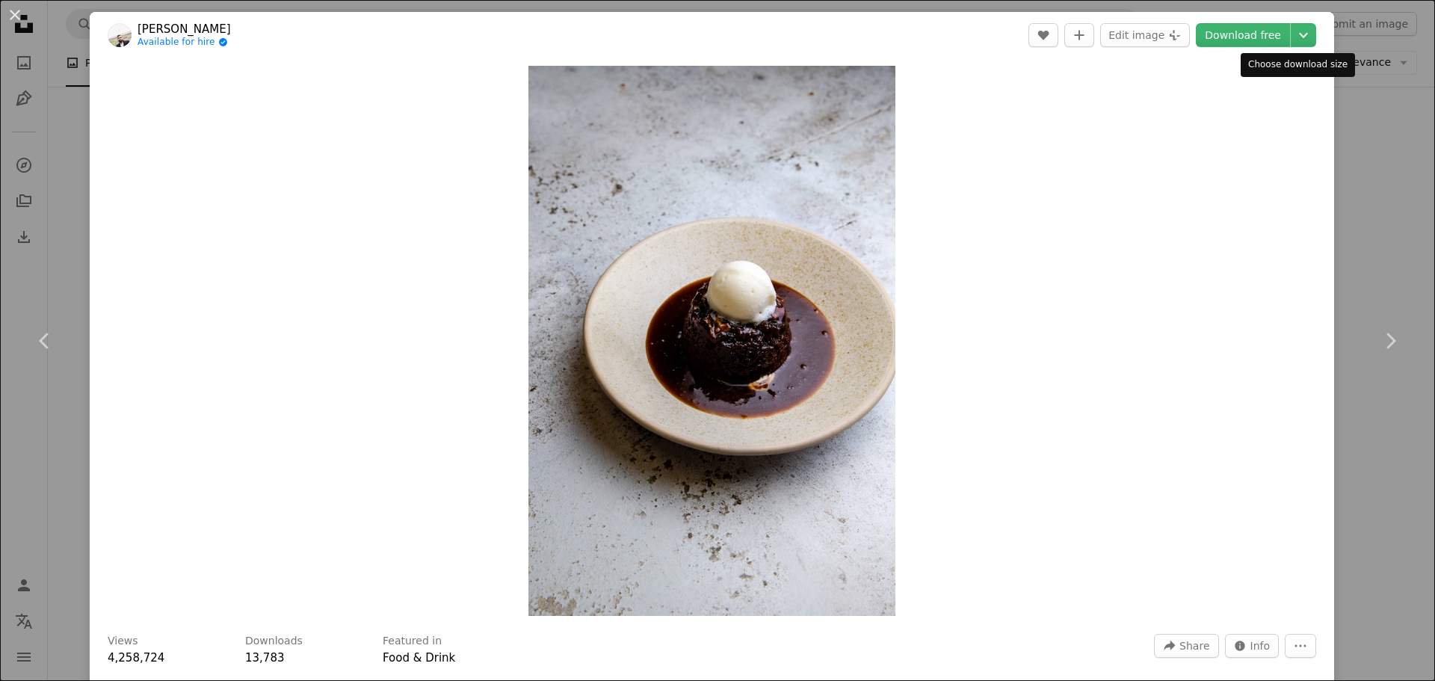
click at [1298, 35] on icon "Chevron down" at bounding box center [1304, 35] width 24 height 18
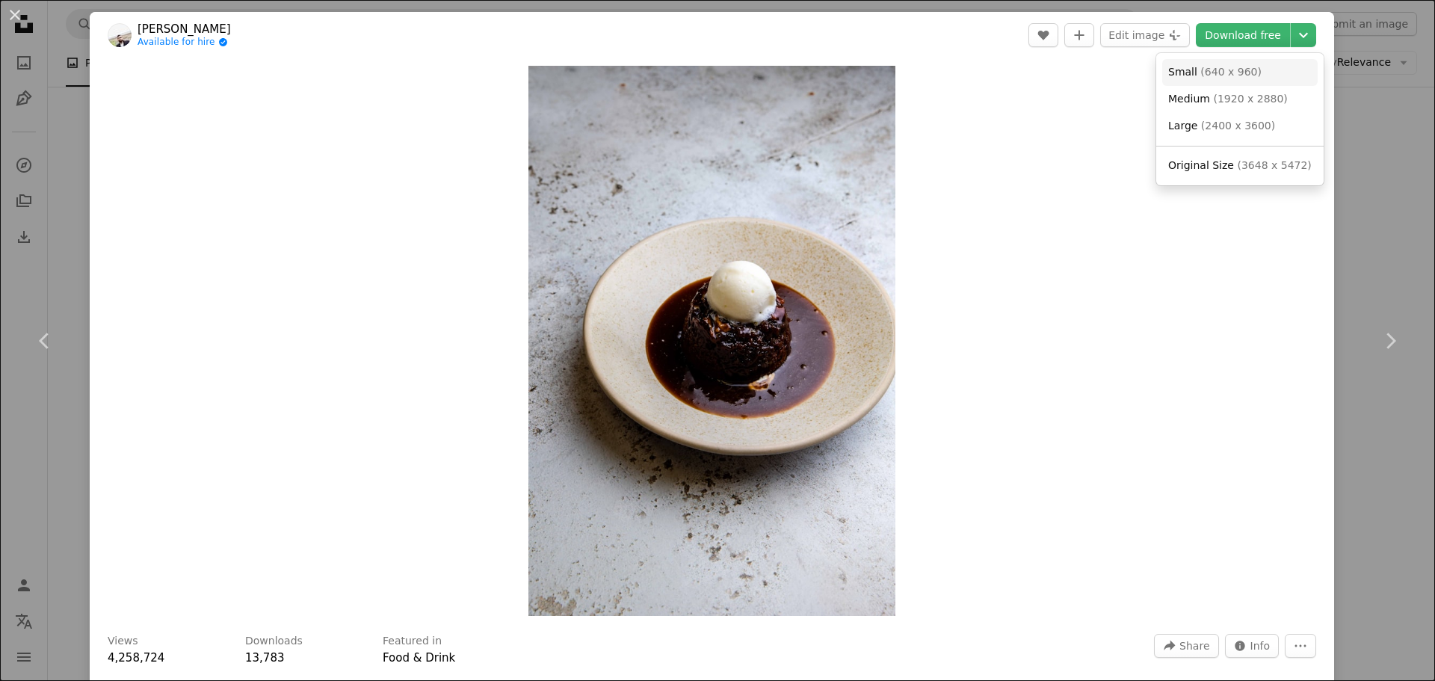
click at [1252, 70] on link "Small ( 640 x 960 )" at bounding box center [1241, 72] width 156 height 27
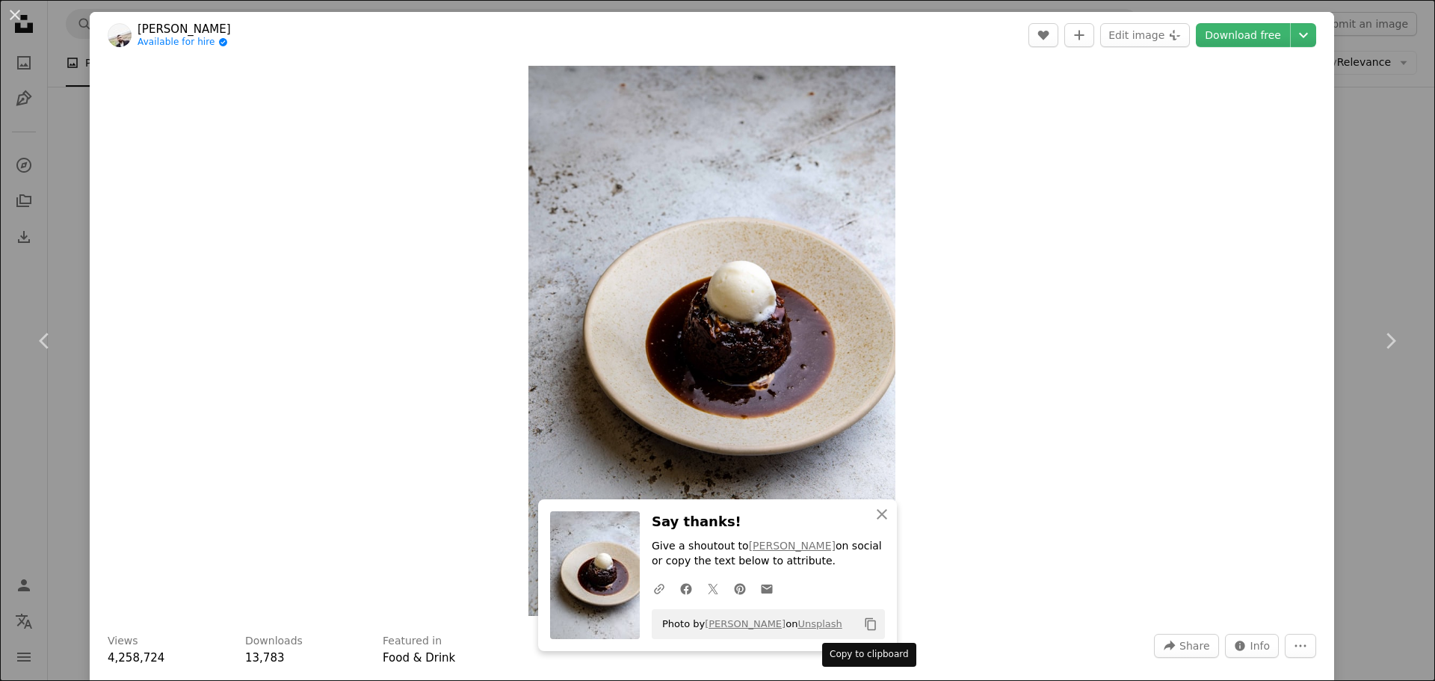
click at [863, 631] on button "Copy content" at bounding box center [870, 624] width 25 height 25
click at [1374, 268] on div "An X shape Chevron left Chevron right An X shape Close Say thanks! Give a shout…" at bounding box center [717, 340] width 1435 height 681
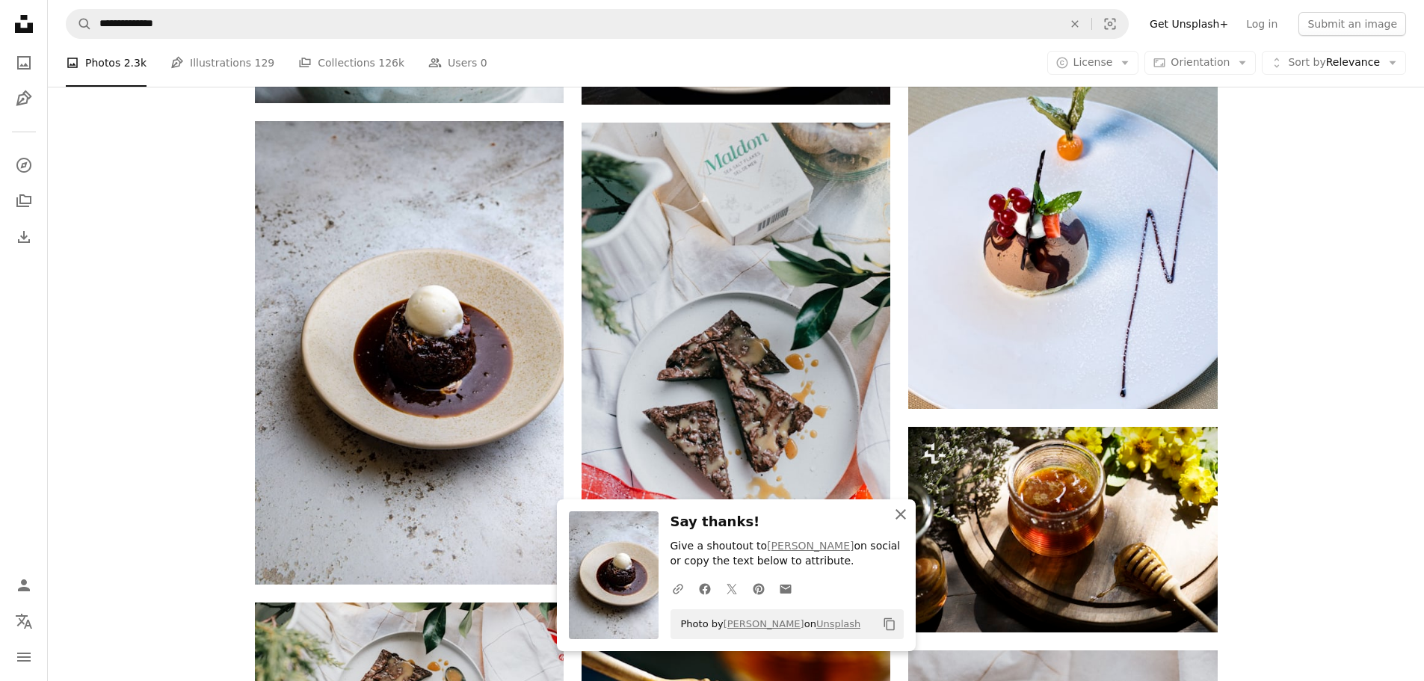
click at [900, 515] on icon "button" at bounding box center [901, 514] width 10 height 10
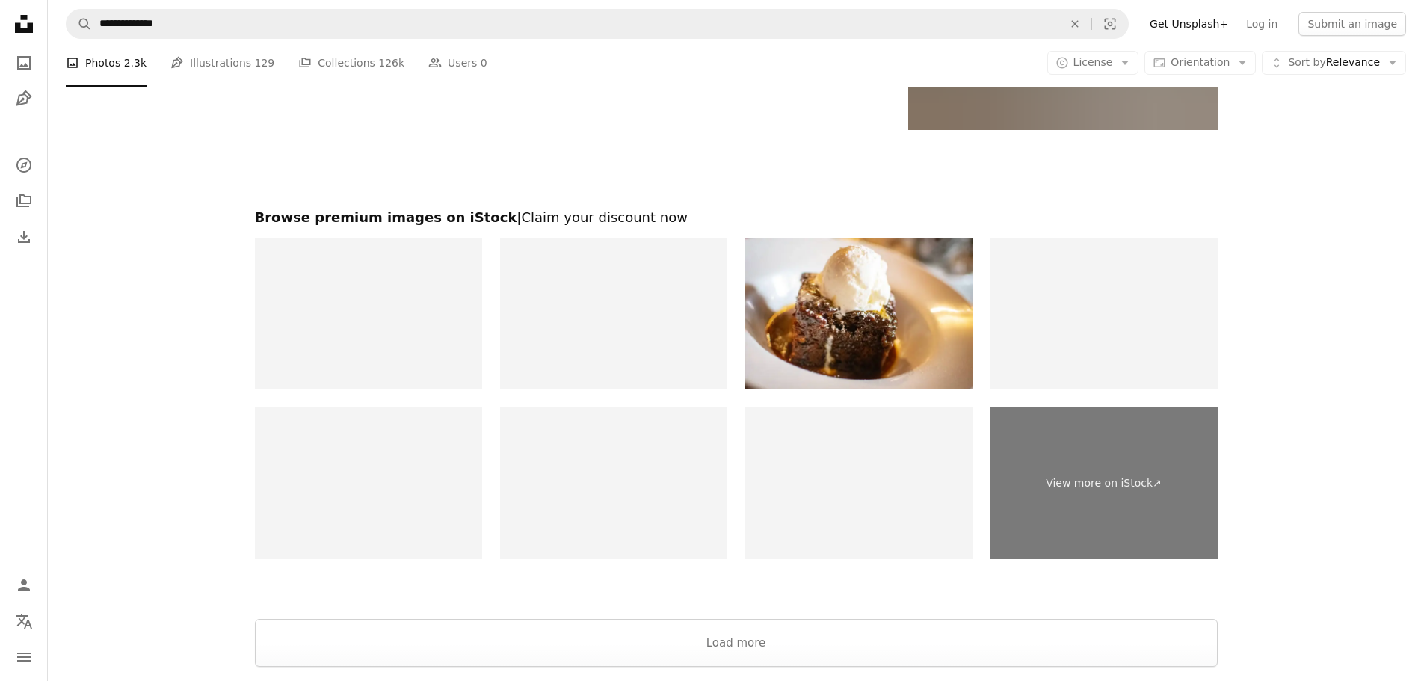
scroll to position [3389, 0]
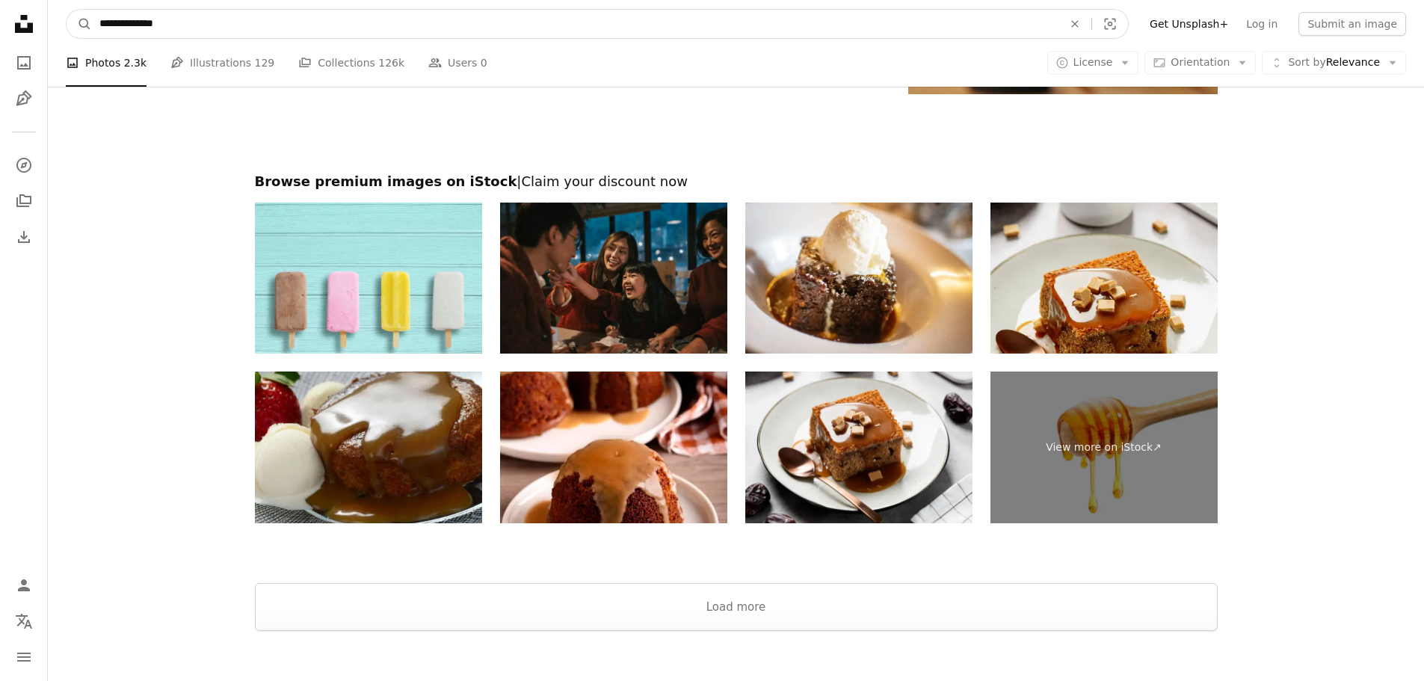
drag, startPoint x: 170, startPoint y: 21, endPoint x: 56, endPoint y: 18, distance: 113.7
click at [59, 22] on nav "**********" at bounding box center [736, 24] width 1376 height 48
type input "**********"
click at [67, 10] on button "A magnifying glass" at bounding box center [79, 24] width 25 height 28
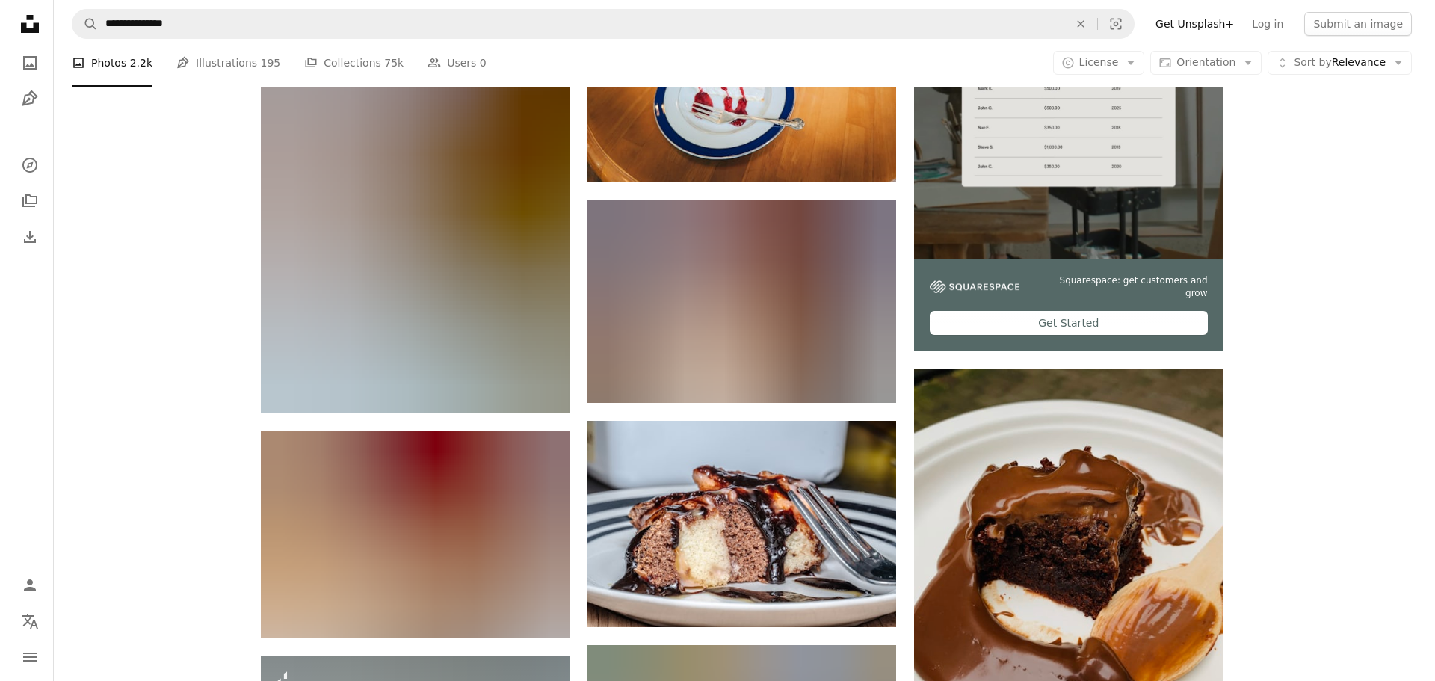
scroll to position [598, 0]
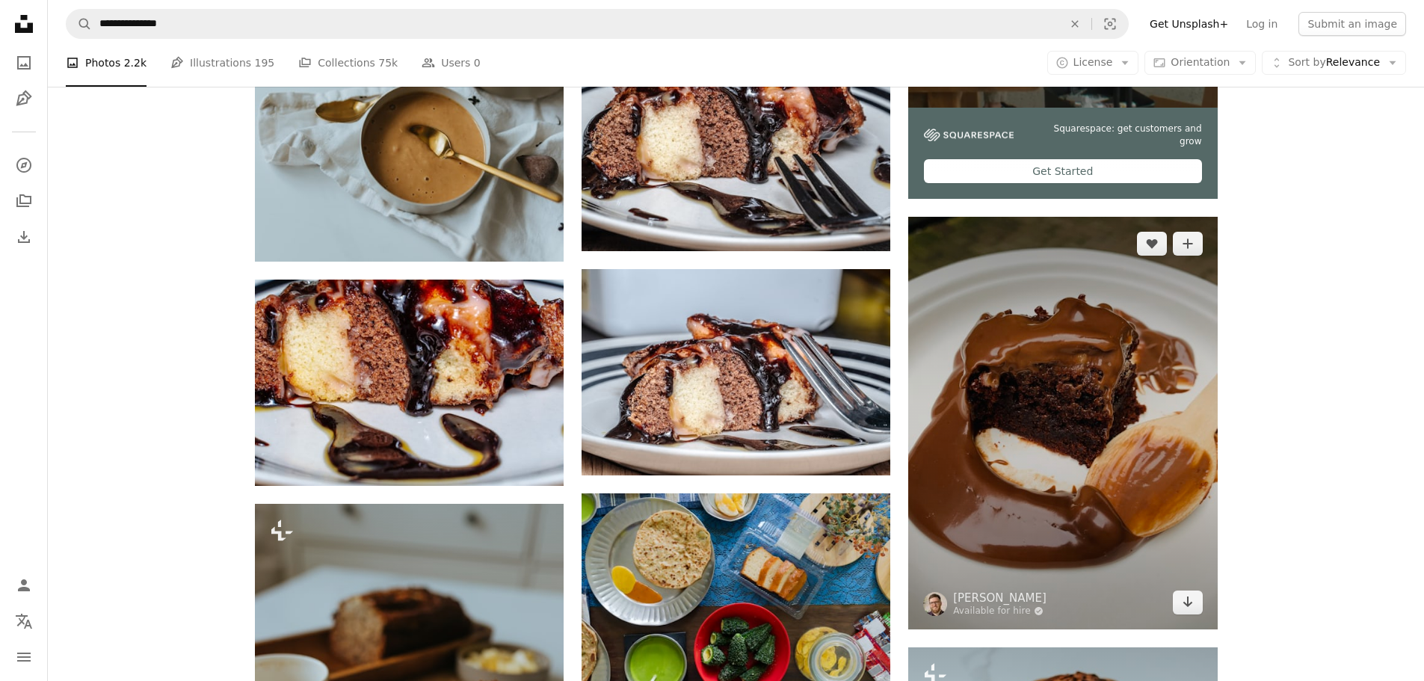
click at [1133, 390] on img at bounding box center [1062, 423] width 309 height 412
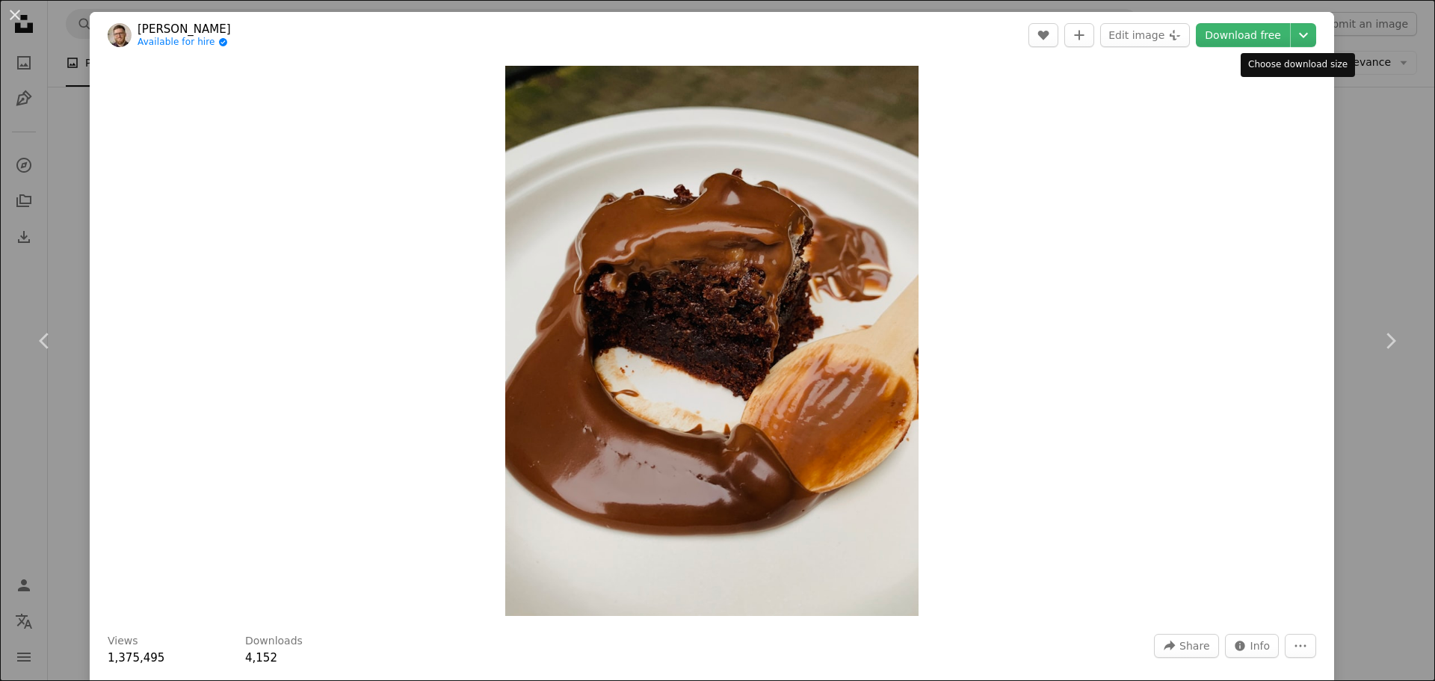
click at [1292, 35] on icon "Chevron down" at bounding box center [1304, 35] width 24 height 18
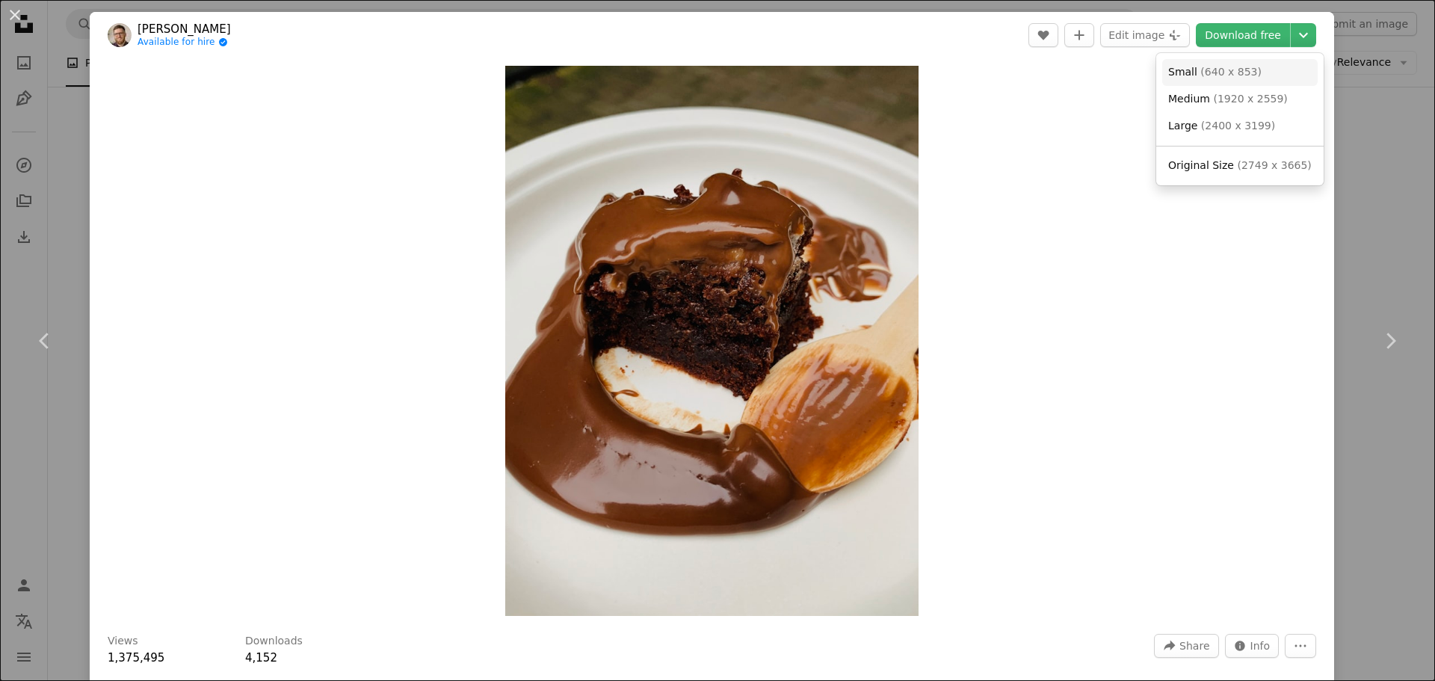
click at [1252, 67] on link "Small ( 640 x 853 )" at bounding box center [1241, 72] width 156 height 27
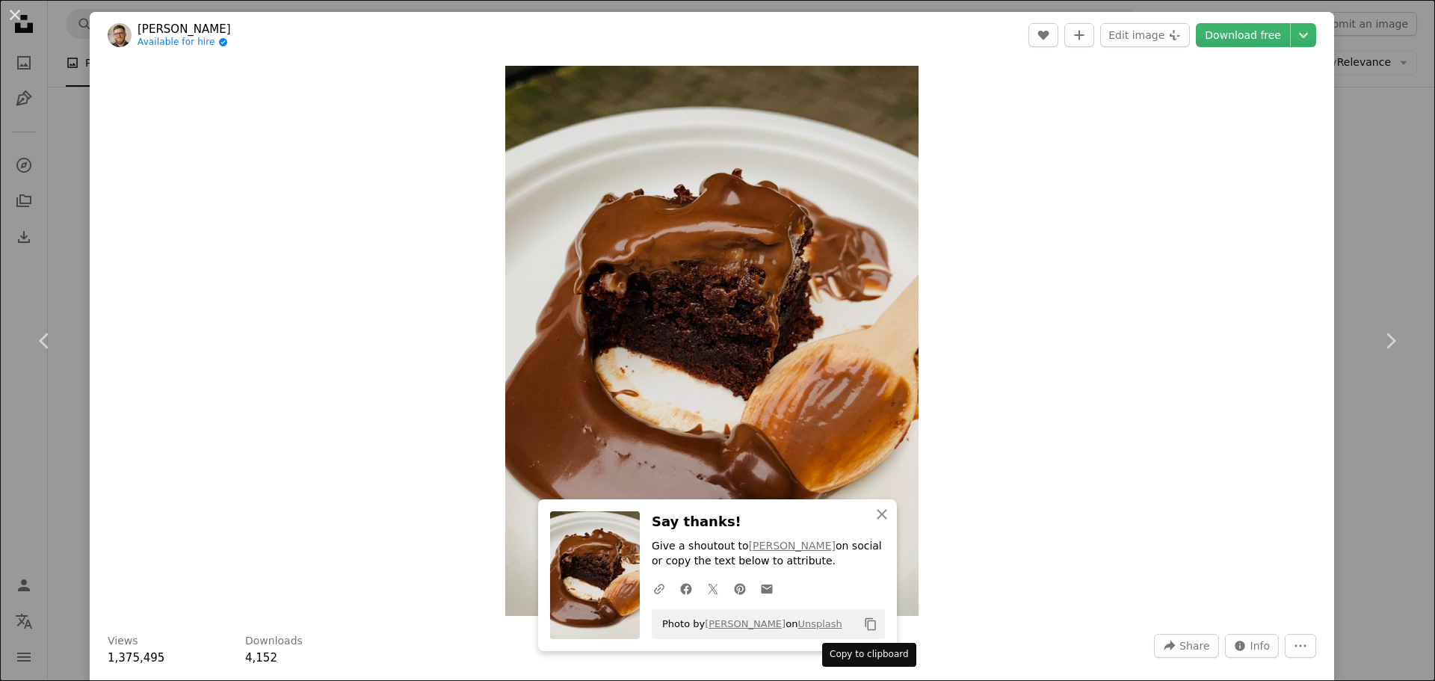
click at [869, 629] on icon "Copy to clipboard" at bounding box center [871, 624] width 10 height 13
